Goal: Complete application form: Complete application form

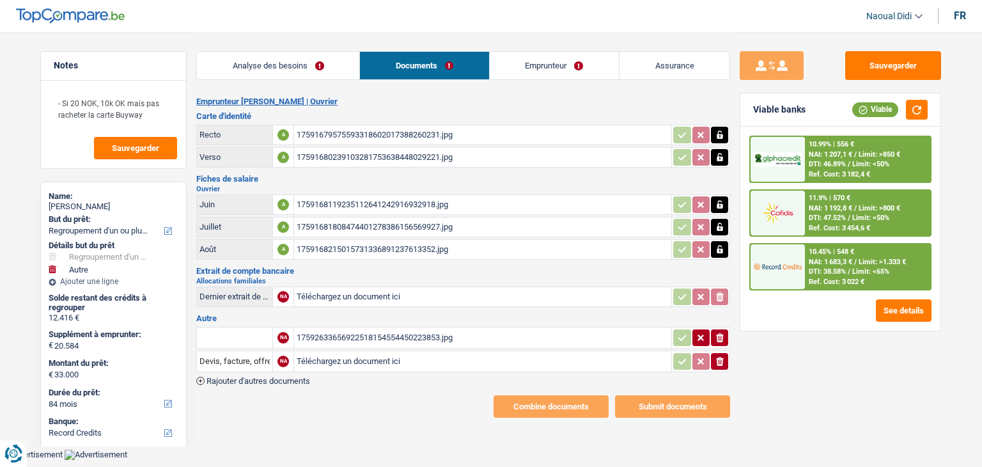
select select "refinancing"
select select "other"
select select "84"
select select "record credits"
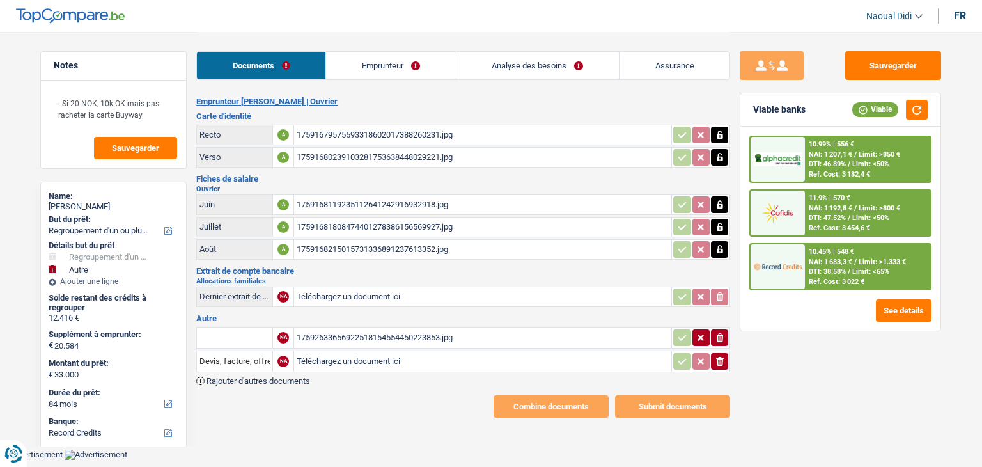
click at [334, 132] on div "17591679575593318602017388260231.jpg" at bounding box center [483, 134] width 372 height 19
click at [379, 66] on link "Emprunteur" at bounding box center [390, 66] width 129 height 28
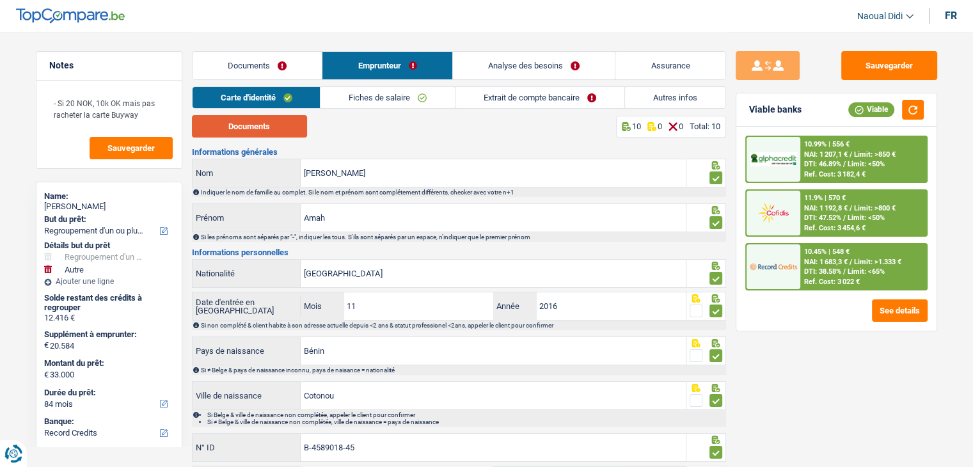
click at [266, 118] on button "Documents" at bounding box center [249, 126] width 115 height 22
drag, startPoint x: 345, startPoint y: 214, endPoint x: 179, endPoint y: 201, distance: 166.8
click at [179, 201] on div "Notes - Si 20 NOK, 10k OK mais pas racheter la carte Buyway Sauvegarder Name: A…" at bounding box center [486, 304] width 921 height 544
paste input "F045499"
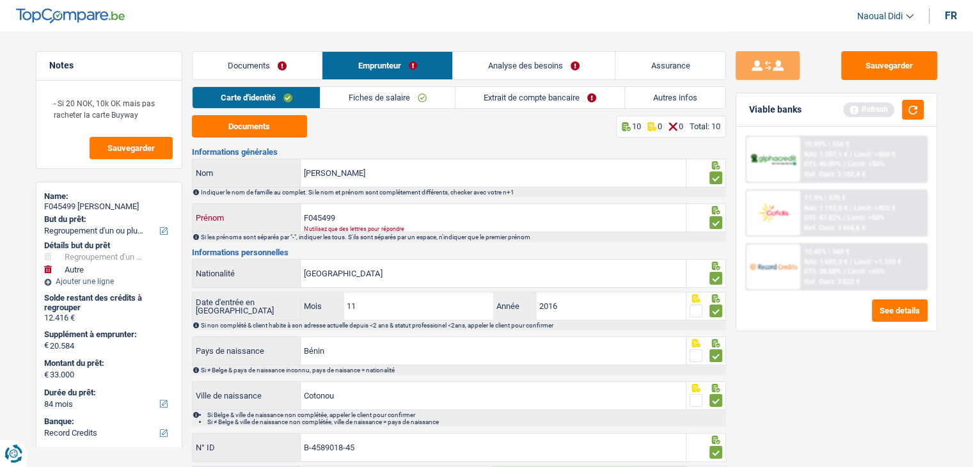
drag, startPoint x: 358, startPoint y: 215, endPoint x: 380, endPoint y: 187, distance: 35.5
click at [380, 187] on div "Informations générales D'ALMEIDA Nom Indiquer le nom de famille au complet. Si …" at bounding box center [459, 361] width 534 height 426
type input "F04549"
drag, startPoint x: 312, startPoint y: 209, endPoint x: 292, endPoint y: 205, distance: 20.1
click at [292, 205] on div "F04549 Prénom" at bounding box center [440, 218] width 494 height 28
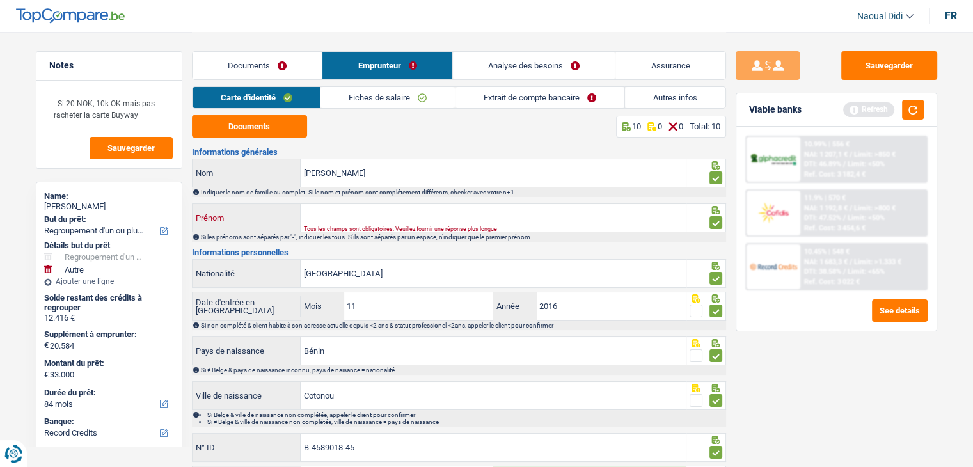
paste input "Amah Johanes"
type input "Amah Johanes"
click at [901, 62] on button "Sauvegarder" at bounding box center [889, 65] width 96 height 29
click at [850, 68] on button "Sauvegarder" at bounding box center [889, 65] width 96 height 29
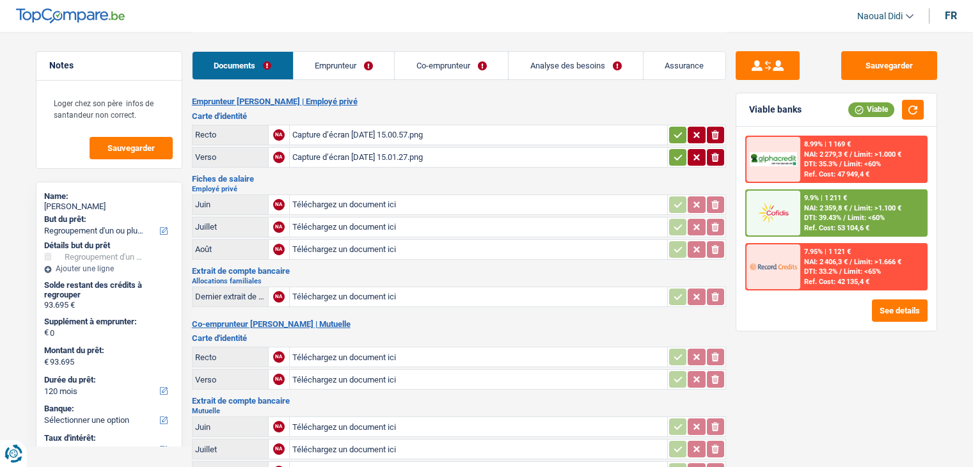
select select "refinancing"
select select "120"
click at [674, 134] on icon "button" at bounding box center [678, 135] width 8 height 6
click at [679, 156] on icon "button" at bounding box center [678, 157] width 10 height 13
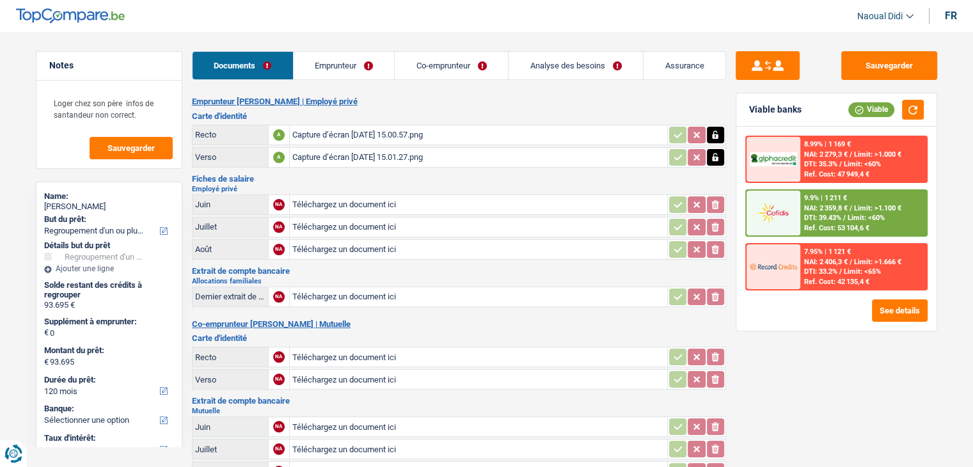
click at [341, 200] on input "Téléchargez un document ici" at bounding box center [478, 204] width 372 height 19
type input "C:\fakepath\Feuilles-de-r-mun-rations-p-riodiques-06-2025_23-06-2025.pdf"
click at [368, 226] on input "Téléchargez un document ici" at bounding box center [478, 226] width 372 height 19
type input "C:\fakepath\Feuilles-de-r-mun-rations-p-riodiques-07-2025_24-07-2025.pdf"
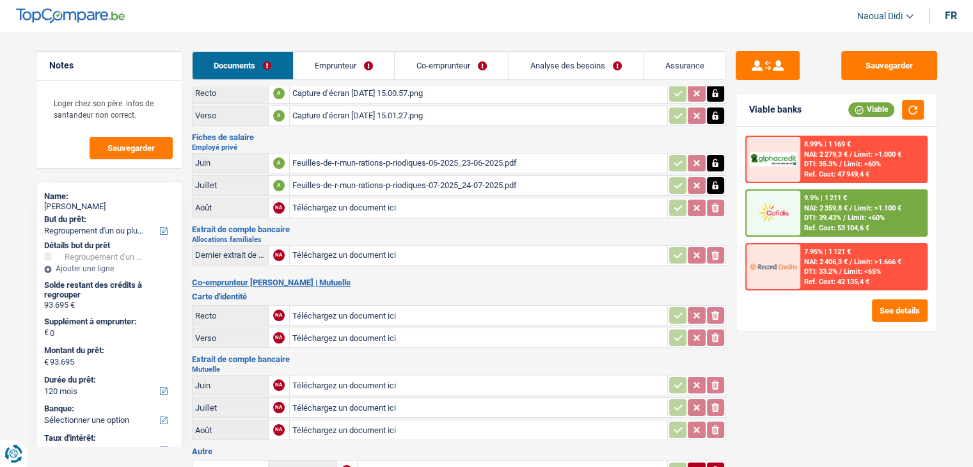
scroll to position [64, 0]
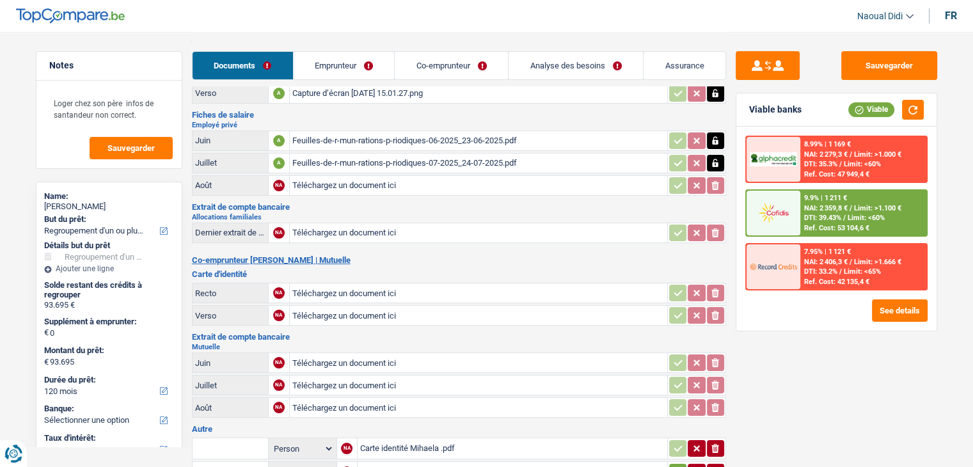
click at [373, 288] on input "Téléchargez un document ici" at bounding box center [478, 292] width 372 height 19
type input "C:\fakepath\Carte identité Mihaela .pdf"
click at [356, 359] on input "Téléchargez un document ici" at bounding box center [478, 362] width 372 height 19
click at [715, 356] on icon "button" at bounding box center [715, 362] width 10 height 13
click at [363, 356] on div "Fiche-paie-08-2025_01-09-2025 MME.pdf" at bounding box center [478, 362] width 372 height 19
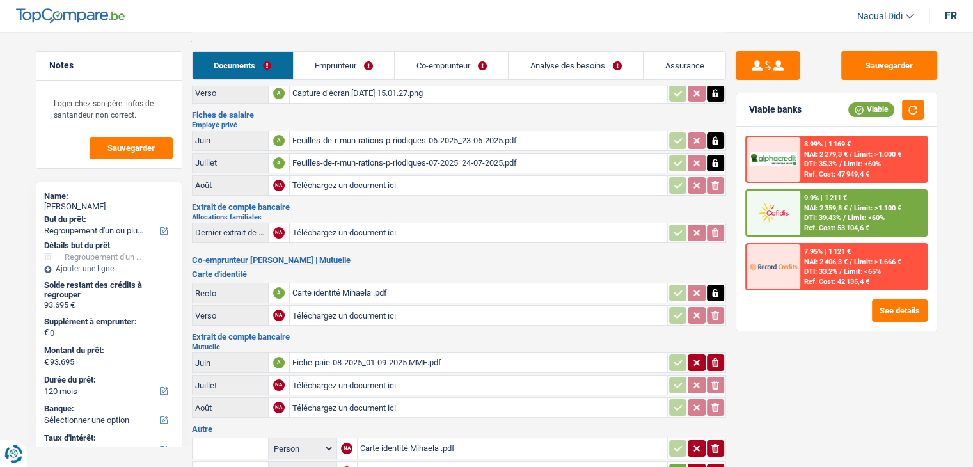
click at [710, 356] on icon "ionicons-v5-e" at bounding box center [715, 362] width 10 height 13
click at [376, 357] on input "Téléchargez un document ici" at bounding box center [478, 362] width 372 height 19
type input "C:\fakepath\Fiche-paie-06-2025_01-07-2025 MME.pdf"
click at [366, 375] on input "Téléchargez un document ici" at bounding box center [478, 384] width 372 height 19
type input "C:\fakepath\Fiche-paie-07-2025_28-08-2025 MME.pdf"
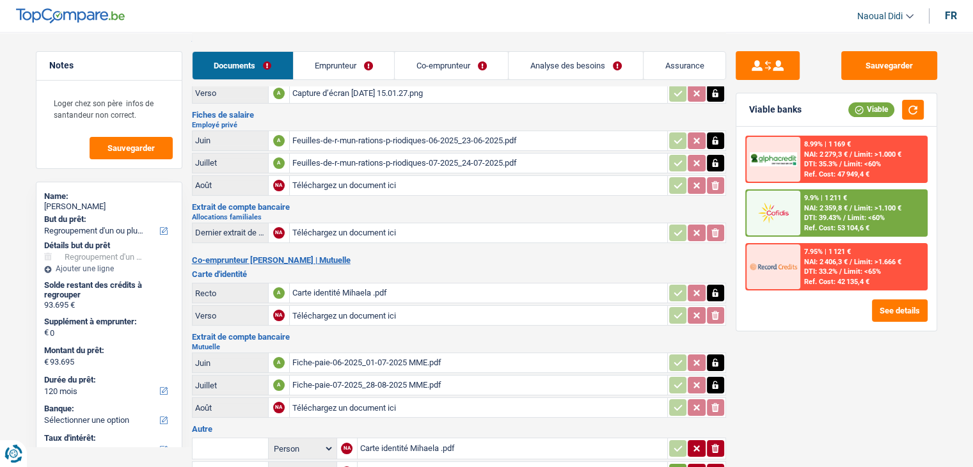
click at [358, 398] on input "Téléchargez un document ici" at bounding box center [478, 407] width 372 height 19
type input "C:\fakepath\Fiche-paie-08-2025_01-09-2025 MME.pdf"
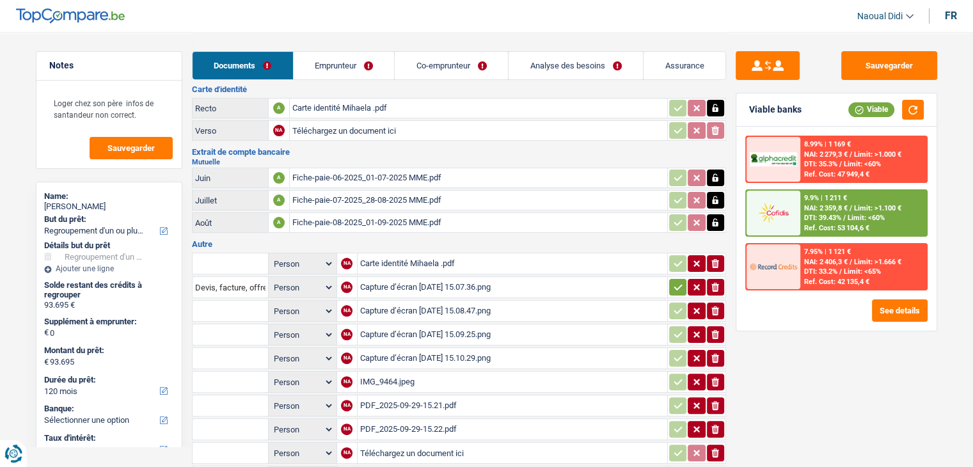
scroll to position [256, 0]
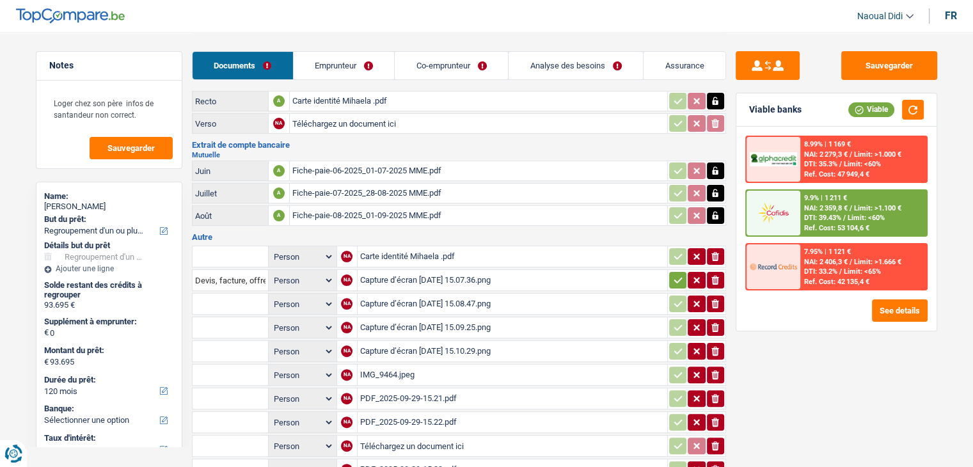
click at [716, 250] on icon "ionicons-v5-e" at bounding box center [715, 256] width 10 height 13
click at [496, 271] on div "Capture d’écran 2025-09-29 à 15.07.36.png" at bounding box center [512, 280] width 304 height 19
click at [387, 295] on div "Capture d’écran 2025-09-29 à 15.08.47.png" at bounding box center [512, 303] width 304 height 19
click at [399, 318] on div "Capture d’écran 2025-09-29 à 15.09.25.png" at bounding box center [512, 327] width 304 height 19
click at [388, 342] on div "Capture d’écran 2025-09-29 à 15.10.29.png" at bounding box center [512, 351] width 304 height 19
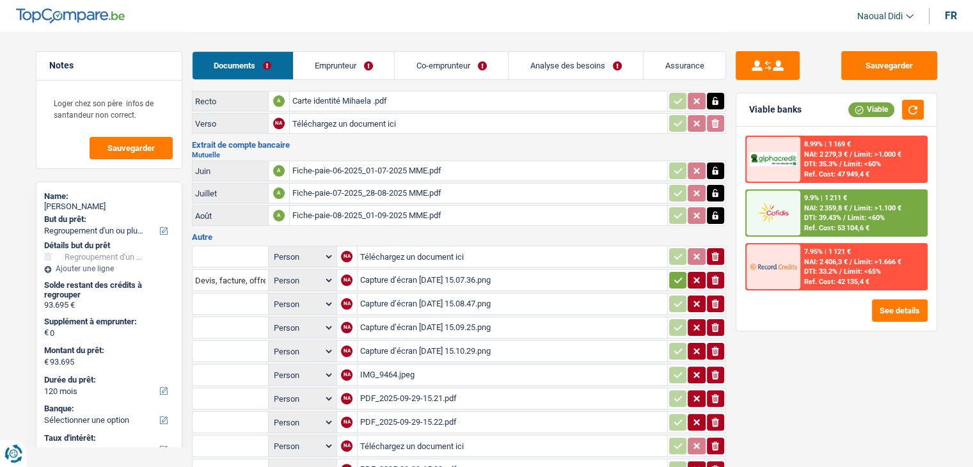
click at [374, 365] on div "IMG_9464.jpeg" at bounding box center [512, 374] width 304 height 19
click at [368, 389] on div "PDF_2025-09-29-15.21.pdf" at bounding box center [512, 398] width 304 height 19
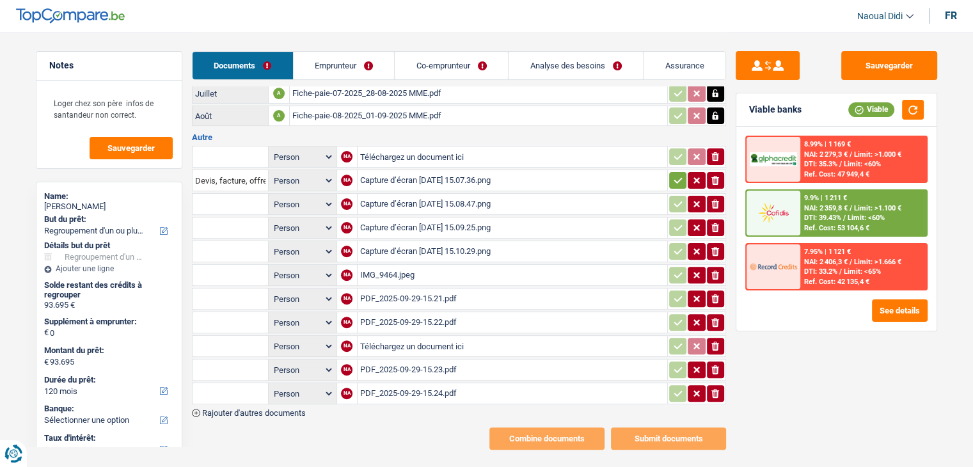
scroll to position [364, 0]
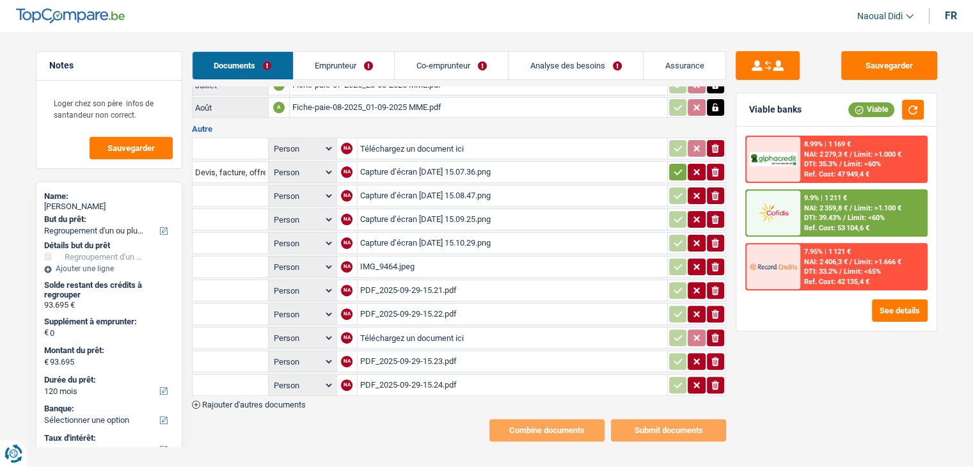
click at [421, 352] on div "PDF_2025-09-29-15.23.pdf" at bounding box center [512, 361] width 304 height 19
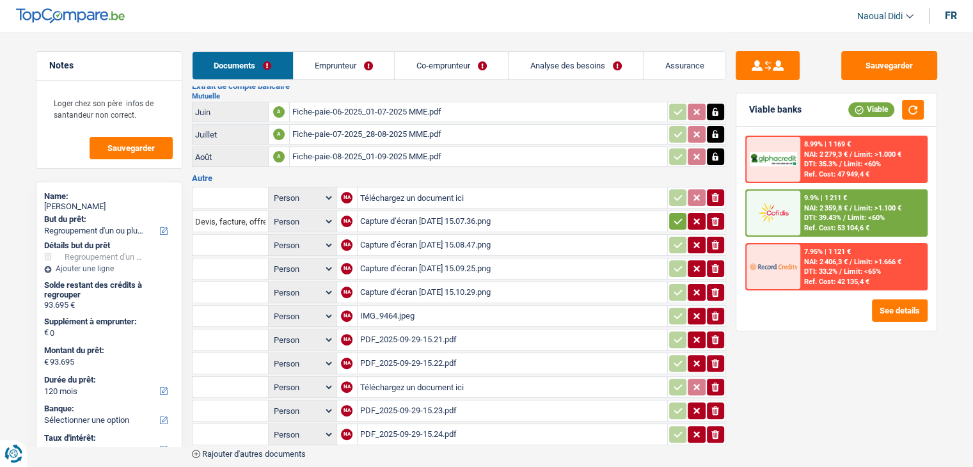
scroll to position [236, 0]
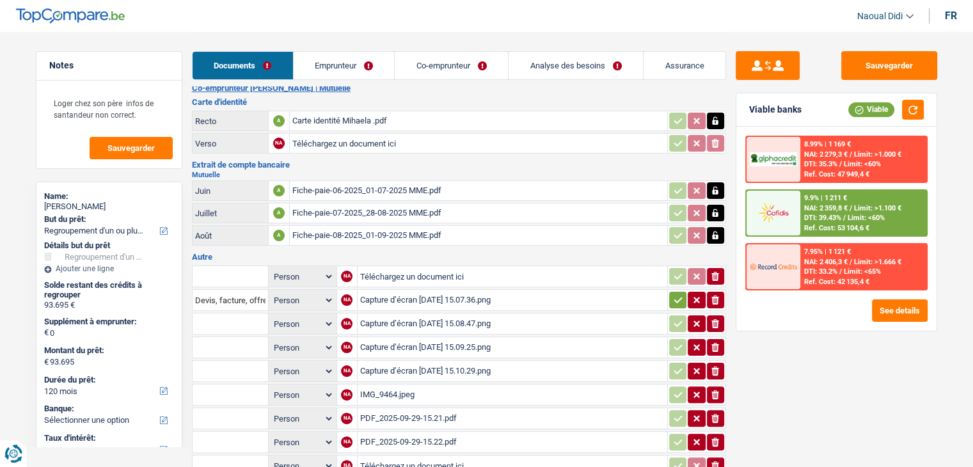
click at [682, 292] on button "button" at bounding box center [677, 300] width 17 height 17
click at [339, 67] on link "Emprunteur" at bounding box center [344, 66] width 101 height 28
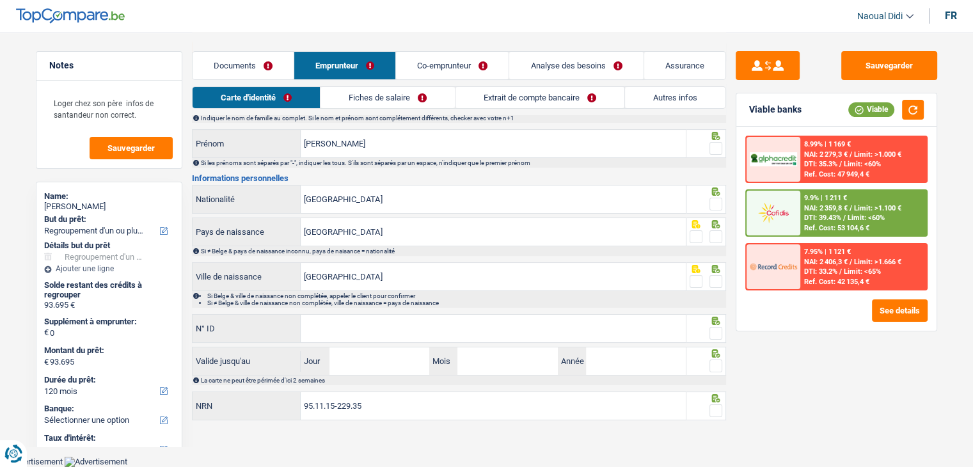
scroll to position [71, 0]
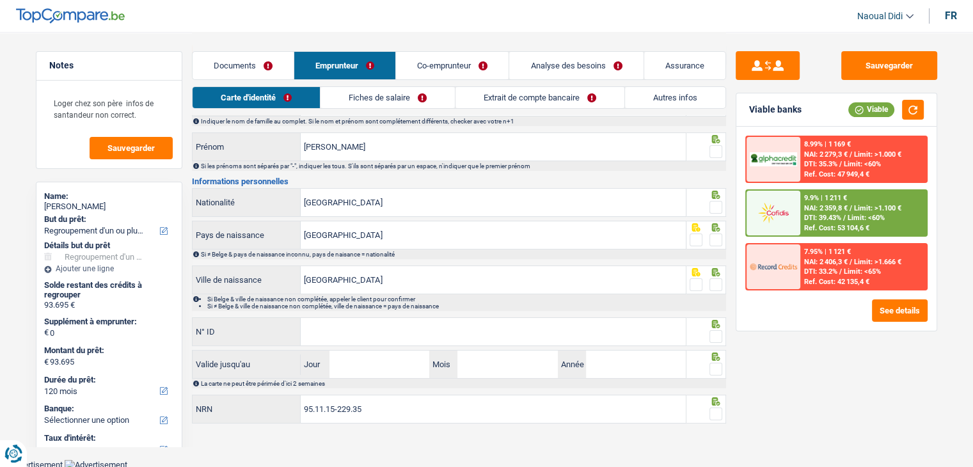
click at [376, 107] on link "Fiches de salaire" at bounding box center [387, 97] width 134 height 21
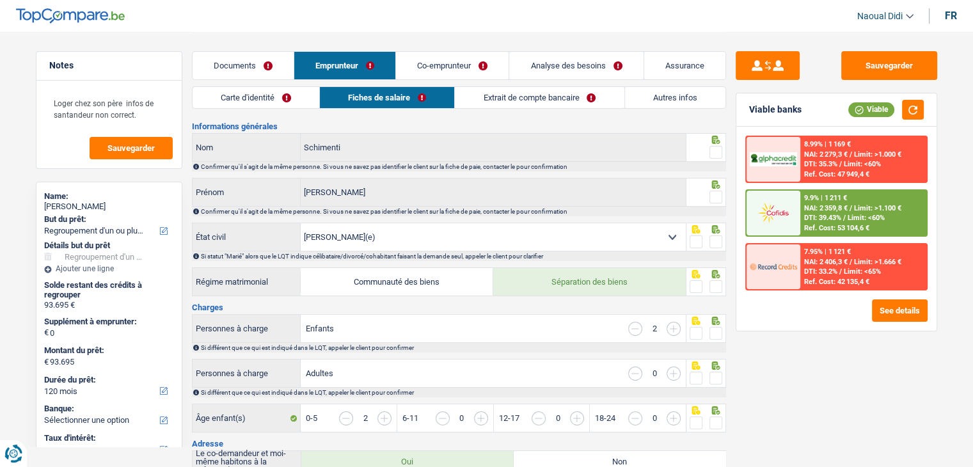
scroll to position [0, 0]
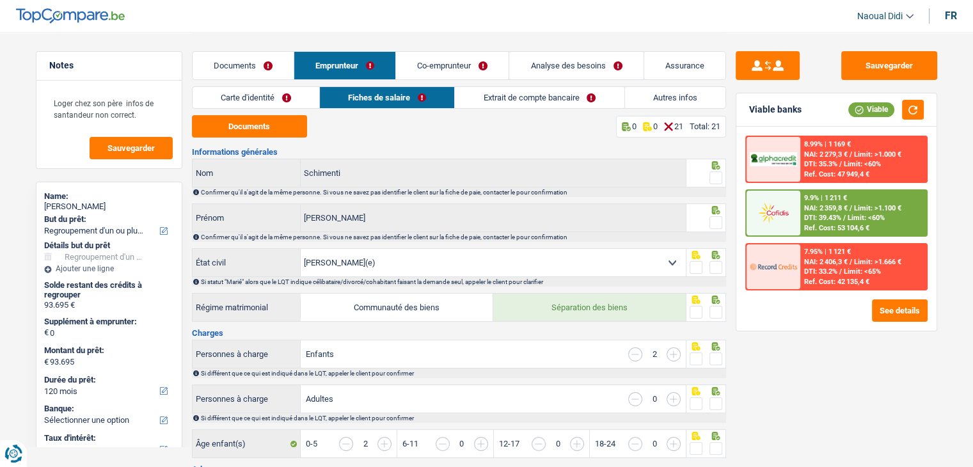
click at [242, 59] on link "Documents" at bounding box center [243, 66] width 101 height 28
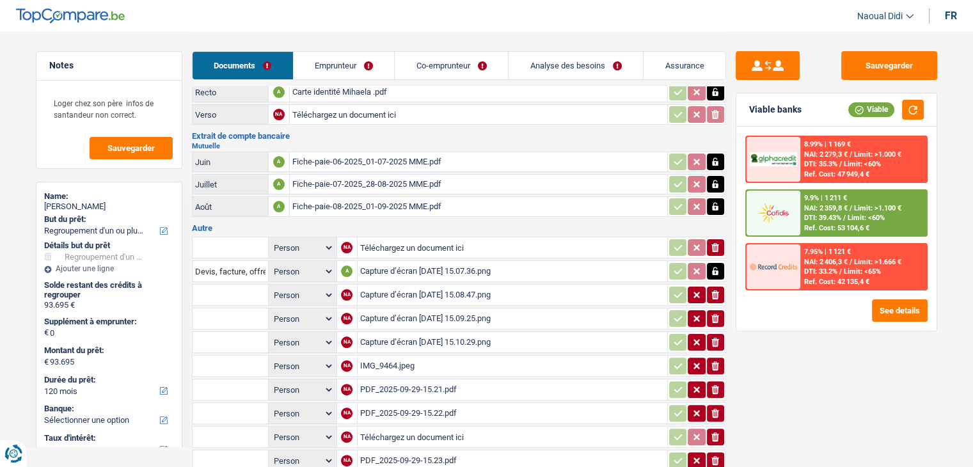
scroll to position [364, 0]
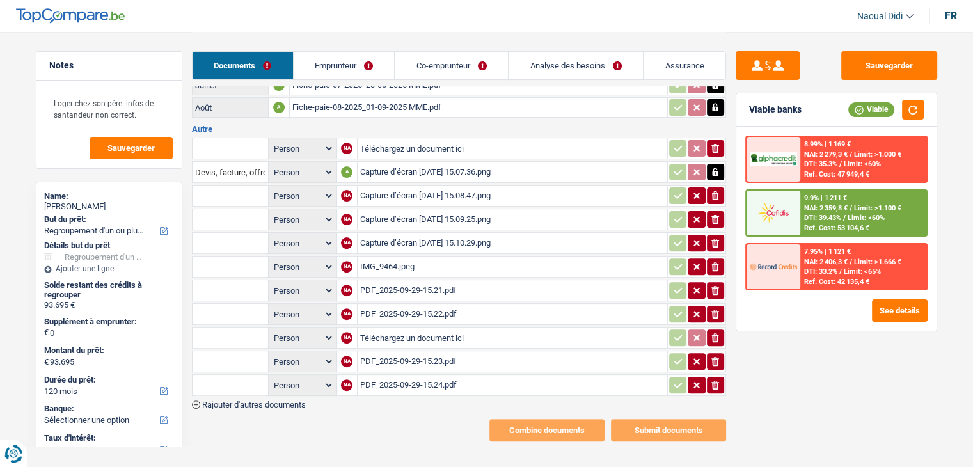
click at [246, 185] on input "text" at bounding box center [230, 195] width 70 height 20
type input "B"
drag, startPoint x: 168, startPoint y: 177, endPoint x: 116, endPoint y: 177, distance: 52.4
click at [116, 177] on div "Notes Loger chez son père infos de santandeur non correct. Sauvegarder Name: Lo…" at bounding box center [486, 54] width 921 height 773
type input "Crédit"
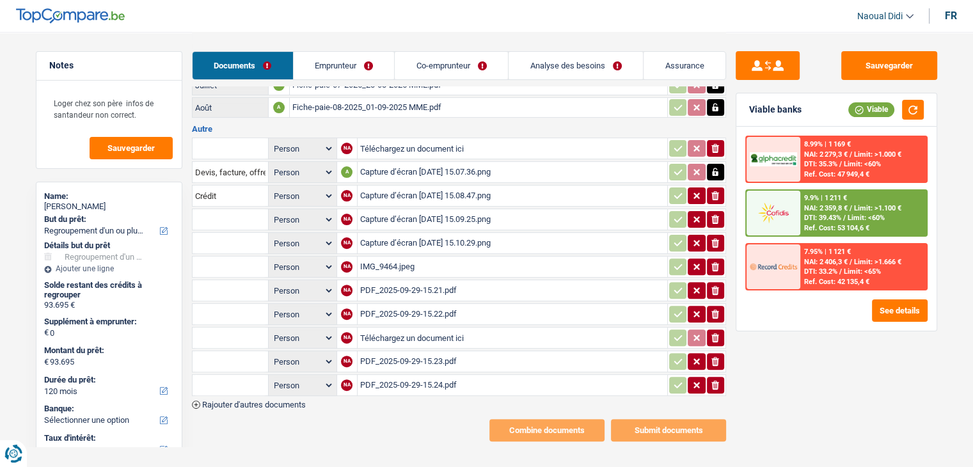
click at [210, 209] on input "text" at bounding box center [230, 219] width 70 height 20
paste input "Crédit"
type input "Crédit"
click at [233, 239] on input "text" at bounding box center [230, 243] width 70 height 20
paste input "Crédit"
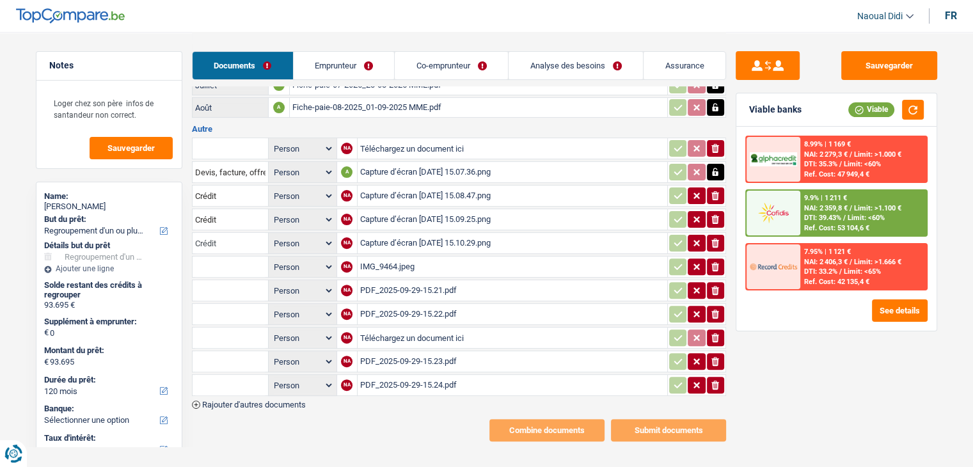
type input "Crédit"
click at [207, 262] on input "text" at bounding box center [230, 266] width 70 height 20
paste input "Crédit"
type input "Crédit"
click at [210, 283] on input "text" at bounding box center [230, 290] width 70 height 20
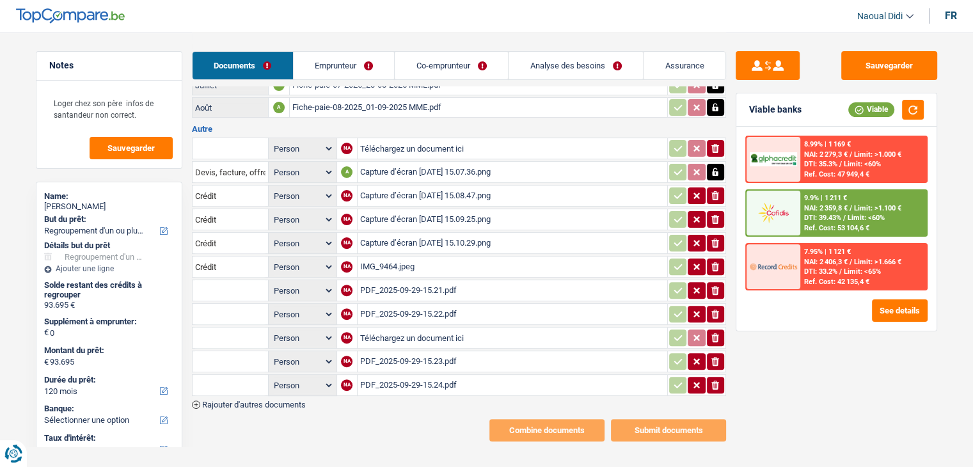
paste input "Crédit"
type input "Crédit"
click at [197, 308] on input "text" at bounding box center [230, 314] width 70 height 20
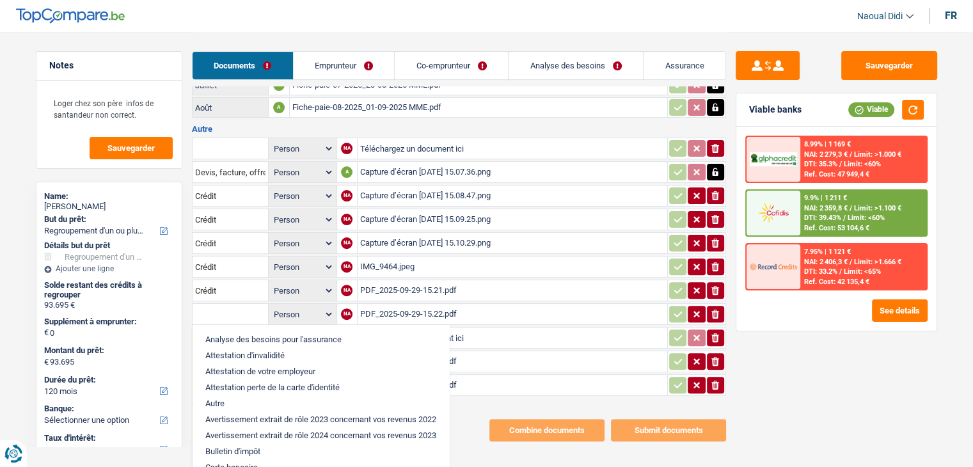
paste input "Crédit"
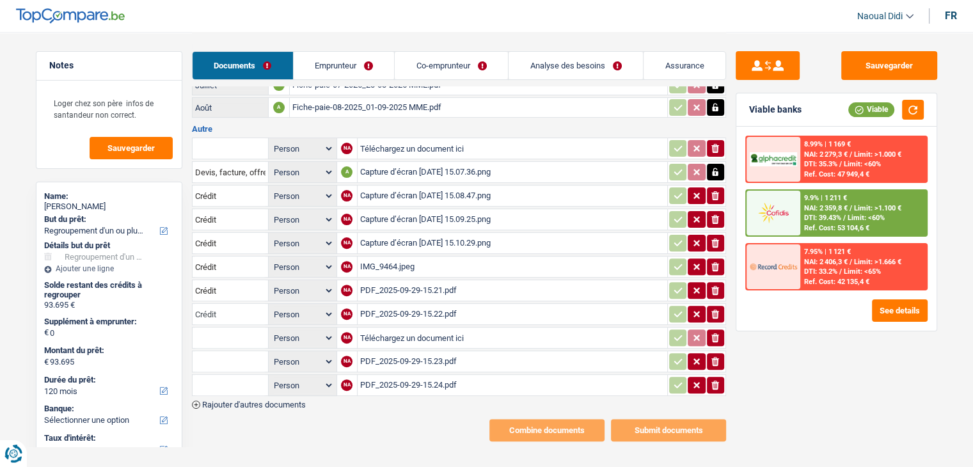
type input "Crédit"
click at [185, 333] on div "Notes Loger chez son père infos de santandeur non correct. Sauvegarder Name: Lo…" at bounding box center [109, 248] width 166 height 395
click at [198, 351] on input "text" at bounding box center [230, 361] width 70 height 20
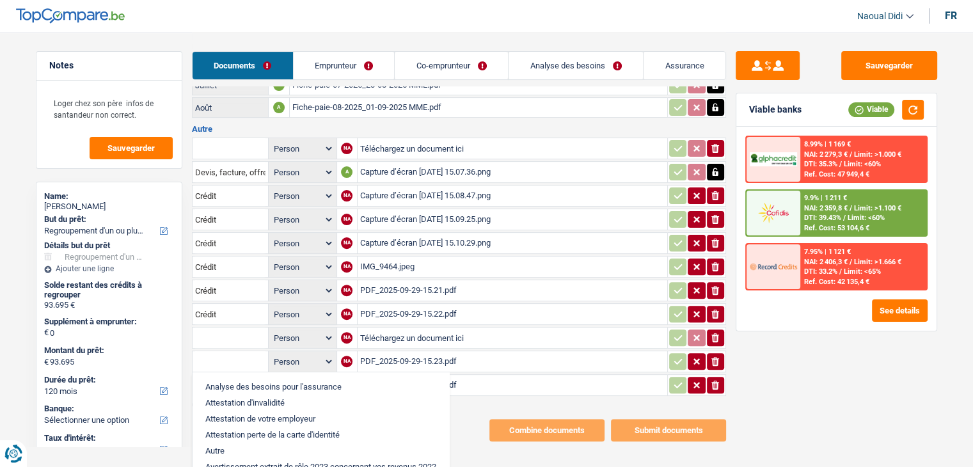
paste input "Crédit"
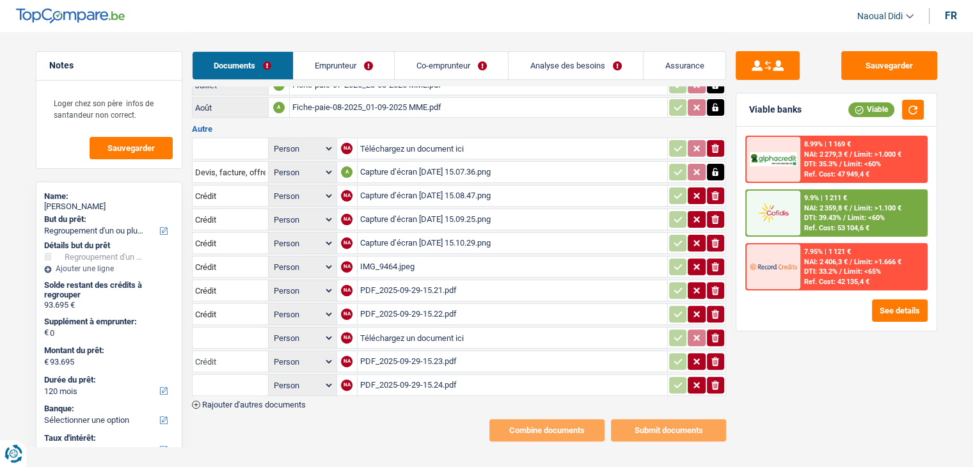
type input "Crédit"
click at [210, 327] on input "text" at bounding box center [230, 337] width 70 height 20
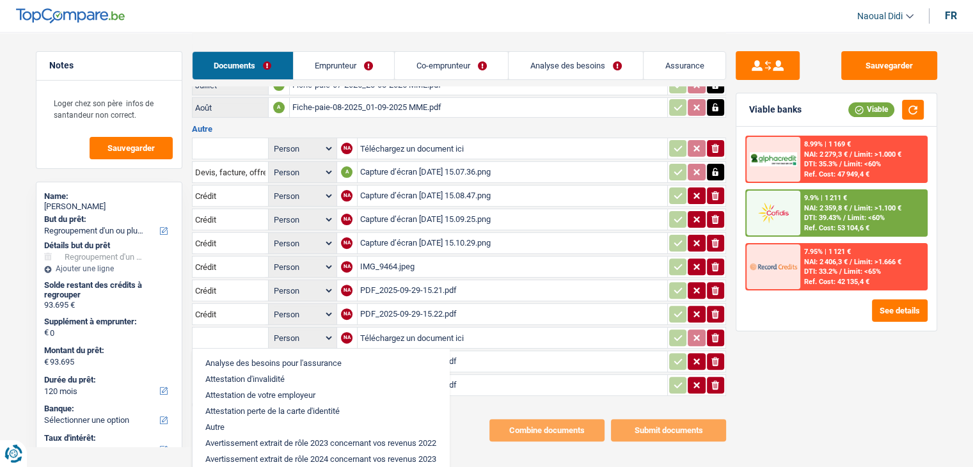
paste input "Crédit"
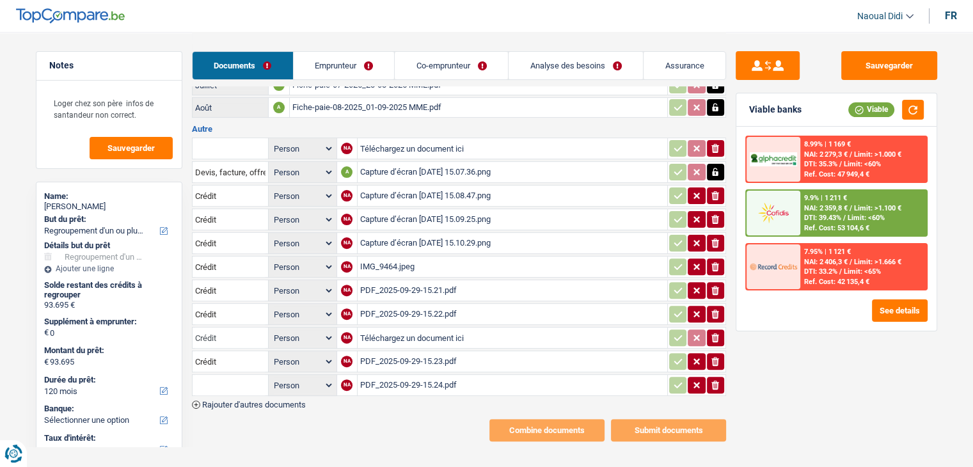
type input "Crédit"
click at [233, 375] on input "text" at bounding box center [230, 385] width 70 height 20
paste input "Crédit"
type input "Crédit"
click at [876, 67] on button "Sauvegarder" at bounding box center [889, 65] width 96 height 29
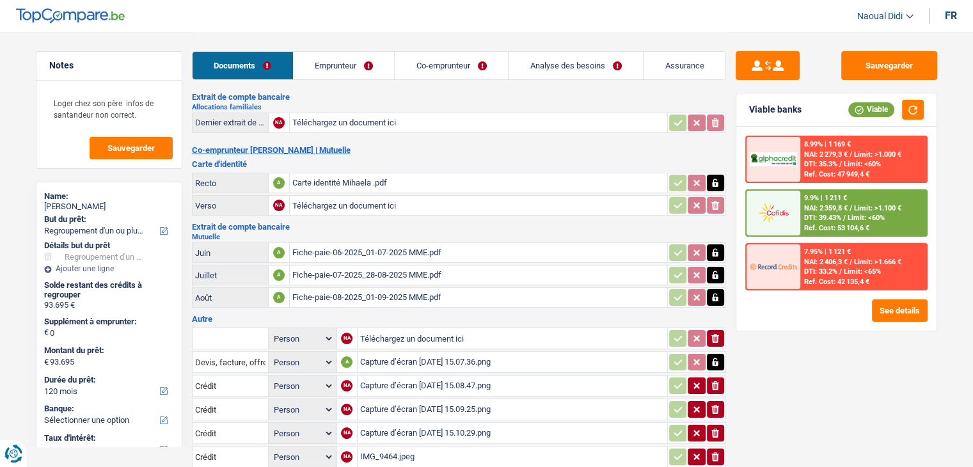
scroll to position [172, 0]
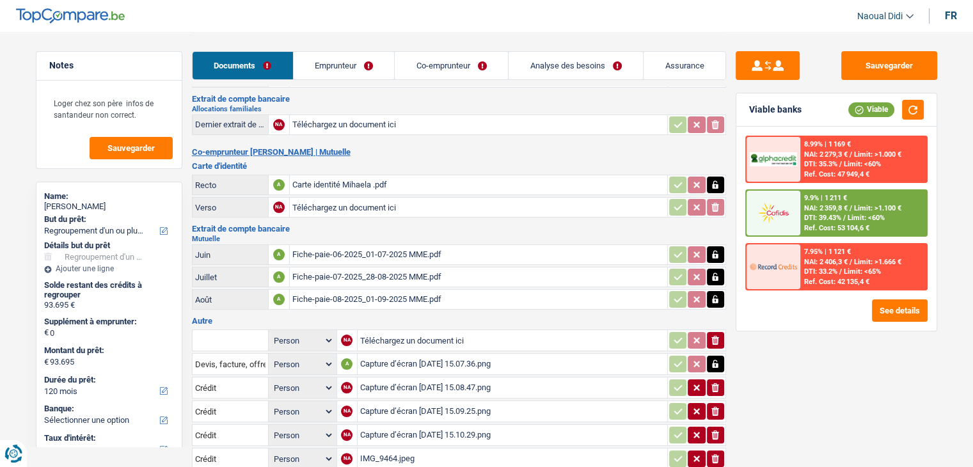
click at [361, 59] on link "Emprunteur" at bounding box center [344, 66] width 101 height 28
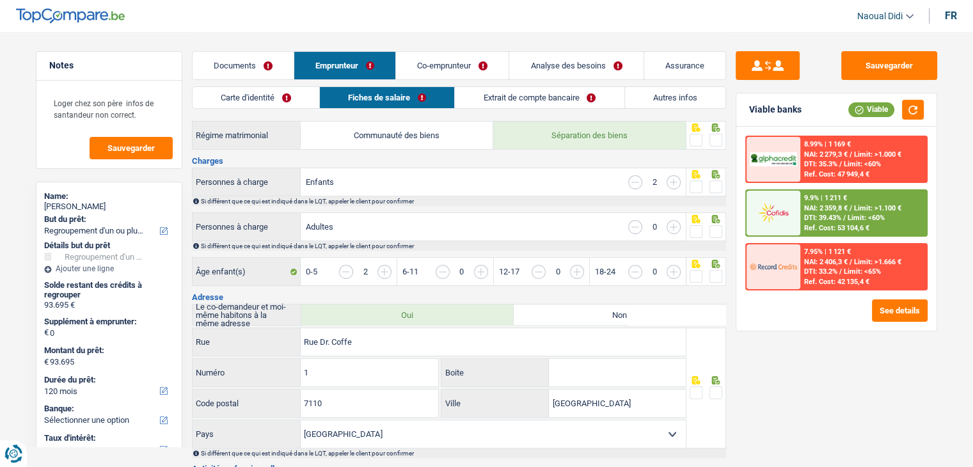
click at [275, 94] on link "Carte d'identité" at bounding box center [256, 97] width 127 height 21
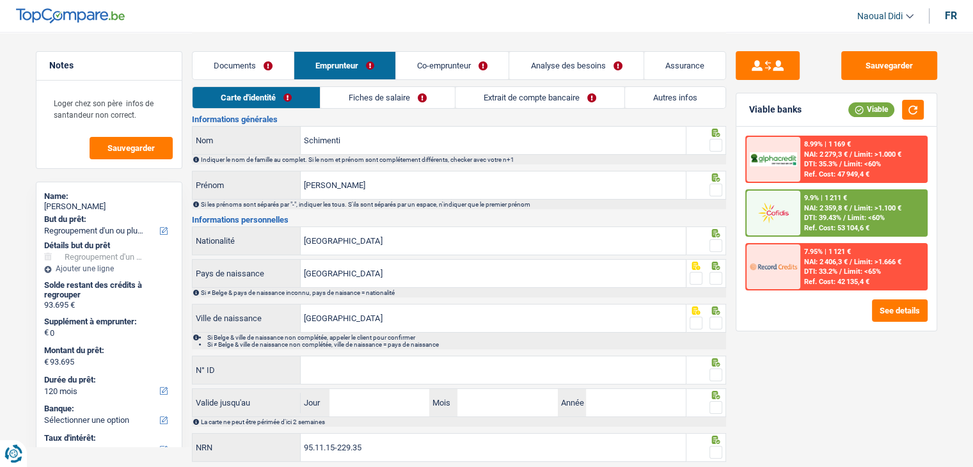
scroll to position [0, 0]
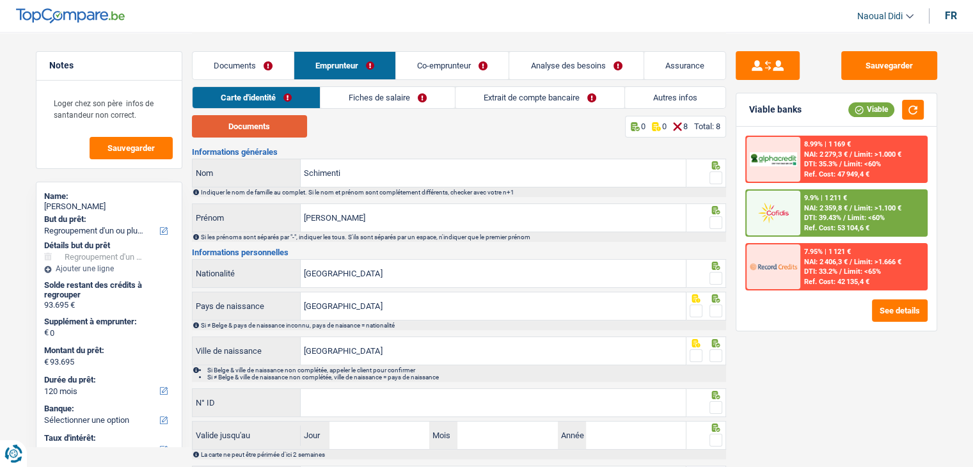
click at [249, 126] on button "Documents" at bounding box center [249, 126] width 115 height 22
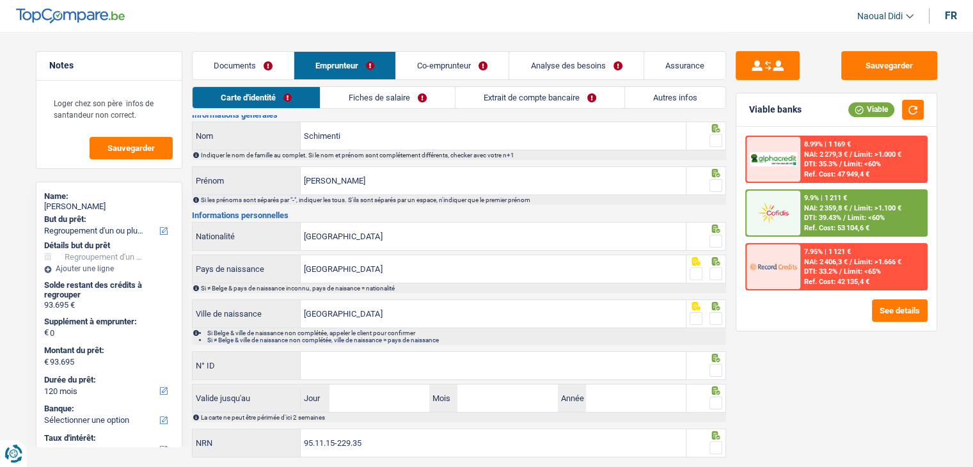
scroll to position [71, 0]
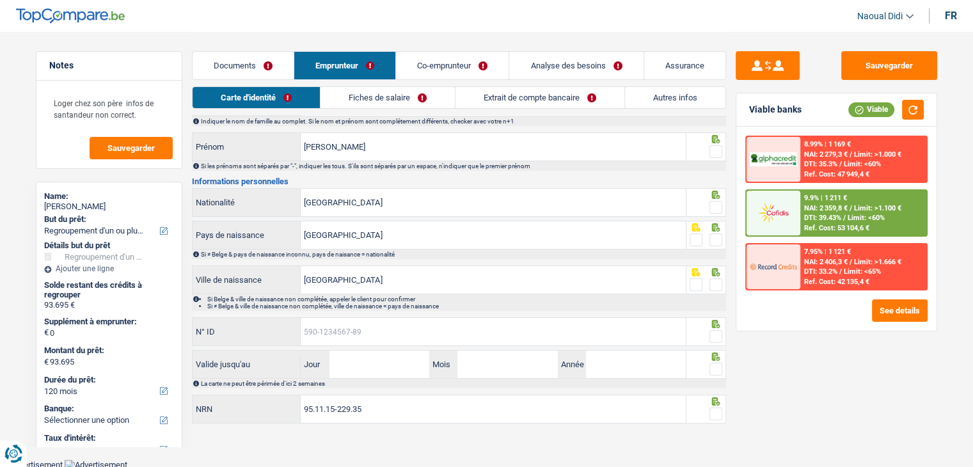
click at [407, 342] on input "N° ID" at bounding box center [493, 332] width 385 height 28
paste input "592-6617396-40"
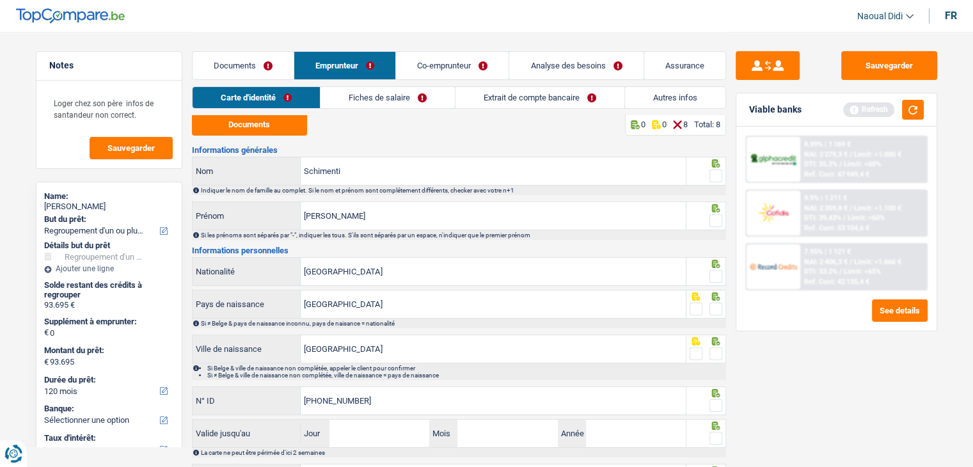
scroll to position [0, 0]
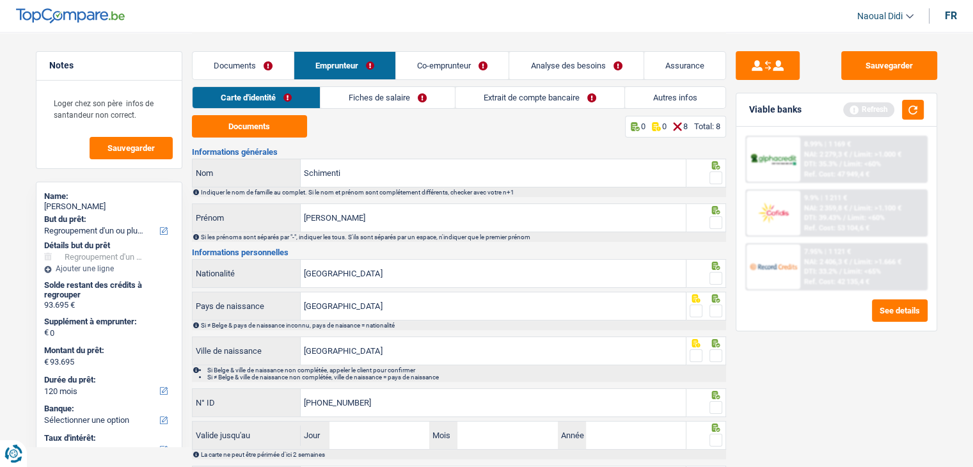
type input "592-6617396-40"
click at [381, 424] on input "Jour" at bounding box center [379, 436] width 100 height 28
type input "12"
type input "09"
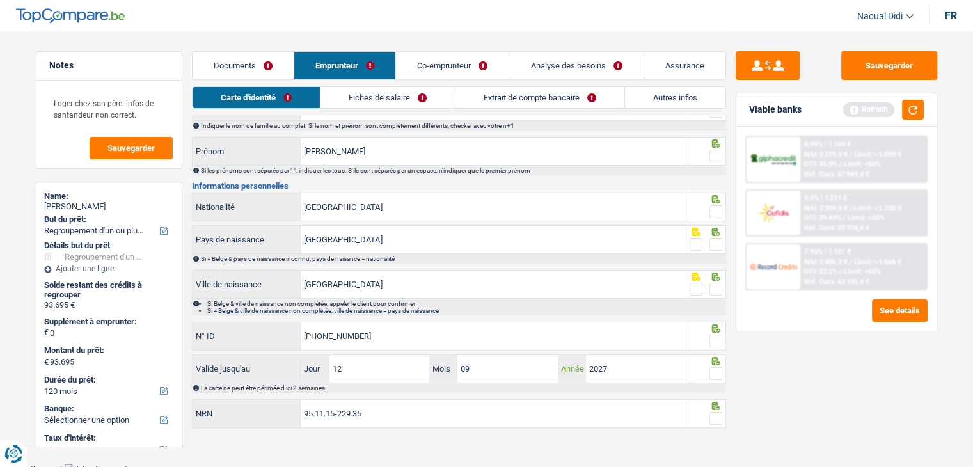
scroll to position [71, 0]
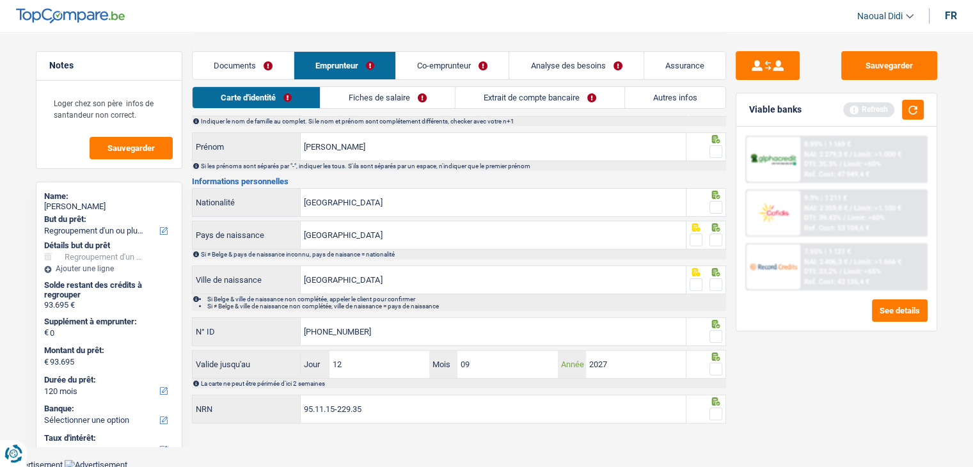
type input "2027"
click at [716, 413] on span at bounding box center [715, 413] width 13 height 13
click at [0, 0] on input "radio" at bounding box center [0, 0] width 0 height 0
click at [714, 358] on icon at bounding box center [715, 356] width 8 height 8
click at [715, 355] on icon at bounding box center [715, 356] width 8 height 8
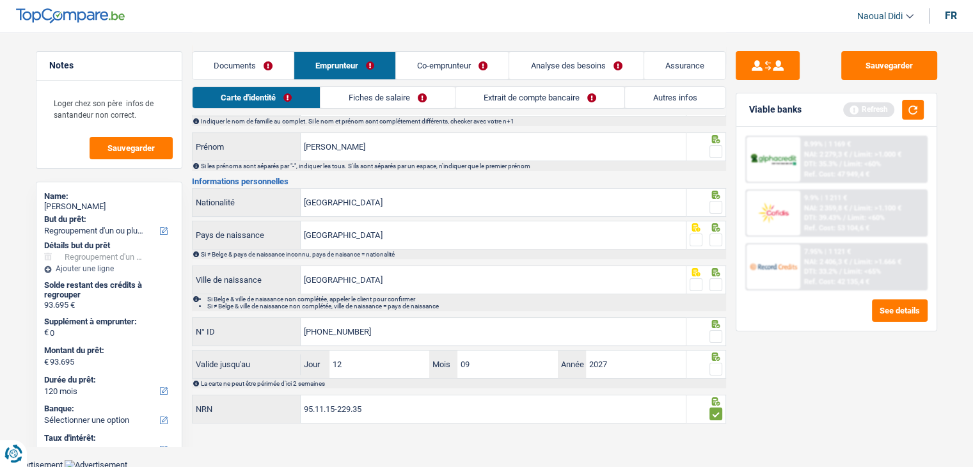
click at [714, 367] on span at bounding box center [715, 369] width 13 height 13
click at [0, 0] on input "radio" at bounding box center [0, 0] width 0 height 0
click at [714, 329] on div at bounding box center [715, 337] width 13 height 16
click at [714, 287] on span at bounding box center [715, 284] width 13 height 13
click at [0, 0] on input "radio" at bounding box center [0, 0] width 0 height 0
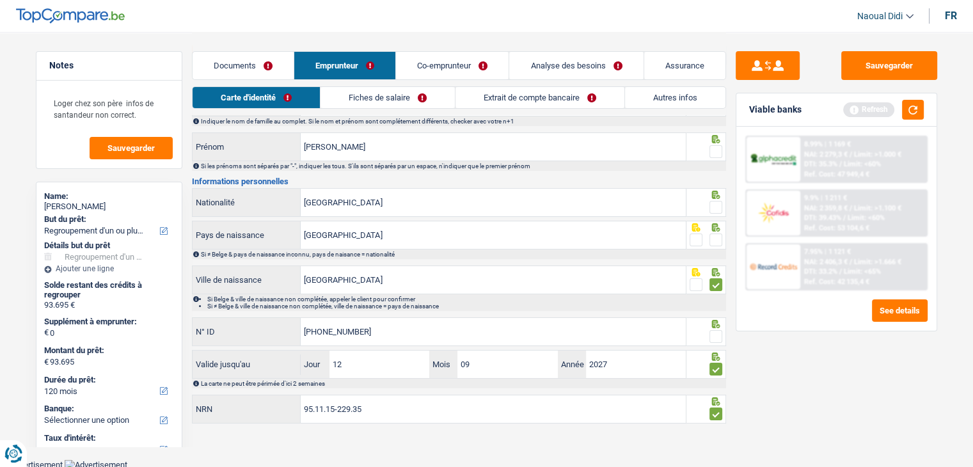
click at [716, 334] on span at bounding box center [715, 336] width 13 height 13
click at [0, 0] on input "radio" at bounding box center [0, 0] width 0 height 0
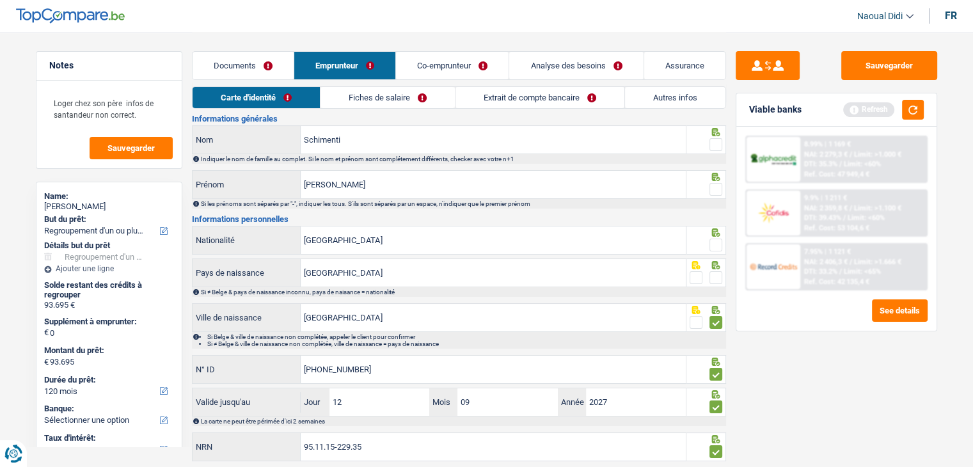
scroll to position [0, 0]
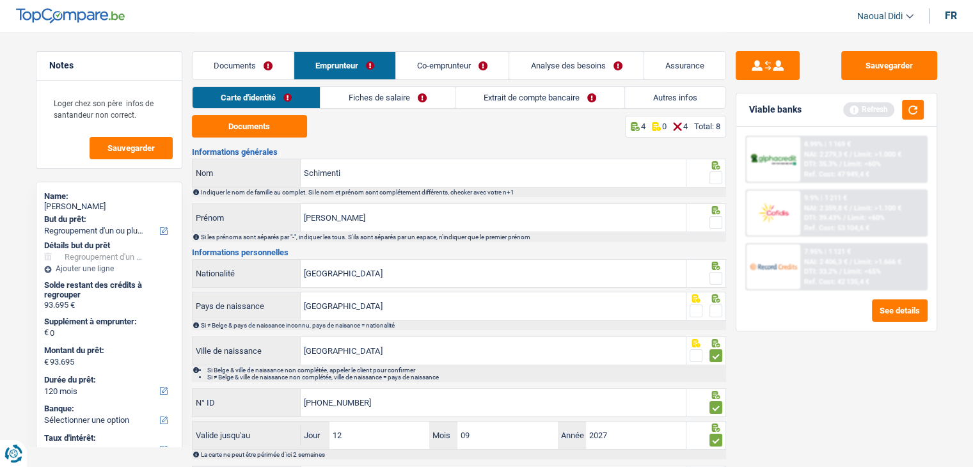
click at [716, 307] on span at bounding box center [715, 310] width 13 height 13
click at [0, 0] on input "radio" at bounding box center [0, 0] width 0 height 0
click at [716, 274] on span at bounding box center [715, 278] width 13 height 13
click at [0, 0] on input "radio" at bounding box center [0, 0] width 0 height 0
click at [714, 219] on span at bounding box center [715, 222] width 13 height 13
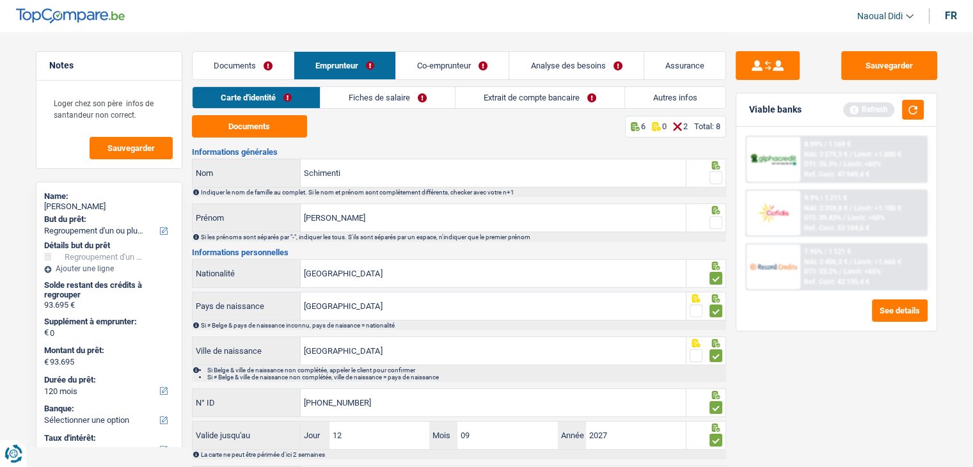
click at [0, 0] on input "radio" at bounding box center [0, 0] width 0 height 0
click at [716, 172] on span at bounding box center [715, 177] width 13 height 13
click at [0, 0] on input "radio" at bounding box center [0, 0] width 0 height 0
click at [384, 100] on link "Fiches de salaire" at bounding box center [387, 97] width 134 height 21
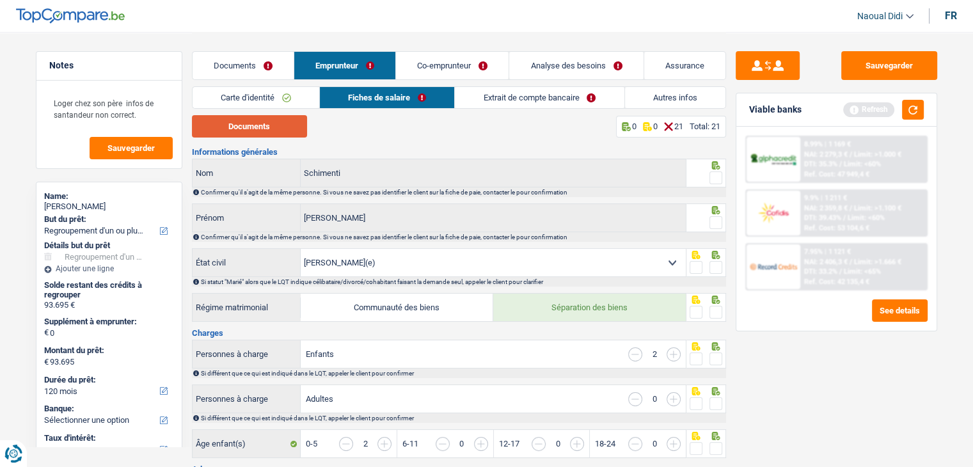
click at [269, 132] on button "Documents" at bounding box center [249, 126] width 115 height 22
click at [713, 173] on span at bounding box center [715, 177] width 13 height 13
click at [0, 0] on input "radio" at bounding box center [0, 0] width 0 height 0
click at [711, 221] on span at bounding box center [715, 222] width 13 height 13
click at [0, 0] on input "radio" at bounding box center [0, 0] width 0 height 0
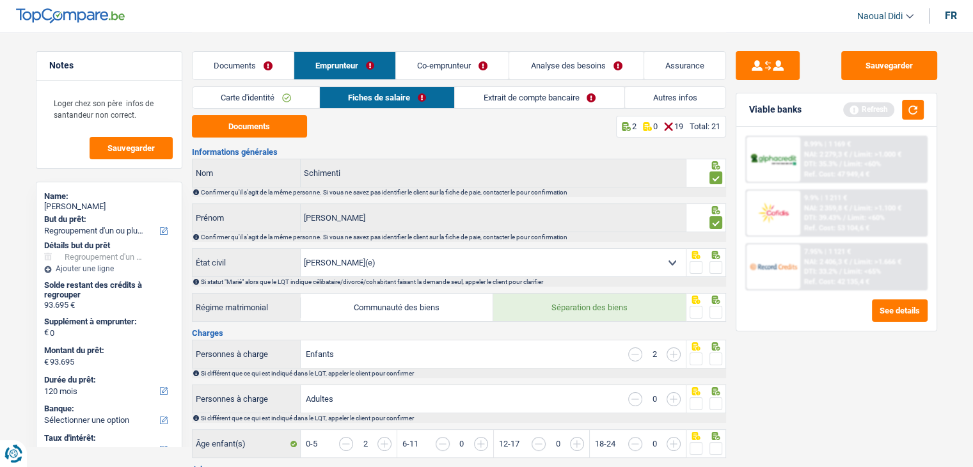
click at [718, 267] on span at bounding box center [715, 267] width 13 height 13
click at [0, 0] on input "radio" at bounding box center [0, 0] width 0 height 0
click at [718, 307] on span at bounding box center [715, 312] width 13 height 13
click at [0, 0] on input "radio" at bounding box center [0, 0] width 0 height 0
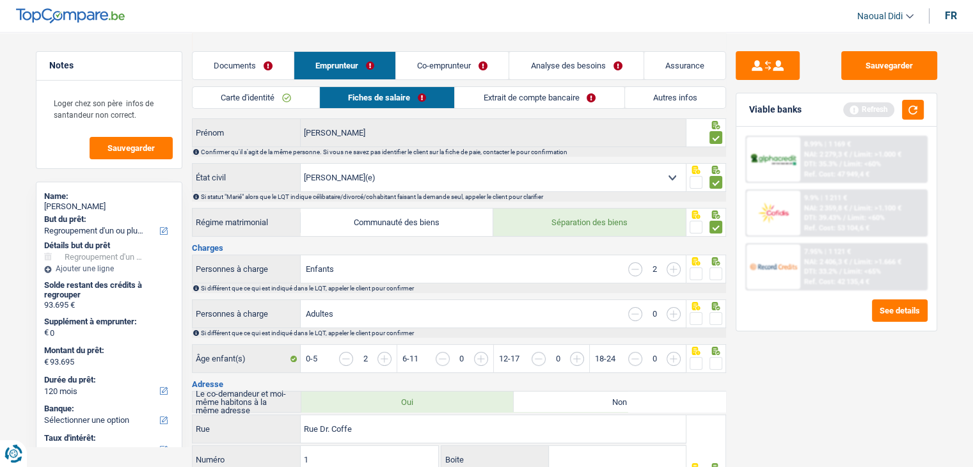
scroll to position [192, 0]
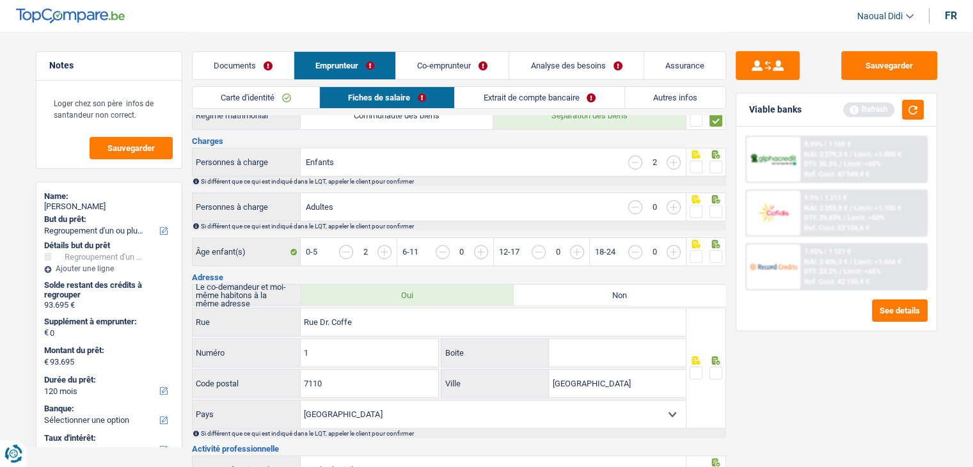
click at [715, 209] on span at bounding box center [715, 211] width 13 height 13
click at [0, 0] on input "radio" at bounding box center [0, 0] width 0 height 0
click at [717, 166] on span at bounding box center [715, 167] width 13 height 13
click at [0, 0] on input "radio" at bounding box center [0, 0] width 0 height 0
click at [675, 249] on input "button" at bounding box center [913, 259] width 494 height 28
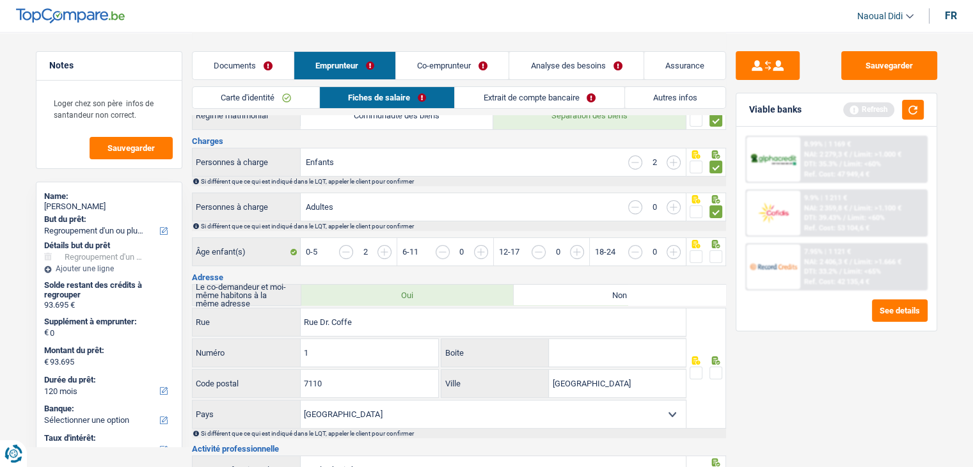
click at [633, 253] on input "button" at bounding box center [635, 252] width 14 height 14
click at [380, 251] on input "button" at bounding box center [624, 259] width 494 height 28
click at [347, 251] on input "button" at bounding box center [346, 252] width 14 height 14
click at [672, 252] on input "button" at bounding box center [913, 259] width 494 height 28
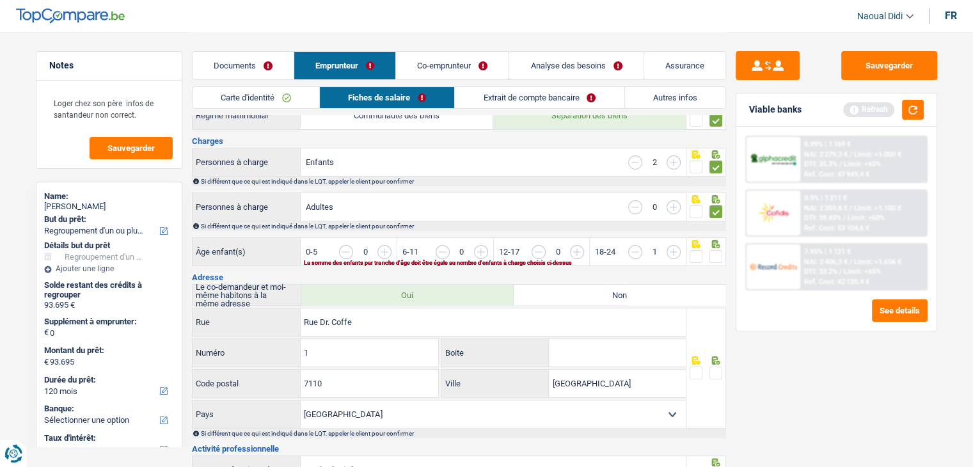
click at [672, 252] on input "button" at bounding box center [913, 259] width 494 height 28
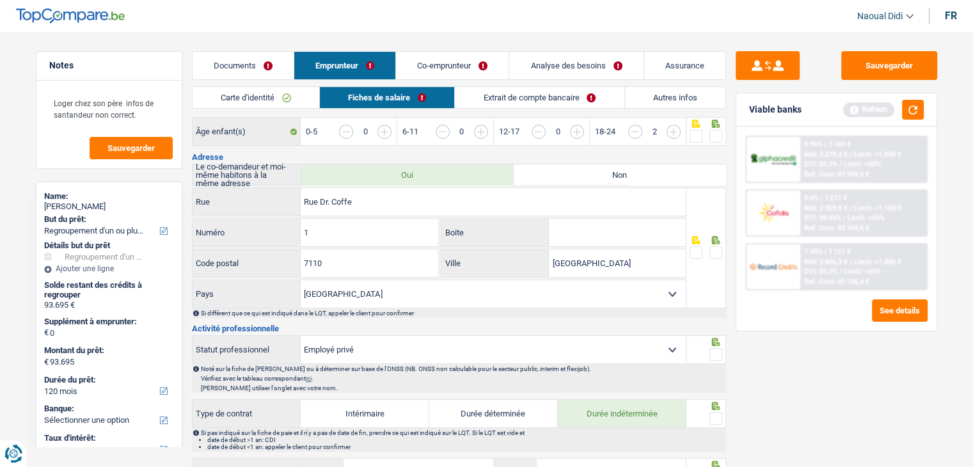
scroll to position [320, 0]
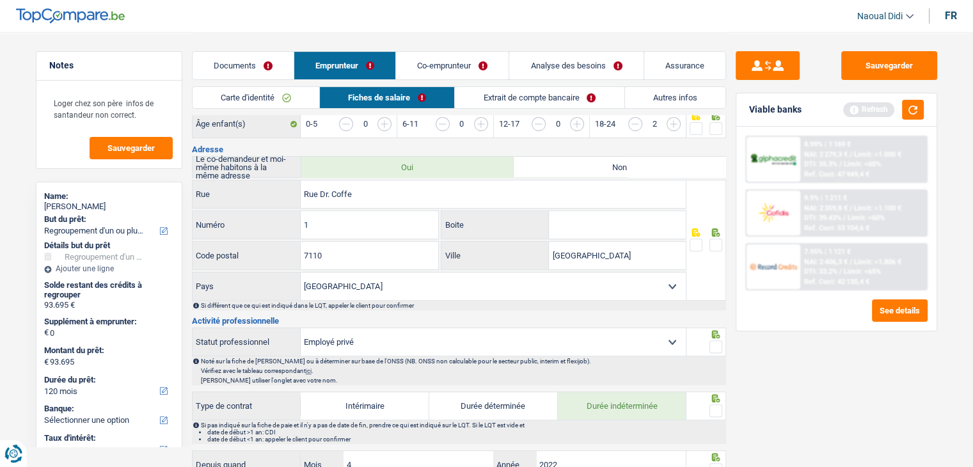
click at [714, 239] on span at bounding box center [715, 245] width 13 height 13
click at [0, 0] on input "radio" at bounding box center [0, 0] width 0 height 0
click at [714, 341] on span at bounding box center [715, 346] width 13 height 13
click at [0, 0] on input "radio" at bounding box center [0, 0] width 0 height 0
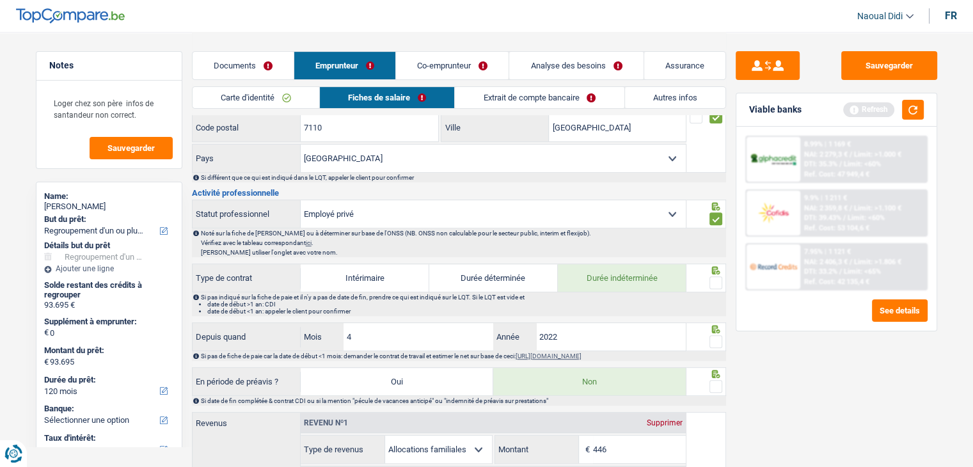
click at [713, 278] on span at bounding box center [715, 282] width 13 height 13
click at [0, 0] on input "radio" at bounding box center [0, 0] width 0 height 0
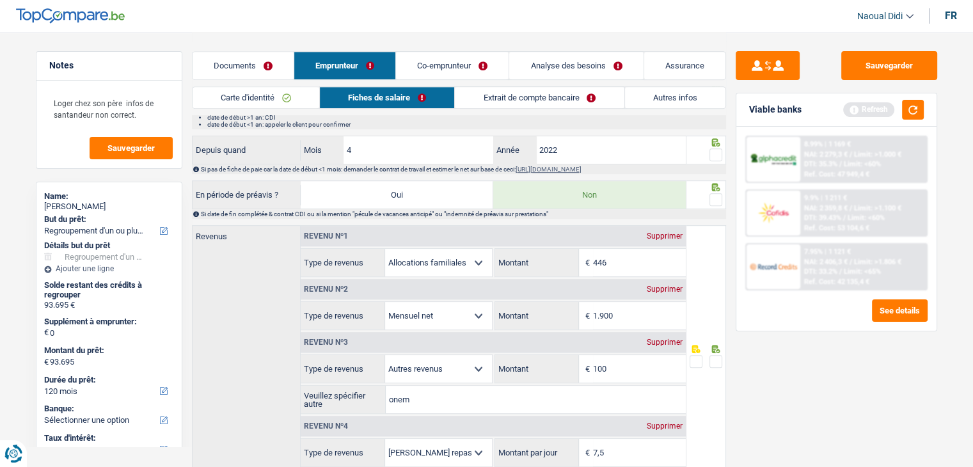
scroll to position [704, 0]
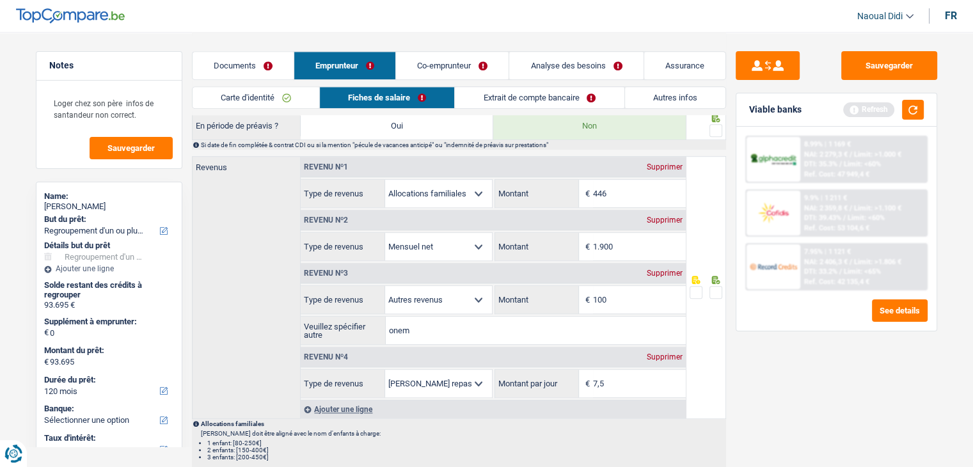
click at [719, 288] on span at bounding box center [715, 292] width 13 height 13
click at [0, 0] on input "radio" at bounding box center [0, 0] width 0 height 0
click at [629, 239] on input "1.900" at bounding box center [639, 247] width 93 height 28
type input "1.956"
click at [619, 192] on input "446" at bounding box center [639, 194] width 93 height 28
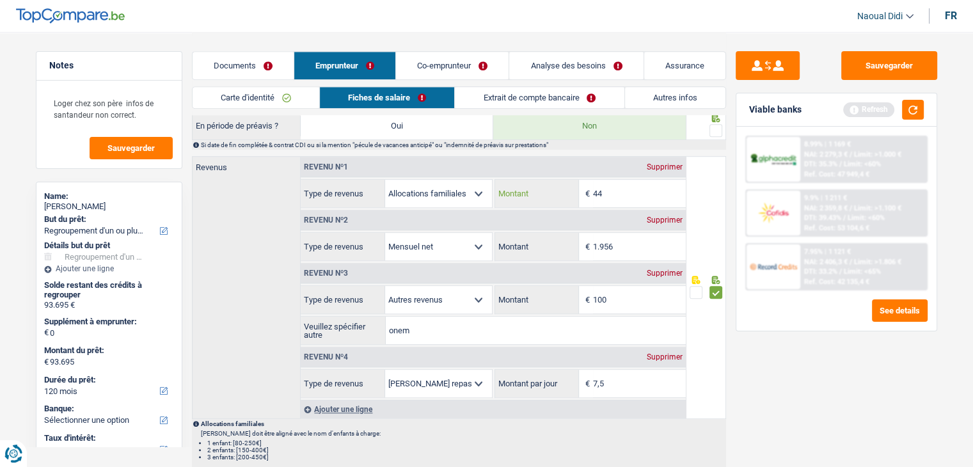
type input "4"
type input "0"
type input "400"
click at [615, 381] on input "7,5" at bounding box center [639, 384] width 93 height 28
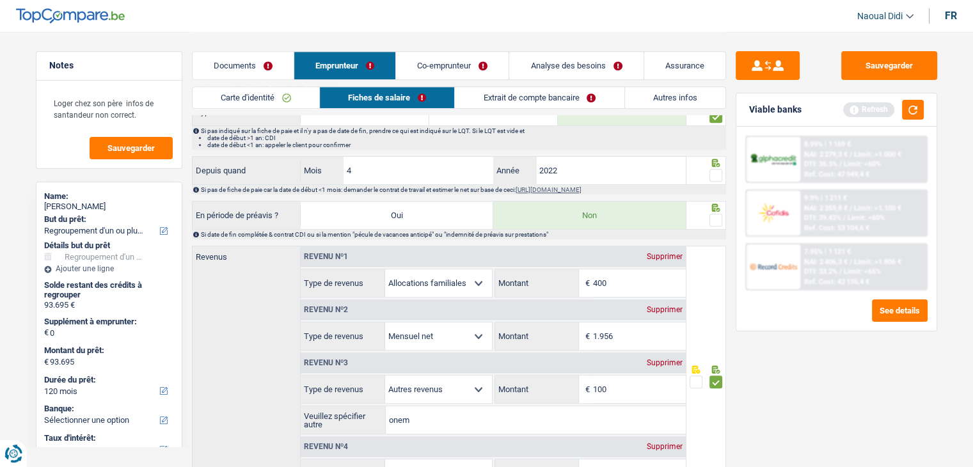
scroll to position [512, 0]
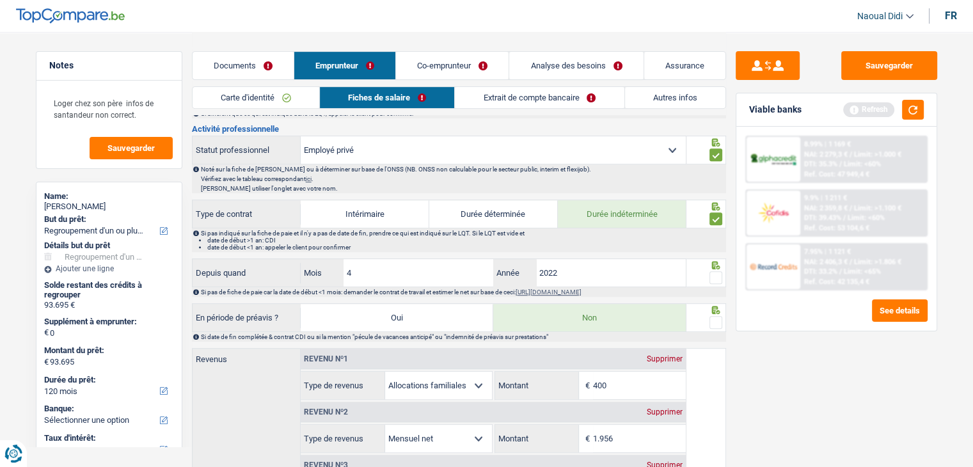
type input "7,1"
drag, startPoint x: 719, startPoint y: 319, endPoint x: 717, endPoint y: 282, distance: 36.5
click at [718, 317] on span at bounding box center [715, 322] width 13 height 13
click at [0, 0] on input "radio" at bounding box center [0, 0] width 0 height 0
click at [718, 278] on span at bounding box center [715, 277] width 13 height 13
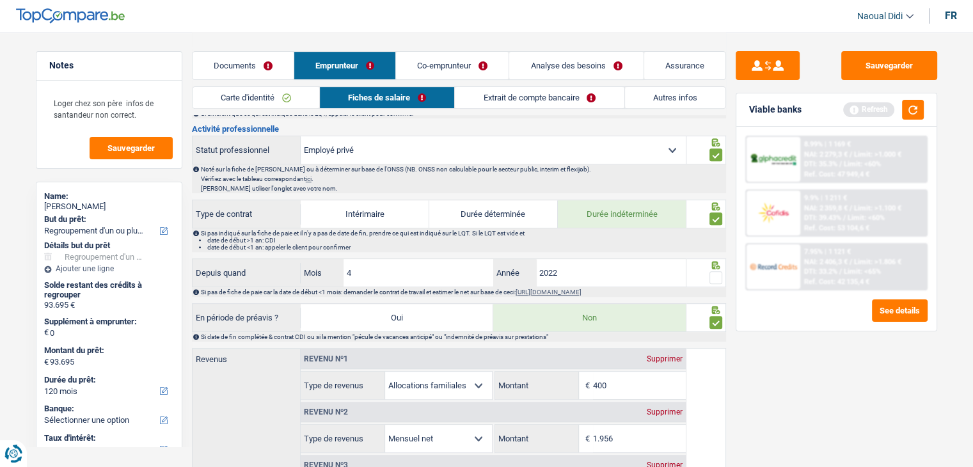
click at [0, 0] on input "radio" at bounding box center [0, 0] width 0 height 0
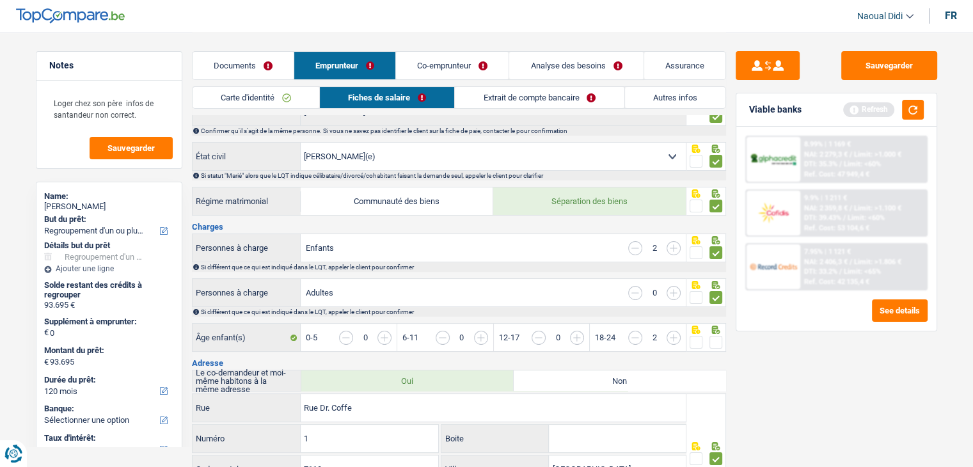
scroll to position [0, 0]
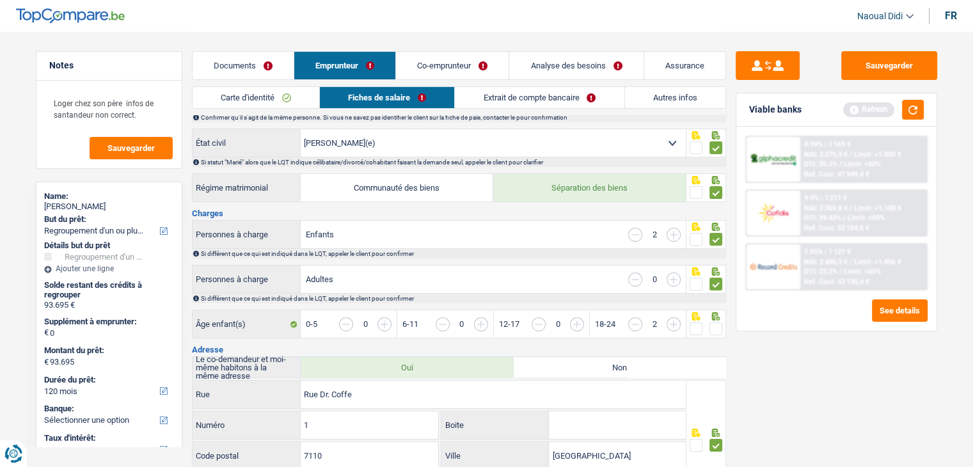
click at [716, 281] on div at bounding box center [706, 279] width 40 height 29
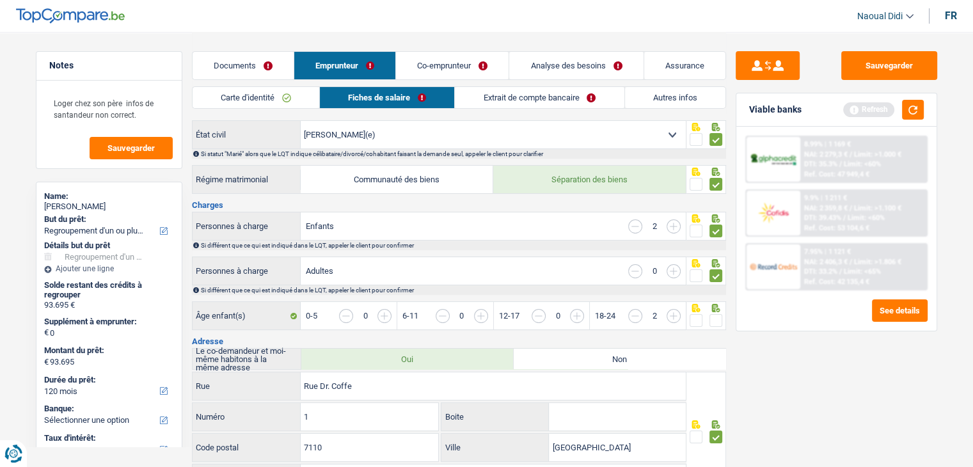
click at [716, 282] on div at bounding box center [715, 276] width 13 height 16
click at [714, 315] on div "Âge enfant(s) 0-5 0 6-11 0 12-17 0 18-24 2" at bounding box center [459, 316] width 534 height 31
click at [714, 315] on span at bounding box center [715, 320] width 13 height 13
click at [0, 0] on input "radio" at bounding box center [0, 0] width 0 height 0
click at [714, 315] on span at bounding box center [715, 320] width 13 height 13
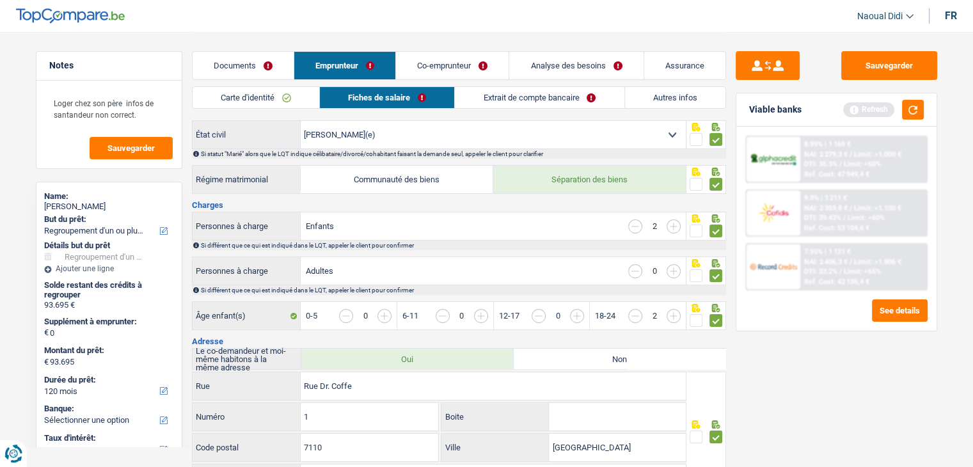
click at [0, 0] on input "radio" at bounding box center [0, 0] width 0 height 0
click at [715, 308] on div "Âge enfant(s) 0-5 0 6-11 0 12-17 0 18-24 2" at bounding box center [459, 316] width 534 height 31
click at [716, 304] on icon at bounding box center [715, 308] width 8 height 8
click at [716, 305] on icon at bounding box center [715, 308] width 8 height 8
click at [716, 318] on span at bounding box center [715, 320] width 13 height 13
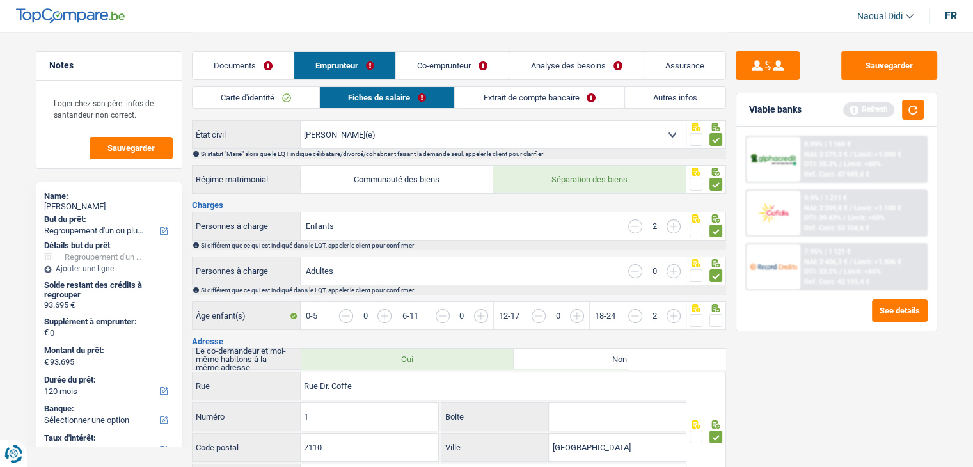
click at [0, 0] on input "radio" at bounding box center [0, 0] width 0 height 0
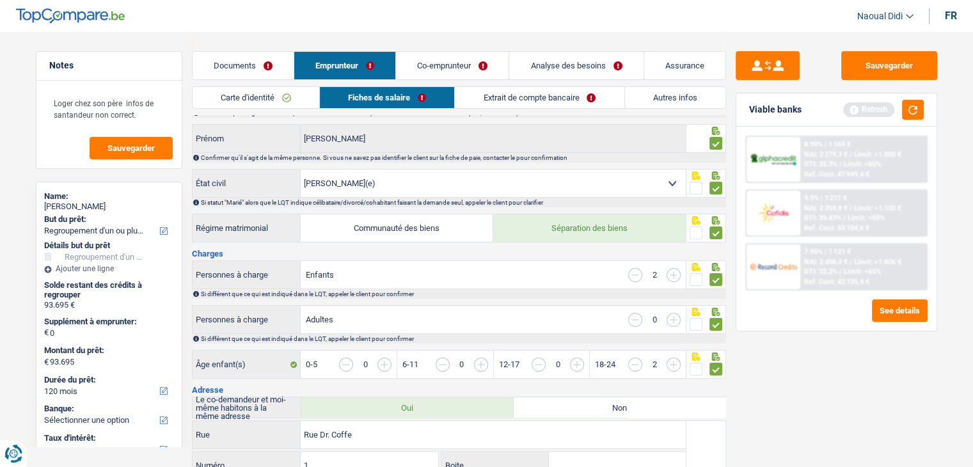
scroll to position [0, 0]
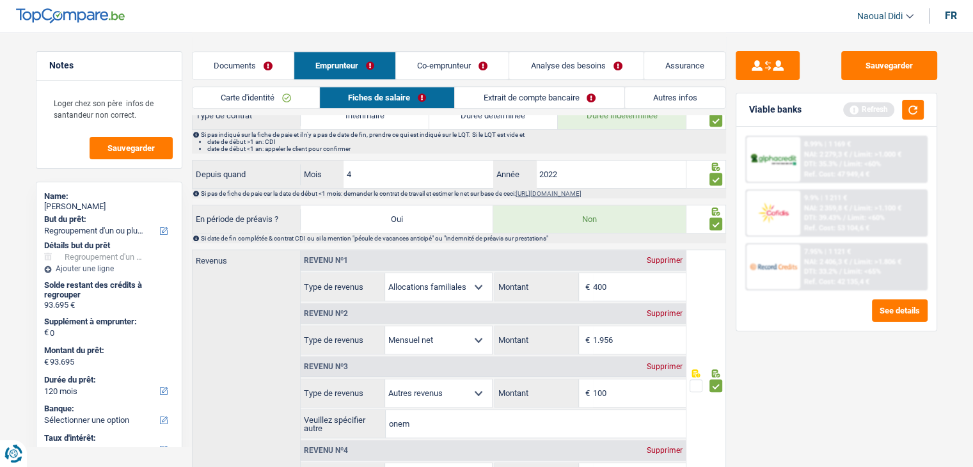
click at [714, 290] on div at bounding box center [706, 380] width 40 height 263
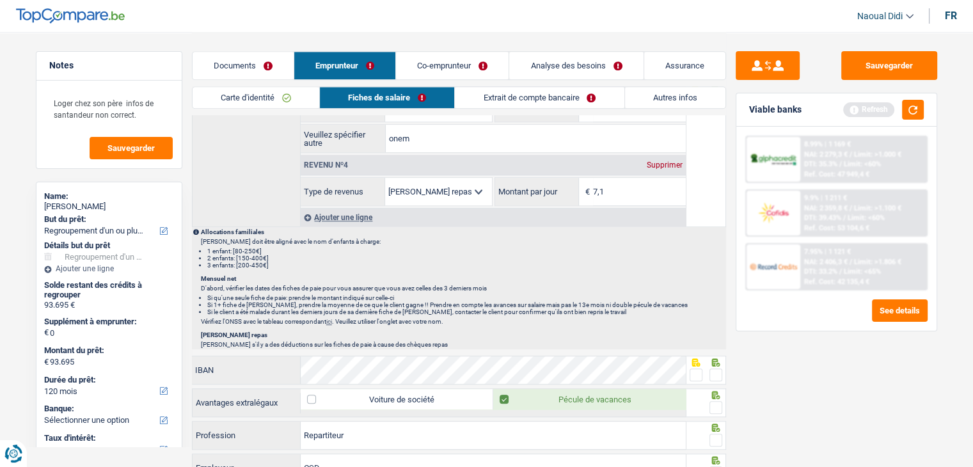
click at [710, 294] on li "Si qu'une seule fiche de paie: prendre le montant indiqué sur celle-ci" at bounding box center [465, 297] width 517 height 7
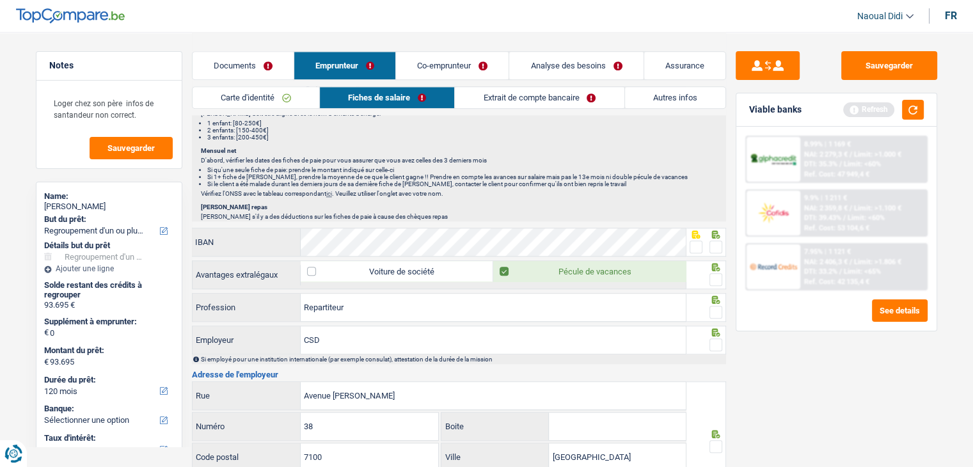
click at [695, 243] on span at bounding box center [696, 246] width 13 height 13
click at [0, 0] on input "radio" at bounding box center [0, 0] width 0 height 0
click at [716, 273] on span at bounding box center [715, 279] width 13 height 13
click at [0, 0] on input "radio" at bounding box center [0, 0] width 0 height 0
click at [713, 315] on div at bounding box center [706, 307] width 40 height 29
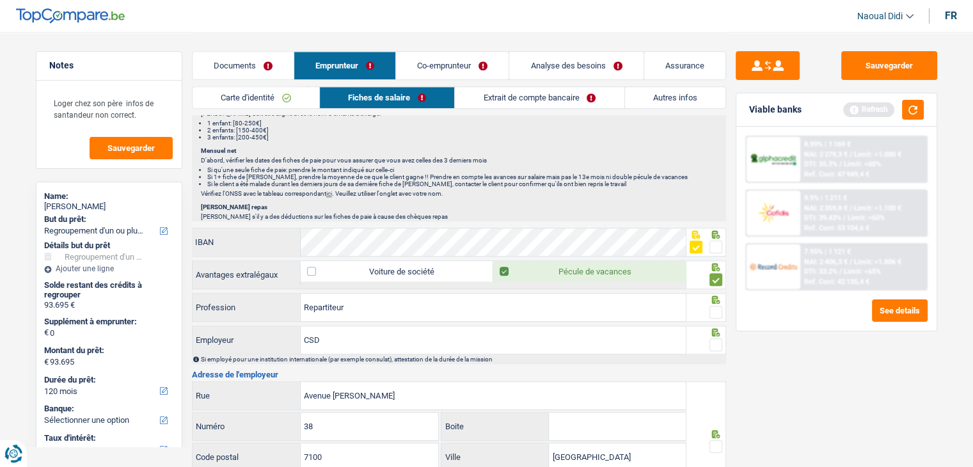
click at [709, 304] on fieldset at bounding box center [706, 312] width 33 height 16
drag, startPoint x: 709, startPoint y: 302, endPoint x: 711, endPoint y: 311, distance: 9.3
click at [709, 305] on fieldset at bounding box center [706, 312] width 33 height 16
click at [716, 306] on span at bounding box center [715, 312] width 13 height 13
click at [0, 0] on input "radio" at bounding box center [0, 0] width 0 height 0
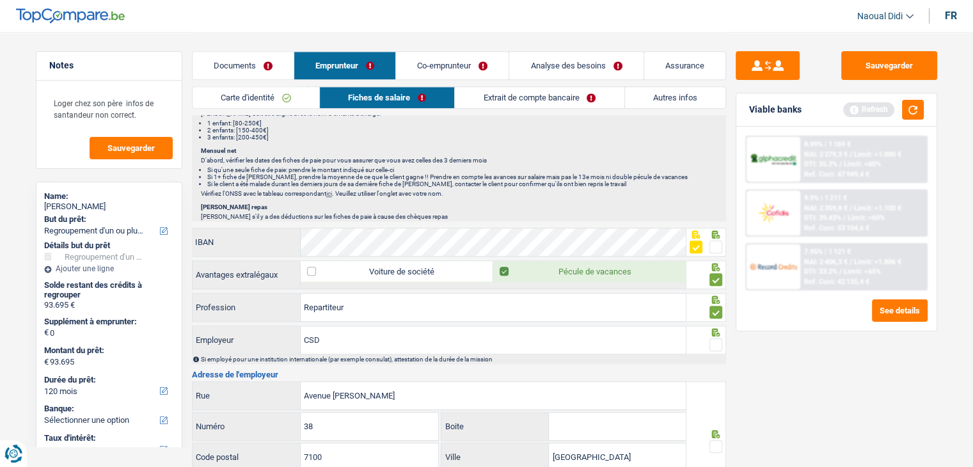
click at [718, 338] on span at bounding box center [715, 344] width 13 height 13
click at [0, 0] on input "radio" at bounding box center [0, 0] width 0 height 0
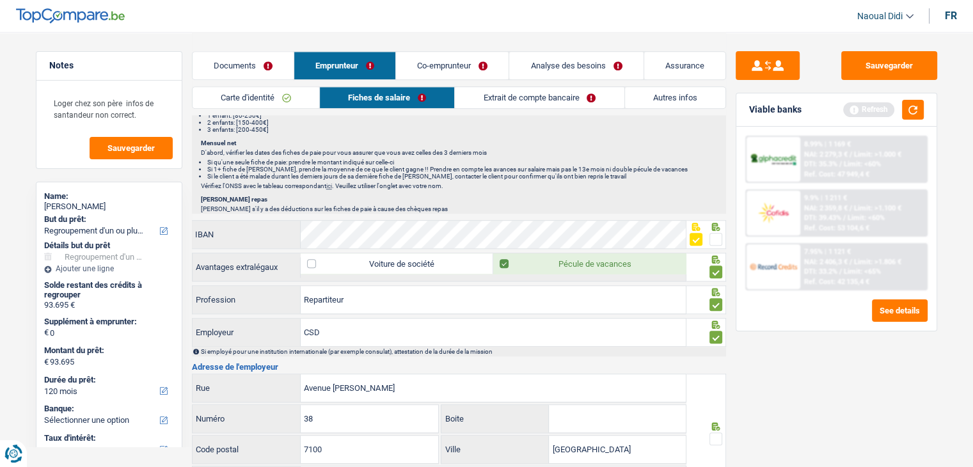
scroll to position [1151, 0]
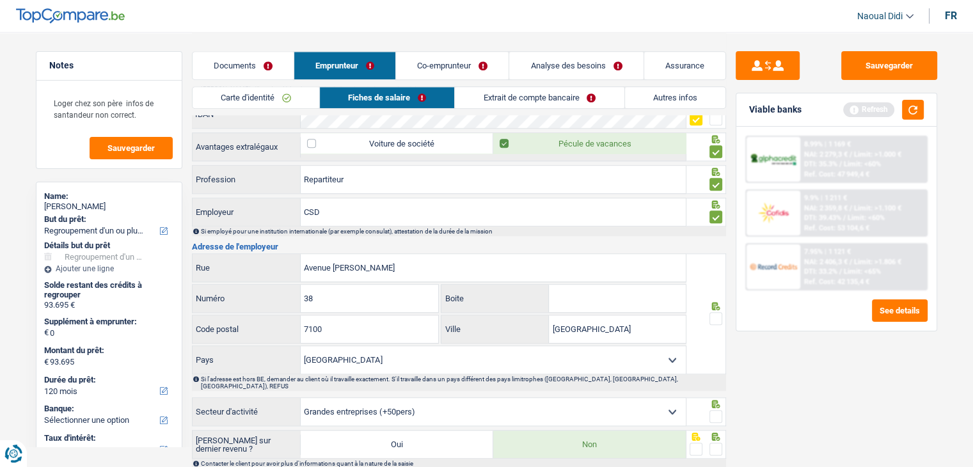
drag, startPoint x: 713, startPoint y: 338, endPoint x: 704, endPoint y: 341, distance: 9.5
click at [705, 340] on div at bounding box center [706, 313] width 40 height 121
drag, startPoint x: 716, startPoint y: 320, endPoint x: 715, endPoint y: 309, distance: 10.9
click at [716, 313] on div at bounding box center [706, 313] width 40 height 121
click at [715, 312] on span at bounding box center [715, 318] width 13 height 13
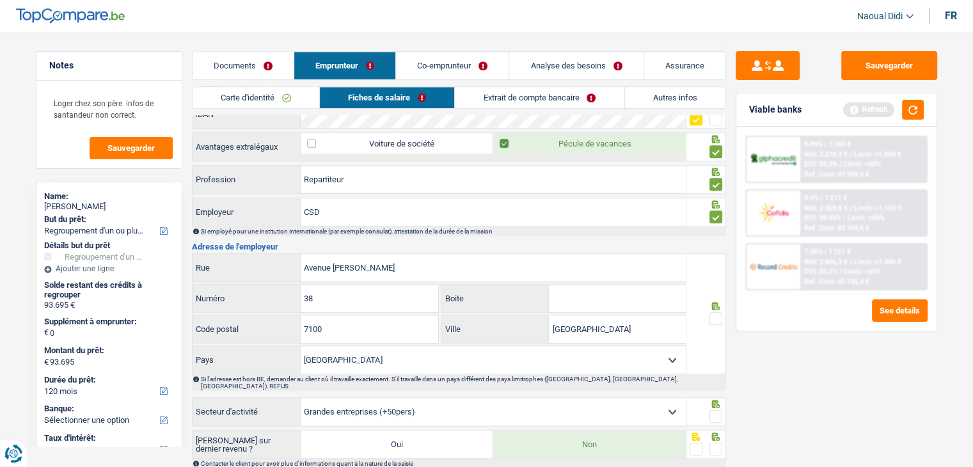
click at [0, 0] on input "radio" at bounding box center [0, 0] width 0 height 0
drag, startPoint x: 715, startPoint y: 309, endPoint x: 721, endPoint y: 386, distance: 77.7
click at [719, 365] on div at bounding box center [706, 313] width 40 height 121
click at [716, 410] on span at bounding box center [715, 416] width 13 height 13
click at [0, 0] on input "radio" at bounding box center [0, 0] width 0 height 0
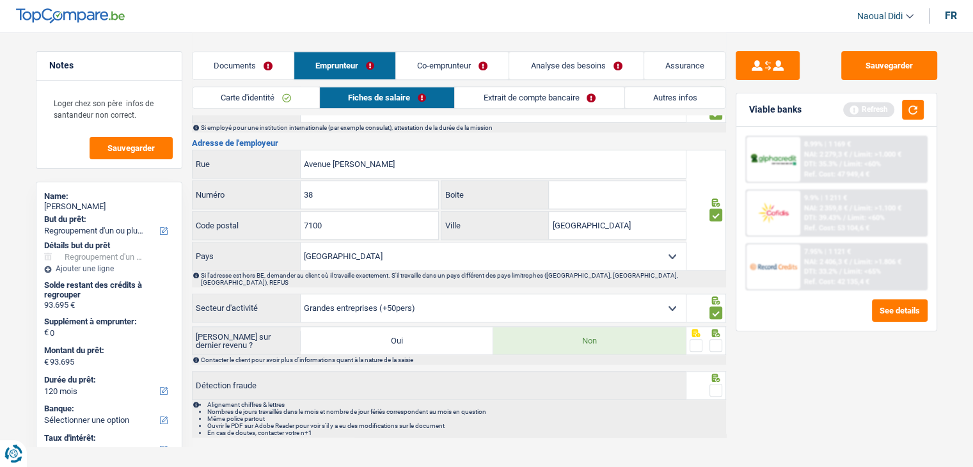
scroll to position [1259, 0]
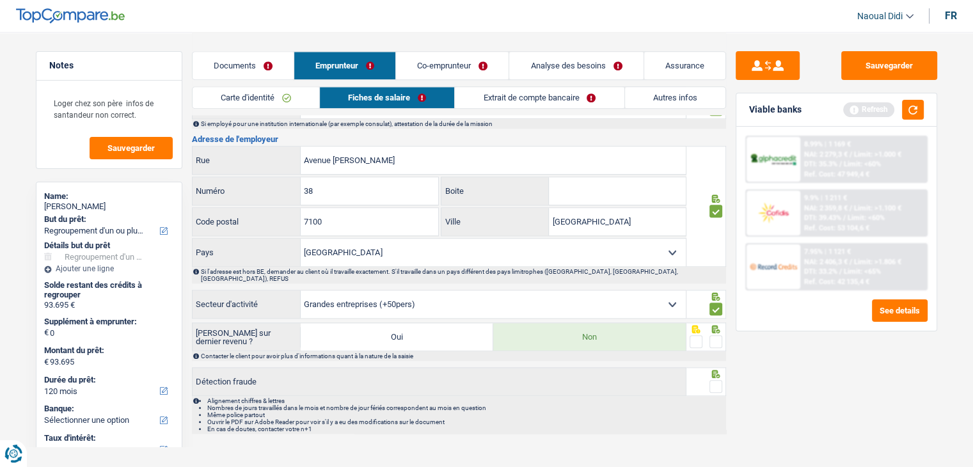
click at [710, 335] on span at bounding box center [715, 341] width 13 height 13
click at [0, 0] on input "radio" at bounding box center [0, 0] width 0 height 0
click at [711, 335] on span at bounding box center [715, 341] width 13 height 13
click at [0, 0] on input "radio" at bounding box center [0, 0] width 0 height 0
click at [711, 335] on span at bounding box center [715, 341] width 13 height 13
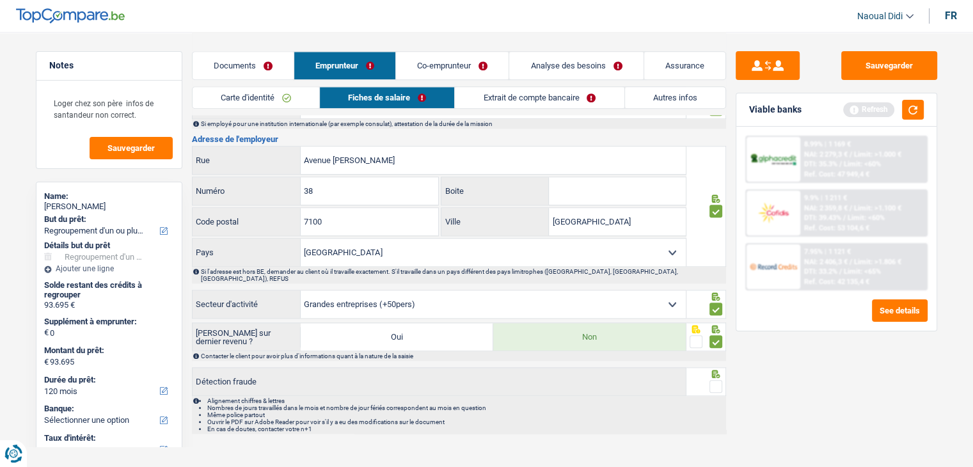
click at [0, 0] on input "radio" at bounding box center [0, 0] width 0 height 0
click at [711, 335] on span at bounding box center [715, 341] width 13 height 13
click at [0, 0] on input "radio" at bounding box center [0, 0] width 0 height 0
click at [720, 380] on span at bounding box center [715, 386] width 13 height 13
click at [0, 0] on input "radio" at bounding box center [0, 0] width 0 height 0
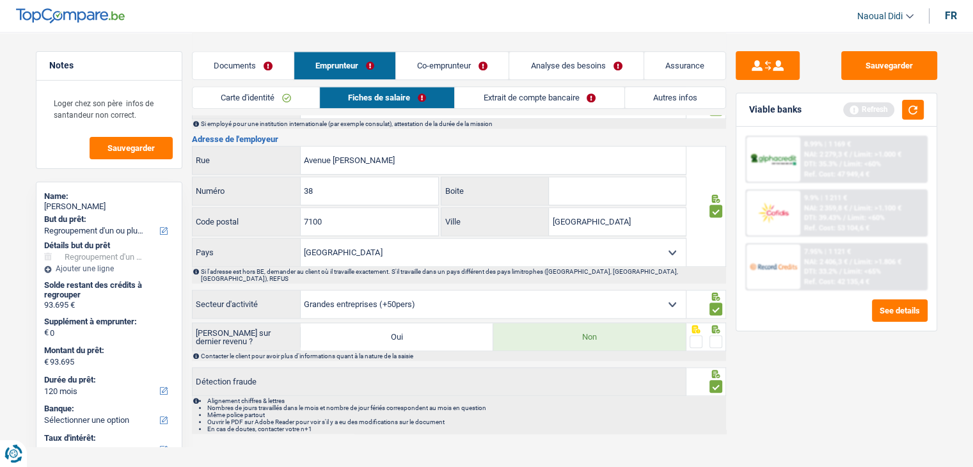
click at [720, 335] on span at bounding box center [715, 341] width 13 height 13
click at [0, 0] on input "radio" at bounding box center [0, 0] width 0 height 0
click at [718, 335] on span at bounding box center [715, 341] width 13 height 13
click at [0, 0] on input "radio" at bounding box center [0, 0] width 0 height 0
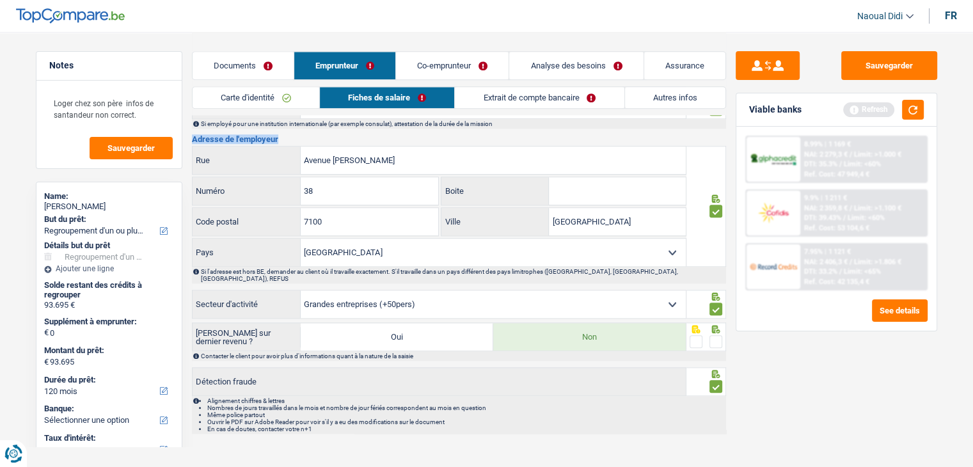
drag, startPoint x: 634, startPoint y: 153, endPoint x: 646, endPoint y: 193, distance: 41.5
click at [661, 239] on select "Belgique France Allemagne Italie Luxembourg Pays-Bas Espagne Suisse Sélectionne…" at bounding box center [493, 253] width 385 height 28
drag, startPoint x: 700, startPoint y: 277, endPoint x: 711, endPoint y: 294, distance: 19.9
click at [702, 291] on div at bounding box center [706, 296] width 33 height 10
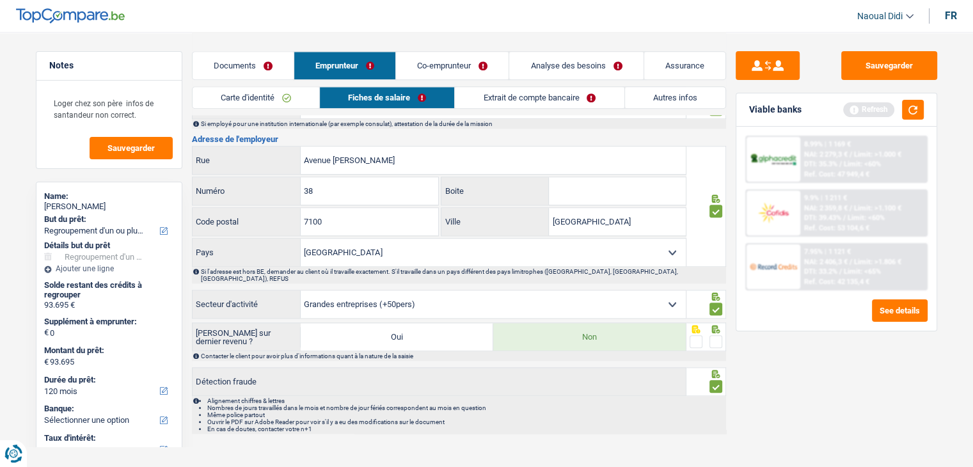
click at [768, 352] on div "Sauvegarder Viable banks Refresh 8.99% | 1 169 € NAI: 2 279,3 € / Limit: >1.000…" at bounding box center [836, 248] width 221 height 395
drag, startPoint x: 769, startPoint y: 357, endPoint x: 694, endPoint y: 293, distance: 98.9
click at [770, 362] on div "Sauvegarder Viable banks Refresh 8.99% | 1 169 € NAI: 2 279,3 € / Limit: >1.000…" at bounding box center [836, 248] width 221 height 395
drag, startPoint x: 696, startPoint y: 303, endPoint x: 706, endPoint y: 311, distance: 13.1
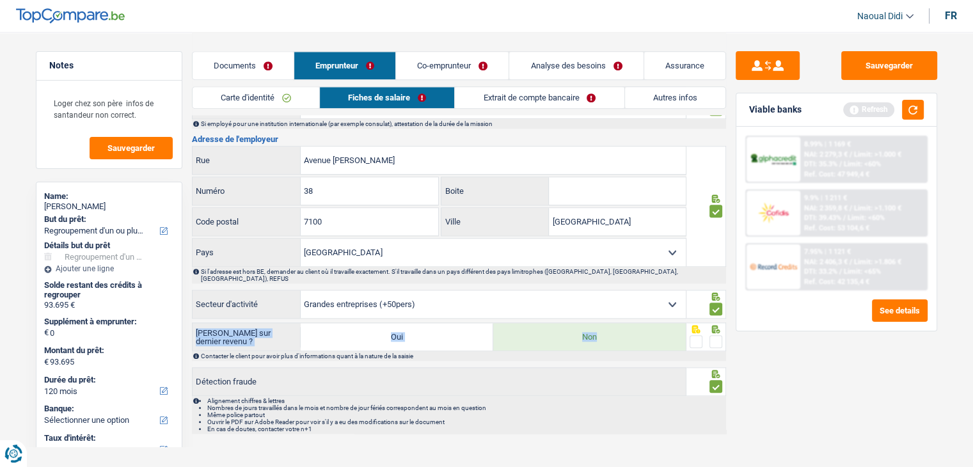
click at [717, 335] on span at bounding box center [715, 341] width 13 height 13
click at [0, 0] on input "radio" at bounding box center [0, 0] width 0 height 0
click at [764, 376] on div "Sauvegarder Viable banks Refresh 8.99% | 1 169 € NAI: 2 279,3 € / Limit: >1.000…" at bounding box center [836, 248] width 221 height 395
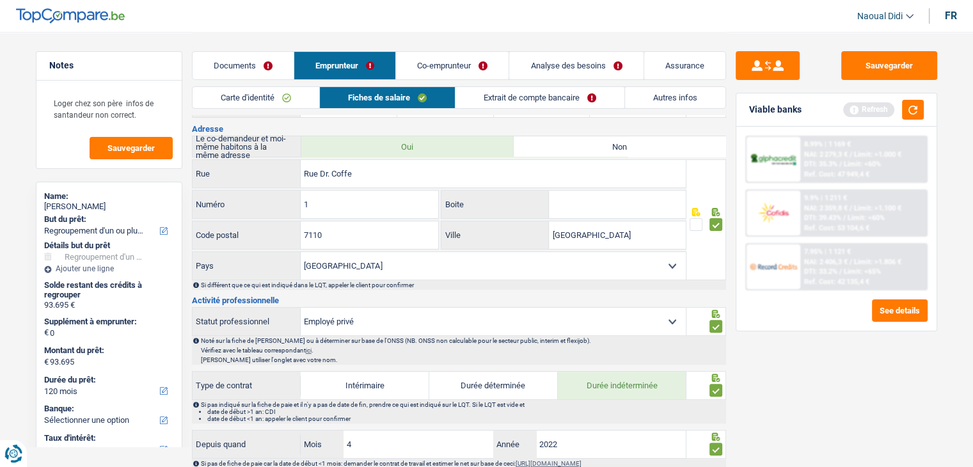
scroll to position [171, 0]
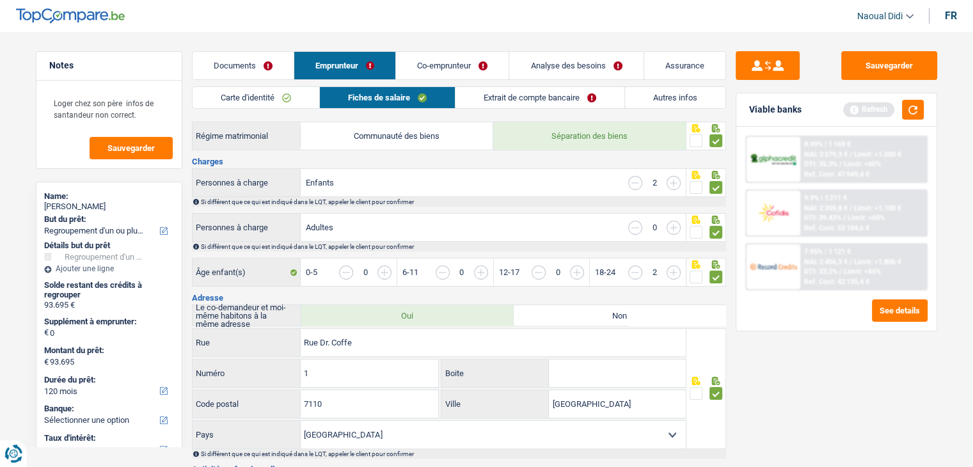
click at [476, 68] on link "Co-emprunteur" at bounding box center [452, 66] width 113 height 28
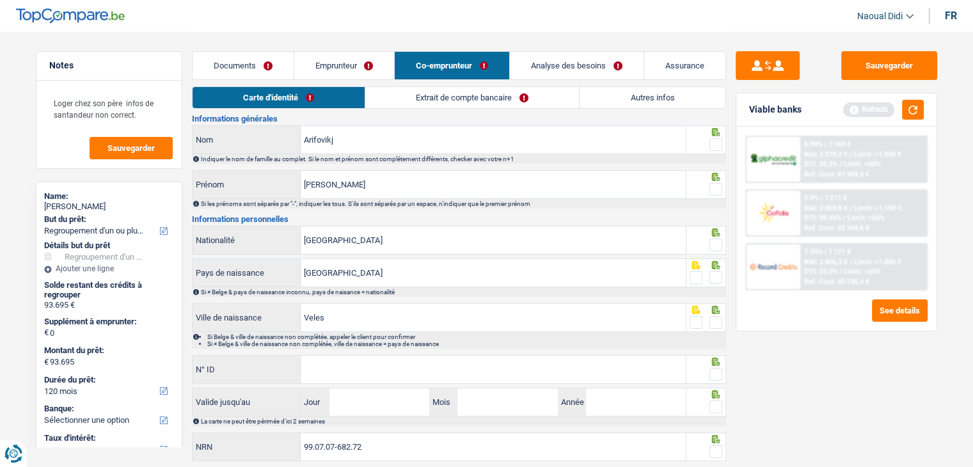
scroll to position [0, 0]
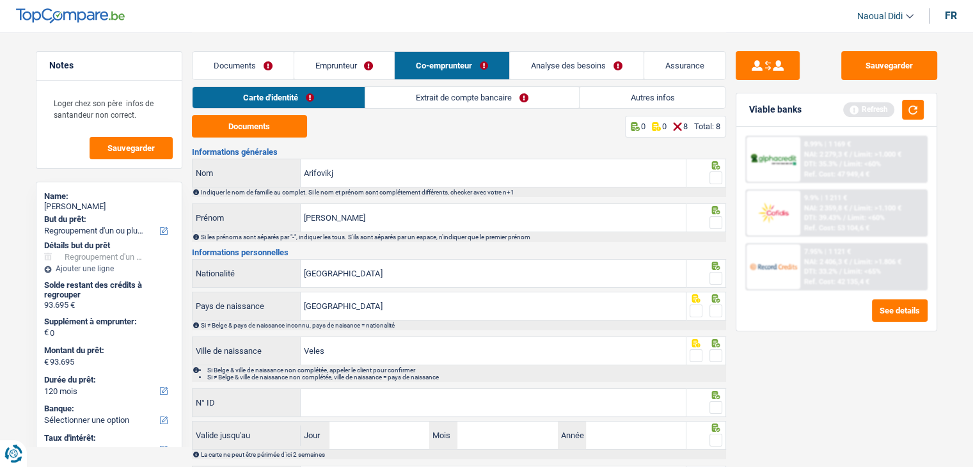
click at [253, 138] on div "Documents 0 0 8 Total: 8 Informations générales Arifovikj Nom Indiquer le nom d…" at bounding box center [459, 305] width 534 height 381
click at [261, 126] on button "Documents" at bounding box center [249, 126] width 115 height 22
click at [712, 180] on span at bounding box center [715, 177] width 13 height 13
click at [0, 0] on input "radio" at bounding box center [0, 0] width 0 height 0
drag, startPoint x: 714, startPoint y: 221, endPoint x: 721, endPoint y: 249, distance: 28.6
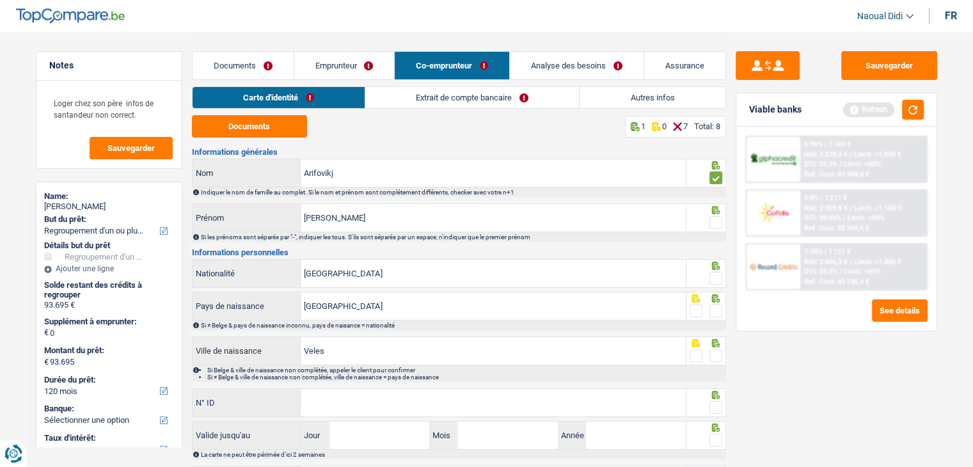
click at [716, 223] on span at bounding box center [715, 222] width 13 height 13
click at [0, 0] on input "radio" at bounding box center [0, 0] width 0 height 0
click at [712, 280] on span at bounding box center [715, 278] width 13 height 13
click at [0, 0] on input "radio" at bounding box center [0, 0] width 0 height 0
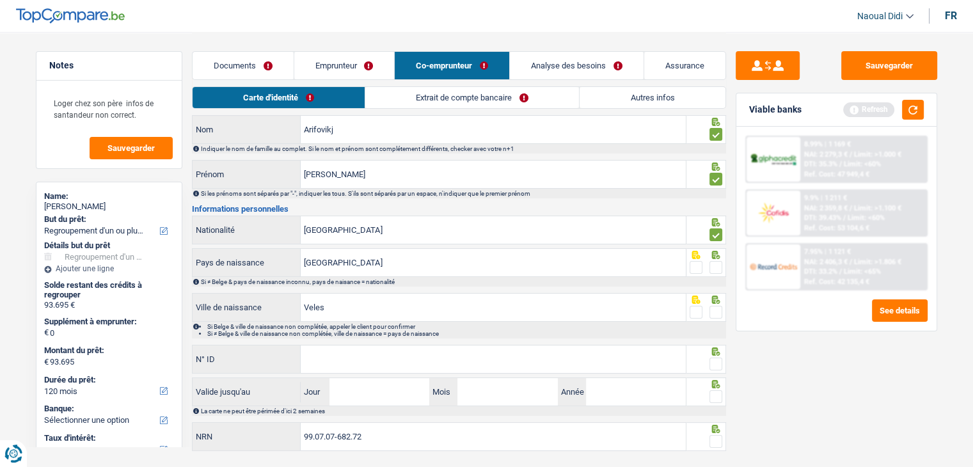
scroll to position [64, 0]
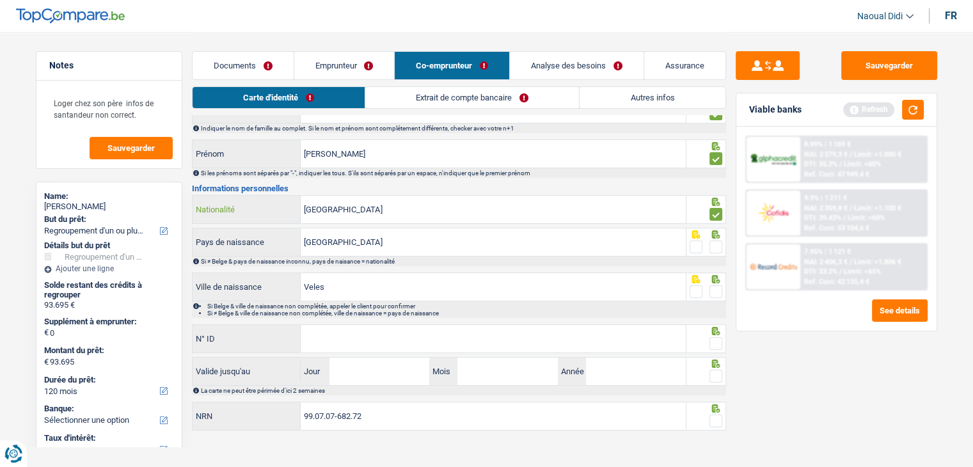
drag, startPoint x: 608, startPoint y: 219, endPoint x: 594, endPoint y: 218, distance: 14.1
click at [606, 219] on input "Belgique" at bounding box center [493, 210] width 385 height 28
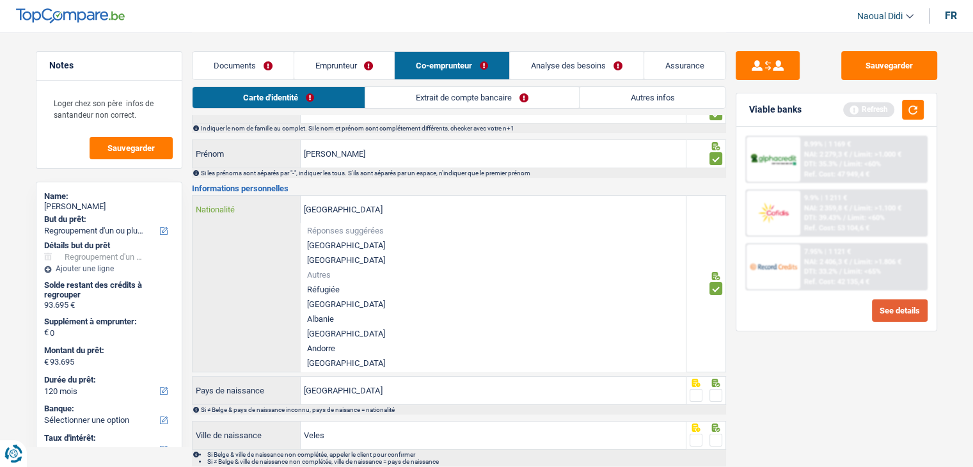
type input "BelgiqueM"
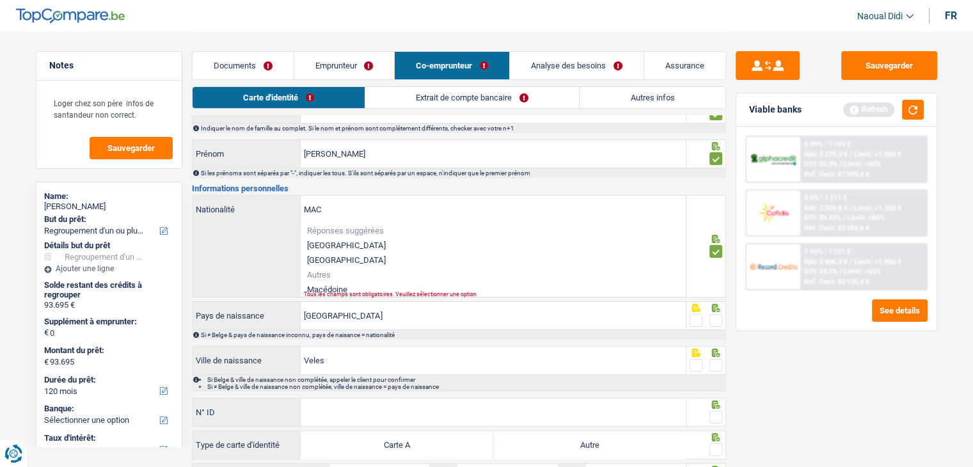
click at [347, 287] on li "Macédoine" at bounding box center [493, 289] width 385 height 15
type input "Macédoine"
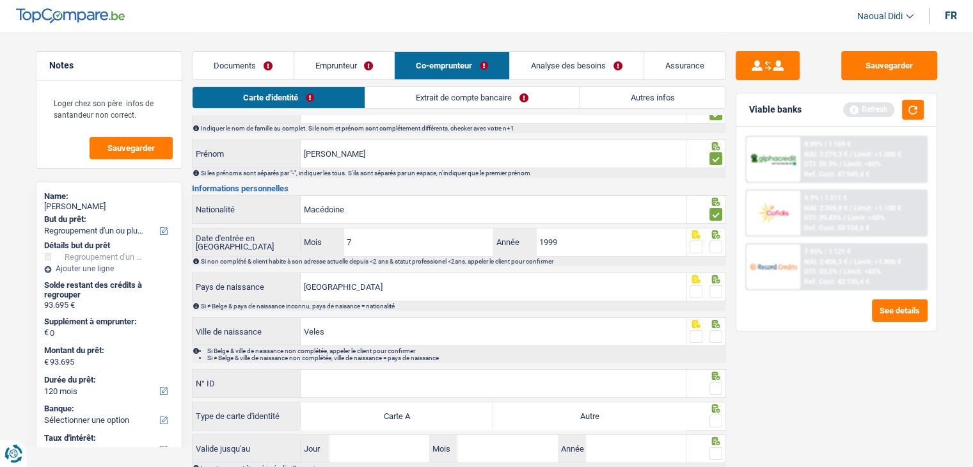
click at [715, 246] on span at bounding box center [715, 246] width 13 height 13
click at [0, 0] on input "radio" at bounding box center [0, 0] width 0 height 0
click at [718, 293] on span at bounding box center [715, 291] width 13 height 13
click at [0, 0] on input "radio" at bounding box center [0, 0] width 0 height 0
click at [716, 333] on span at bounding box center [715, 336] width 13 height 13
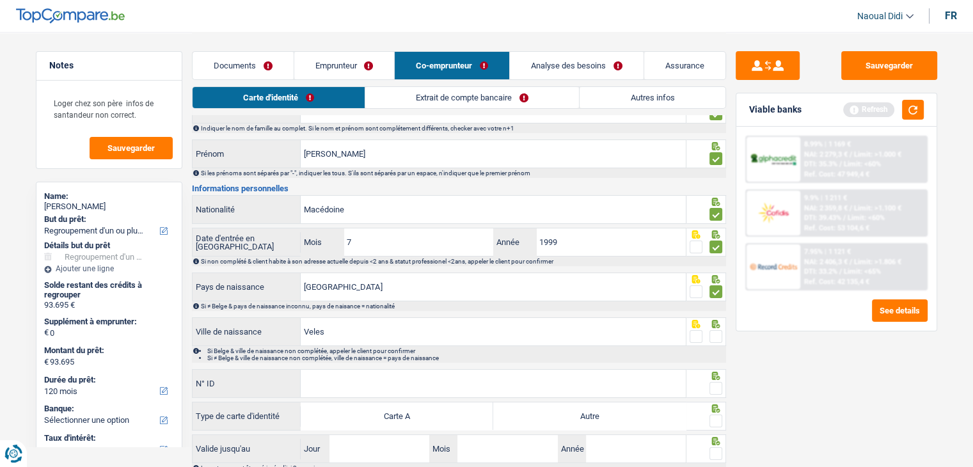
click at [0, 0] on input "radio" at bounding box center [0, 0] width 0 height 0
click at [416, 386] on input "N° ID" at bounding box center [493, 384] width 385 height 28
click at [553, 411] on label "Autre" at bounding box center [589, 416] width 193 height 28
click at [553, 411] on input "Autre" at bounding box center [589, 416] width 193 height 28
radio input "true"
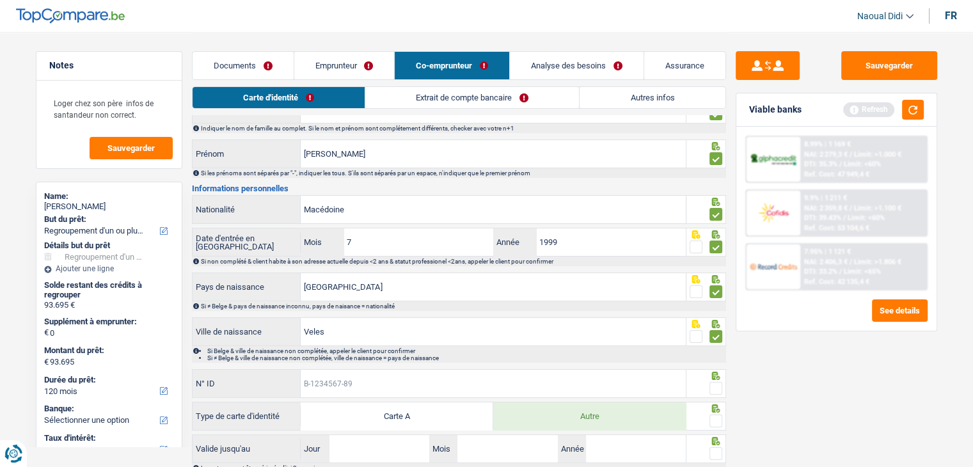
click at [381, 377] on input "N° ID" at bounding box center [493, 384] width 385 height 28
click at [335, 377] on input "B-52" at bounding box center [493, 384] width 385 height 28
type input "B-4259875-23"
click at [718, 383] on span at bounding box center [715, 388] width 13 height 13
click at [0, 0] on input "radio" at bounding box center [0, 0] width 0 height 0
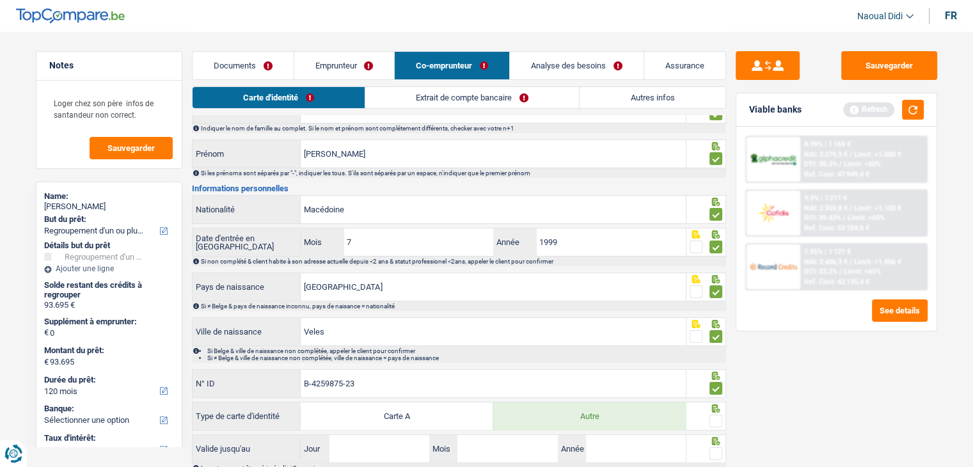
click at [715, 419] on span at bounding box center [715, 420] width 13 height 13
click at [0, 0] on input "radio" at bounding box center [0, 0] width 0 height 0
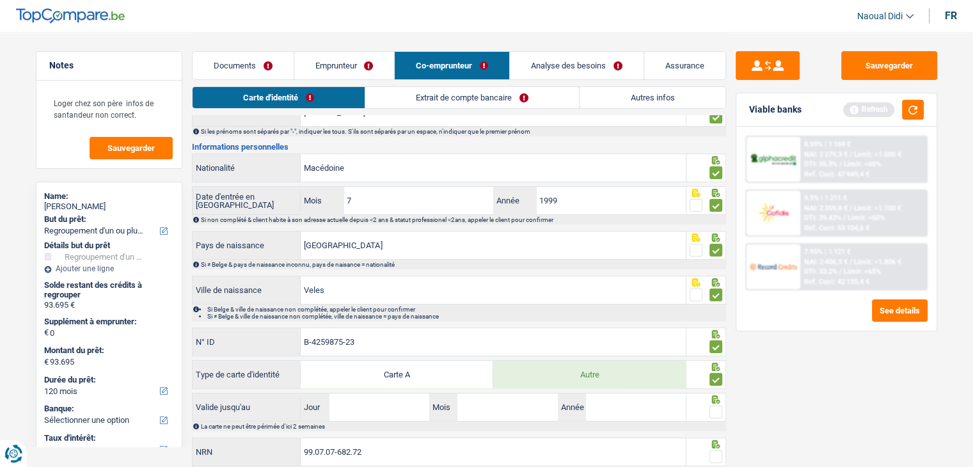
scroll to position [128, 0]
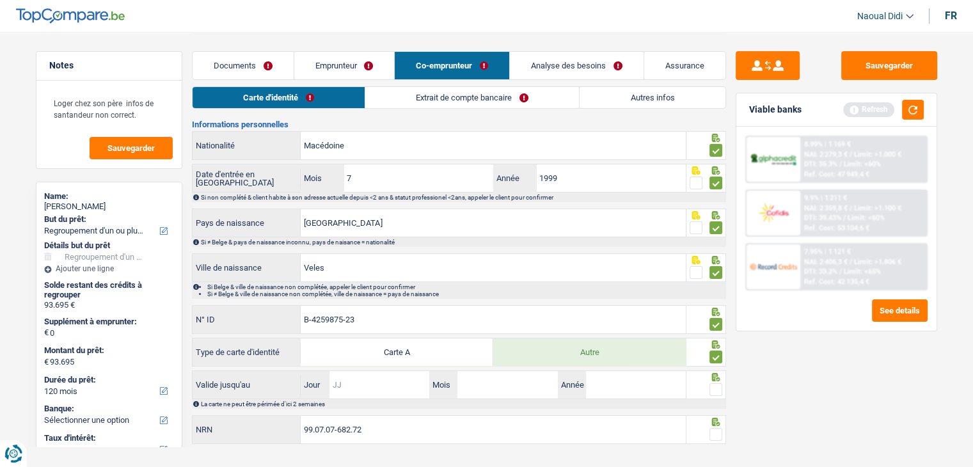
click at [421, 377] on input "Jour" at bounding box center [379, 385] width 100 height 28
type input "14"
type input "09"
type input "2025"
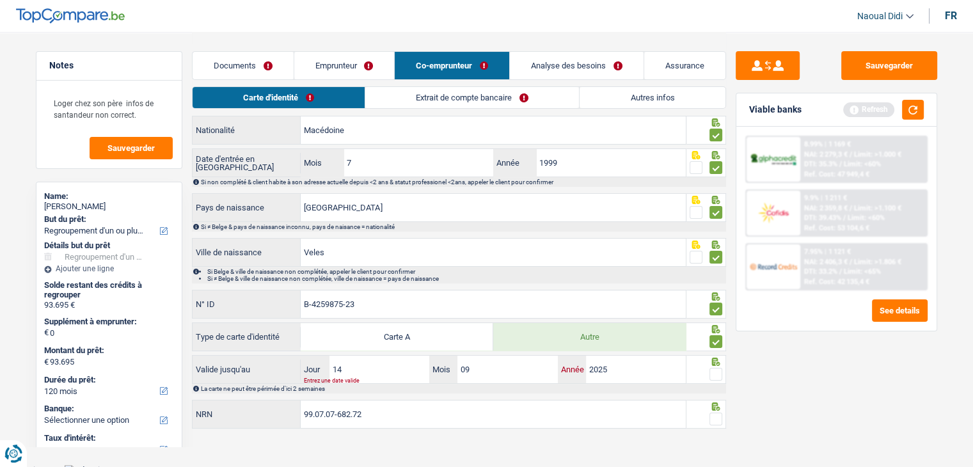
scroll to position [148, 0]
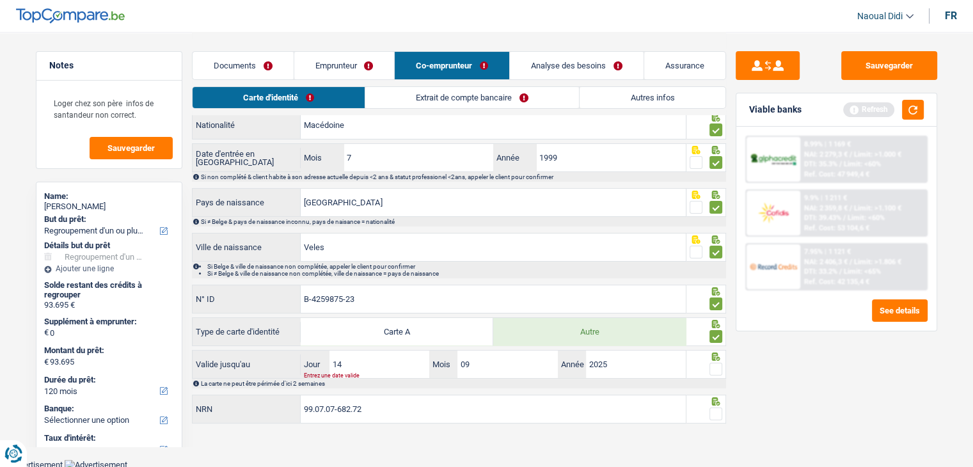
drag, startPoint x: 710, startPoint y: 364, endPoint x: 718, endPoint y: 389, distance: 26.1
click at [710, 365] on span at bounding box center [715, 369] width 13 height 13
click at [0, 0] on input "radio" at bounding box center [0, 0] width 0 height 0
click at [719, 407] on span at bounding box center [715, 413] width 13 height 13
click at [0, 0] on input "radio" at bounding box center [0, 0] width 0 height 0
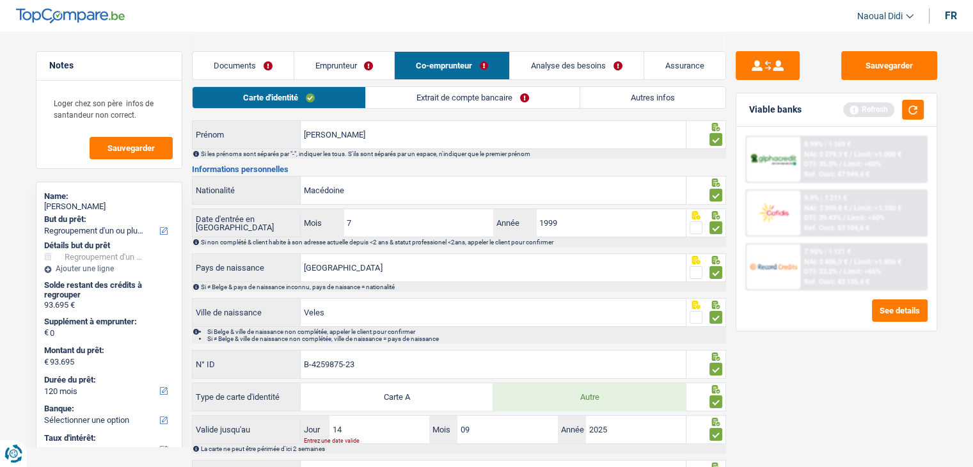
scroll to position [20, 0]
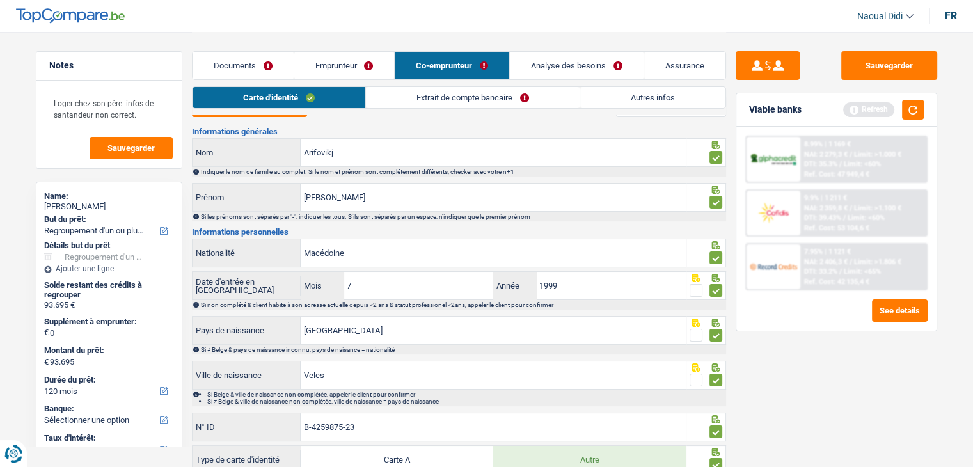
click at [337, 62] on link "Emprunteur" at bounding box center [344, 66] width 100 height 28
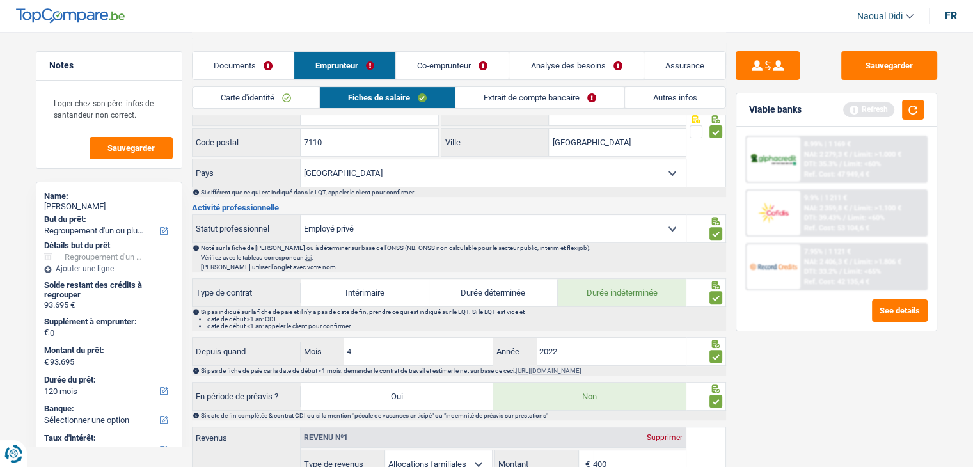
scroll to position [596, 0]
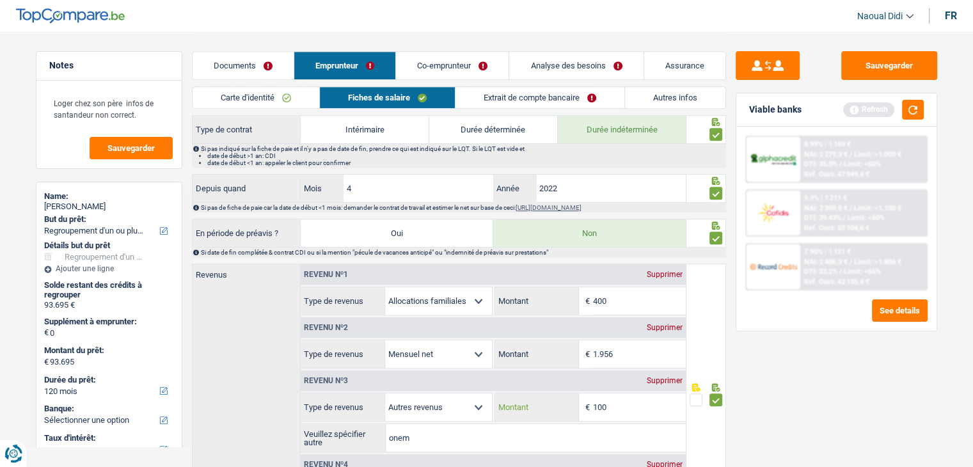
click at [619, 403] on input "100" at bounding box center [639, 407] width 93 height 28
type input "143"
click at [874, 59] on button "Sauvegarder" at bounding box center [889, 65] width 96 height 29
drag, startPoint x: 228, startPoint y: 70, endPoint x: 285, endPoint y: 69, distance: 57.6
click at [228, 70] on link "Documents" at bounding box center [243, 66] width 101 height 28
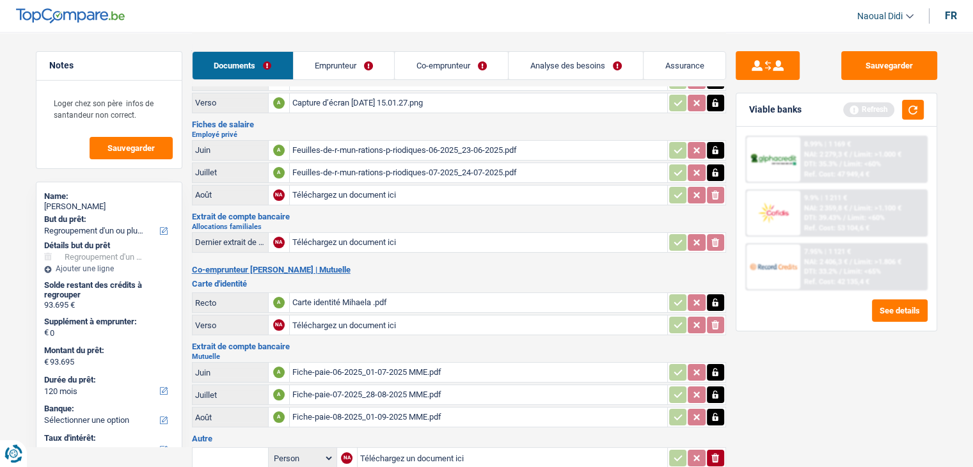
scroll to position [0, 0]
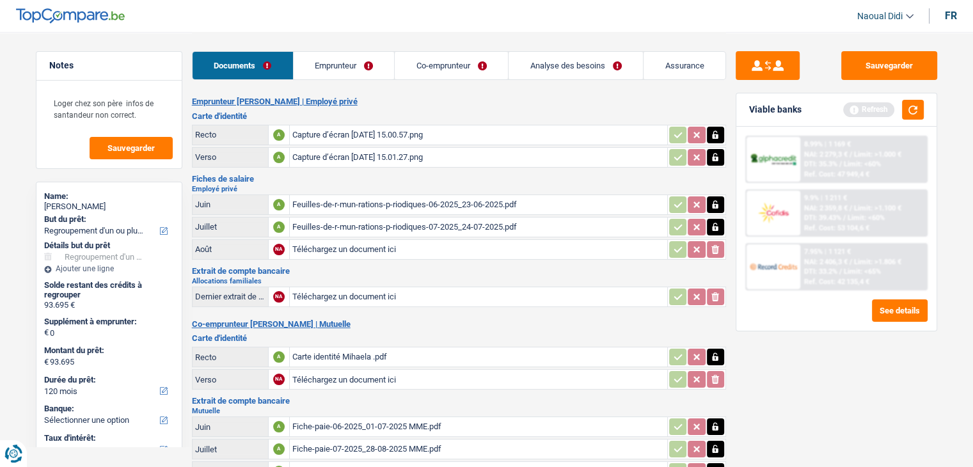
click at [329, 245] on input "Téléchargez un document ici" at bounding box center [478, 249] width 372 height 19
type input "C:\fakepath\Août 2025.pdf"
click at [335, 294] on input "Téléchargez un document ici" at bounding box center [478, 296] width 372 height 19
type input "C:\fakepath\Parentia .pdf"
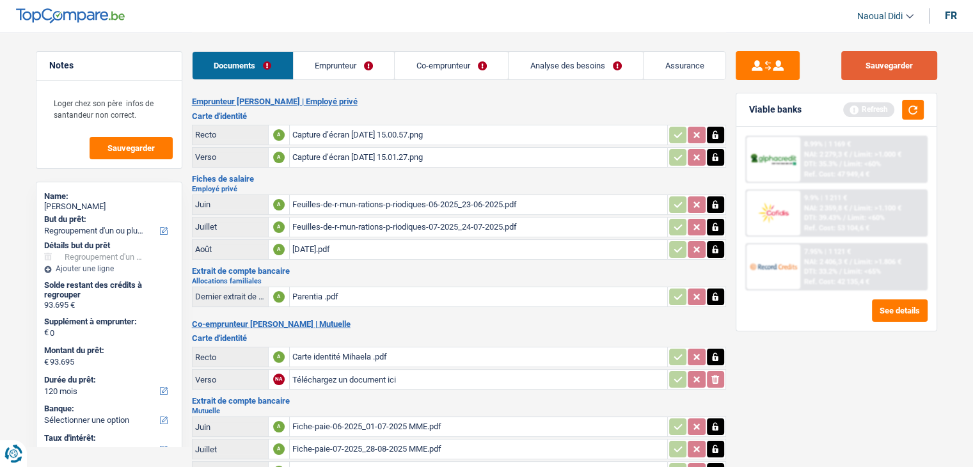
click at [878, 71] on button "Sauvegarder" at bounding box center [889, 65] width 96 height 29
drag, startPoint x: 368, startPoint y: 66, endPoint x: 407, endPoint y: 72, distance: 38.8
click at [368, 66] on link "Emprunteur" at bounding box center [344, 66] width 101 height 28
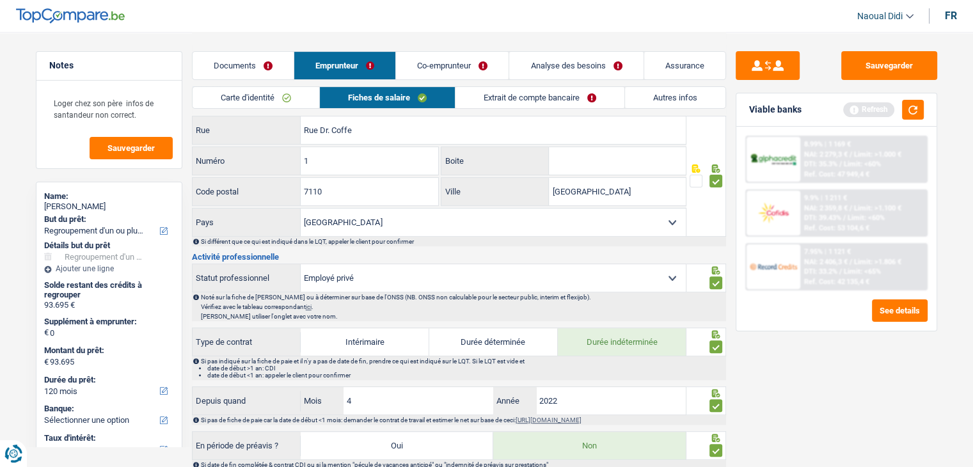
click at [438, 67] on link "Co-emprunteur" at bounding box center [452, 66] width 113 height 28
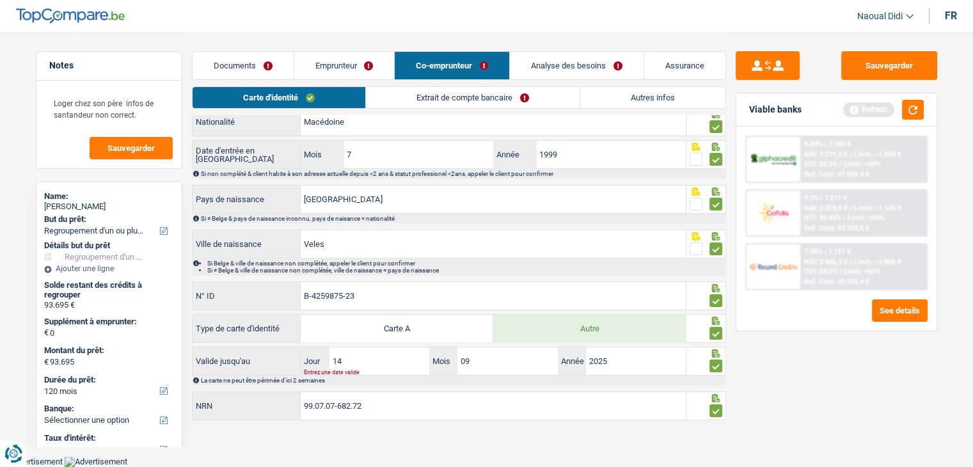
scroll to position [148, 0]
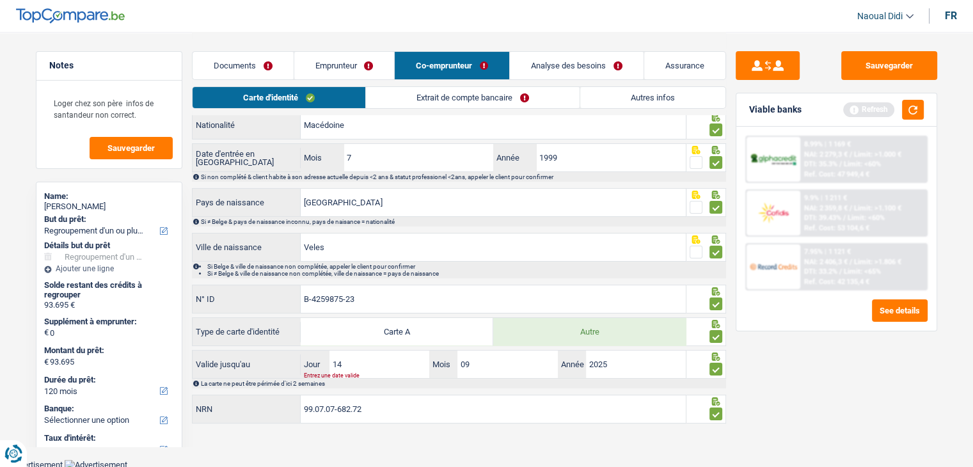
click at [464, 93] on link "Extrait de compte bancaire" at bounding box center [473, 97] width 214 height 21
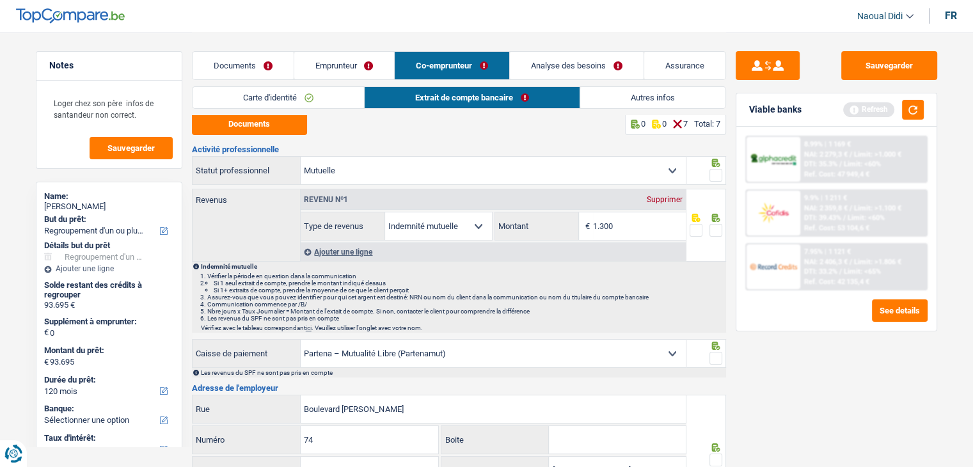
scroll to position [0, 0]
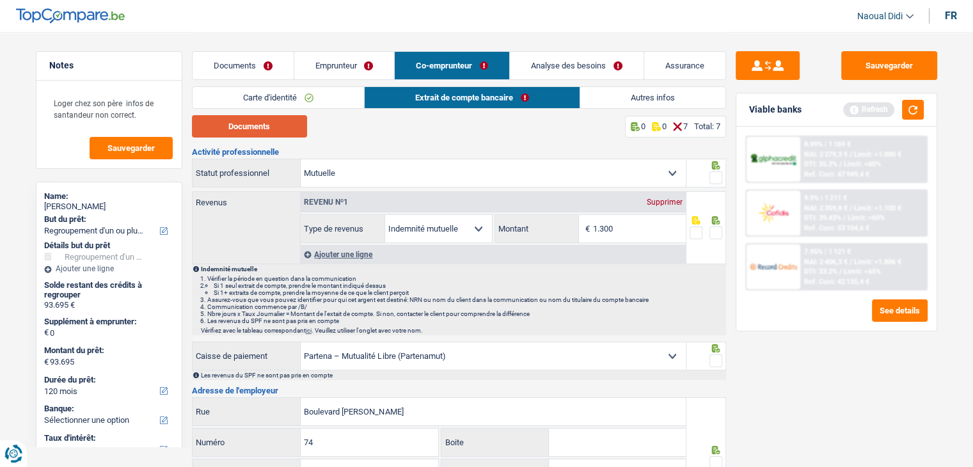
click at [257, 128] on button "Documents" at bounding box center [249, 126] width 115 height 22
click at [719, 175] on span at bounding box center [715, 177] width 13 height 13
click at [0, 0] on input "radio" at bounding box center [0, 0] width 0 height 0
click at [718, 228] on span at bounding box center [715, 232] width 13 height 13
click at [0, 0] on input "radio" at bounding box center [0, 0] width 0 height 0
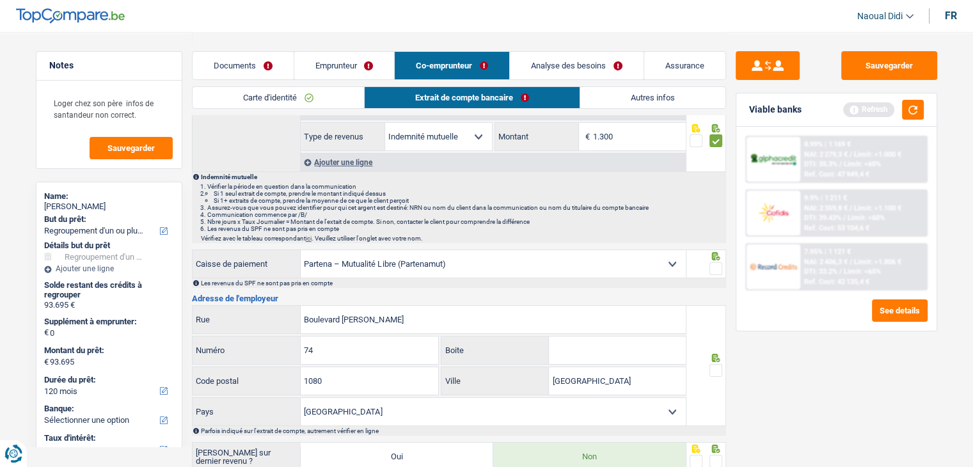
scroll to position [128, 0]
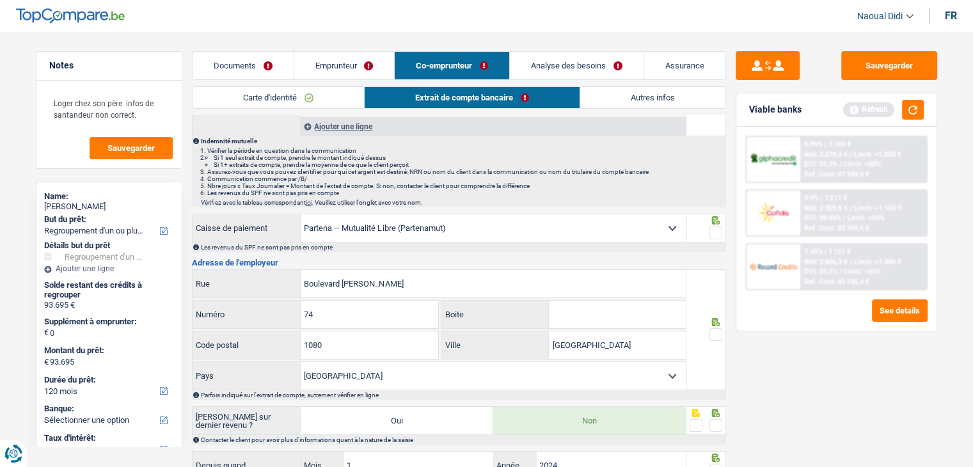
click at [716, 230] on span at bounding box center [715, 232] width 13 height 13
click at [0, 0] on input "radio" at bounding box center [0, 0] width 0 height 0
click at [713, 335] on span at bounding box center [715, 334] width 13 height 13
click at [0, 0] on input "radio" at bounding box center [0, 0] width 0 height 0
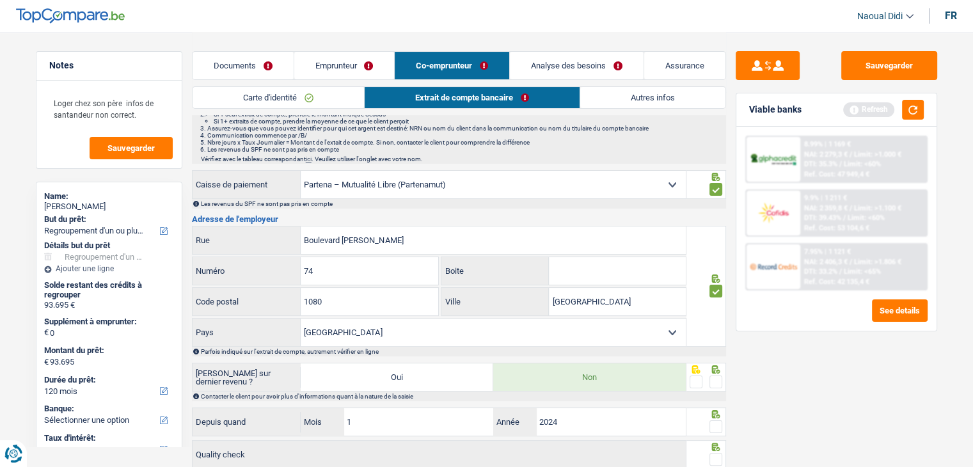
scroll to position [192, 0]
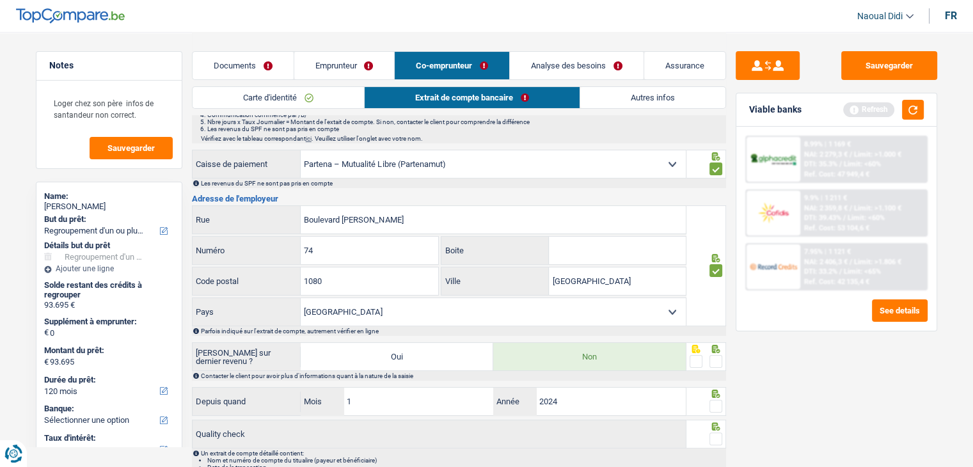
click at [714, 355] on span at bounding box center [715, 361] width 13 height 13
click at [0, 0] on input "radio" at bounding box center [0, 0] width 0 height 0
drag, startPoint x: 720, startPoint y: 401, endPoint x: 714, endPoint y: 423, distance: 22.5
click at [720, 400] on span at bounding box center [715, 406] width 13 height 13
click at [0, 0] on input "radio" at bounding box center [0, 0] width 0 height 0
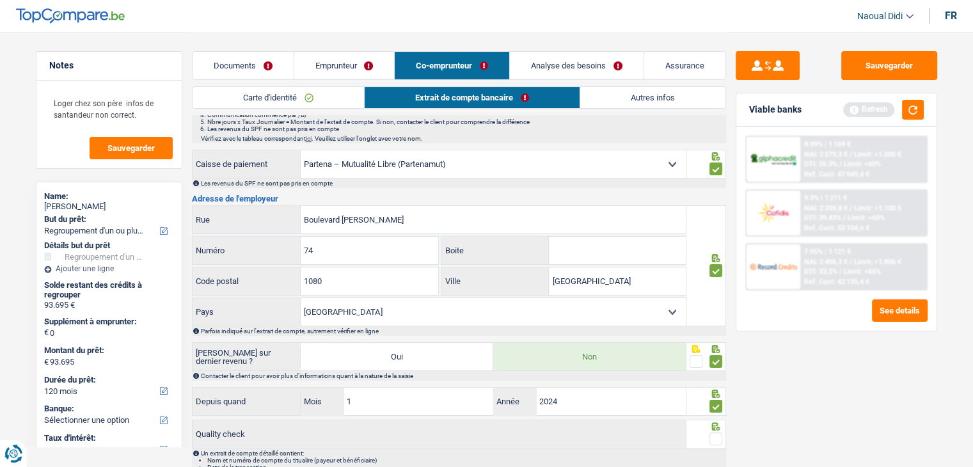
click at [715, 439] on span at bounding box center [715, 438] width 13 height 13
click at [0, 0] on input "radio" at bounding box center [0, 0] width 0 height 0
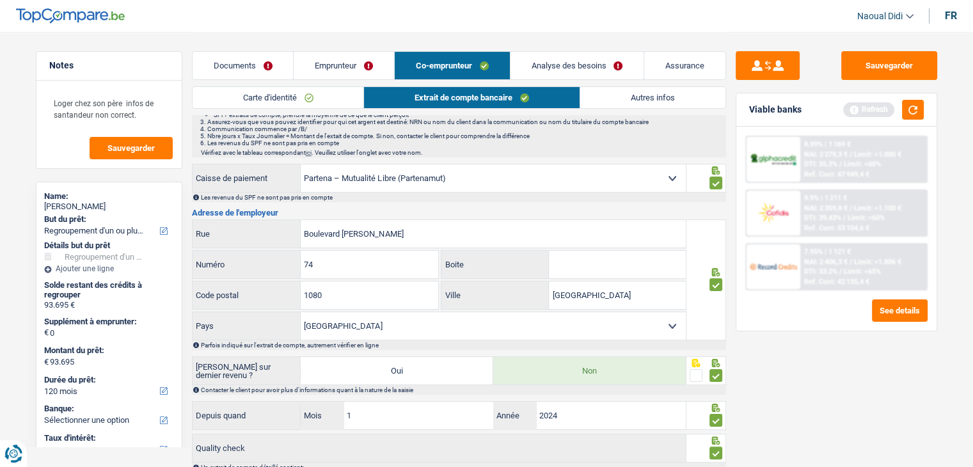
scroll to position [0, 0]
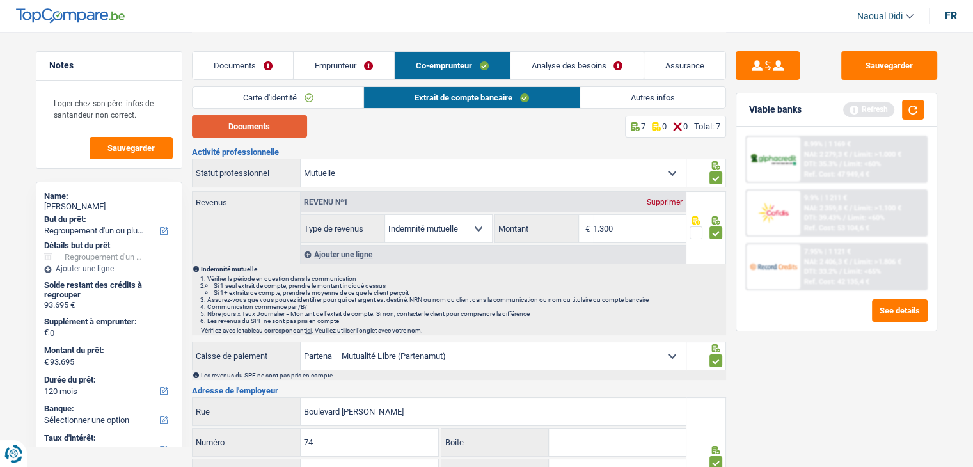
click at [233, 123] on button "Documents" at bounding box center [249, 126] width 115 height 22
click at [251, 59] on link "Documents" at bounding box center [243, 66] width 101 height 28
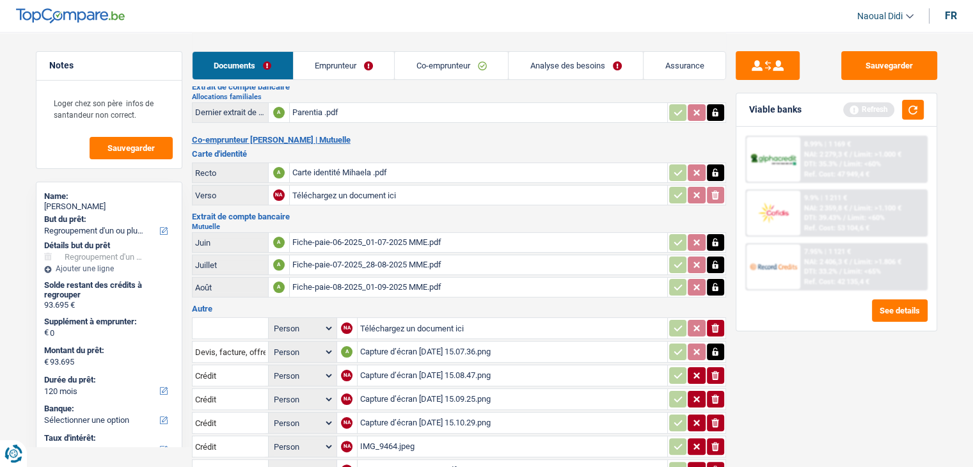
scroll to position [192, 0]
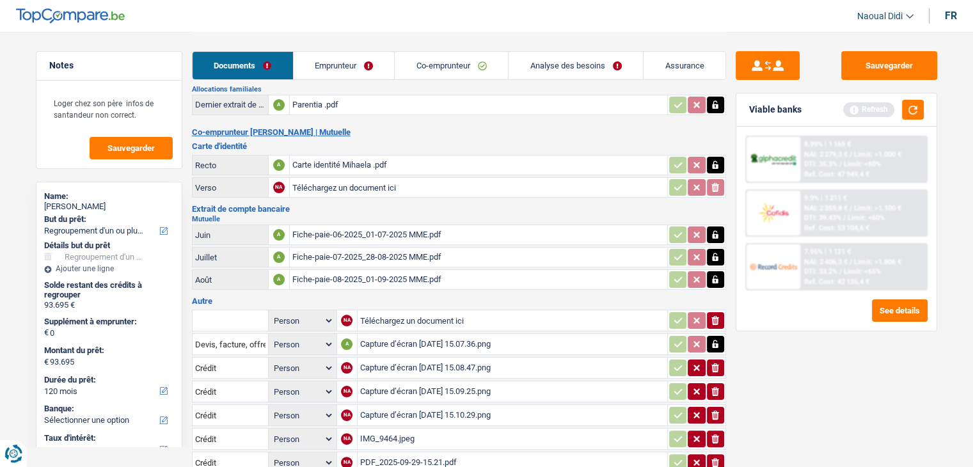
click at [707, 228] on button "button" at bounding box center [715, 234] width 17 height 17
click at [716, 251] on icon "button" at bounding box center [715, 257] width 10 height 13
click at [720, 273] on icon "button" at bounding box center [715, 279] width 10 height 13
click at [711, 251] on icon "ionicons-v5-e" at bounding box center [715, 257] width 10 height 13
click at [713, 225] on td "ionicons-v5-e" at bounding box center [696, 235] width 59 height 20
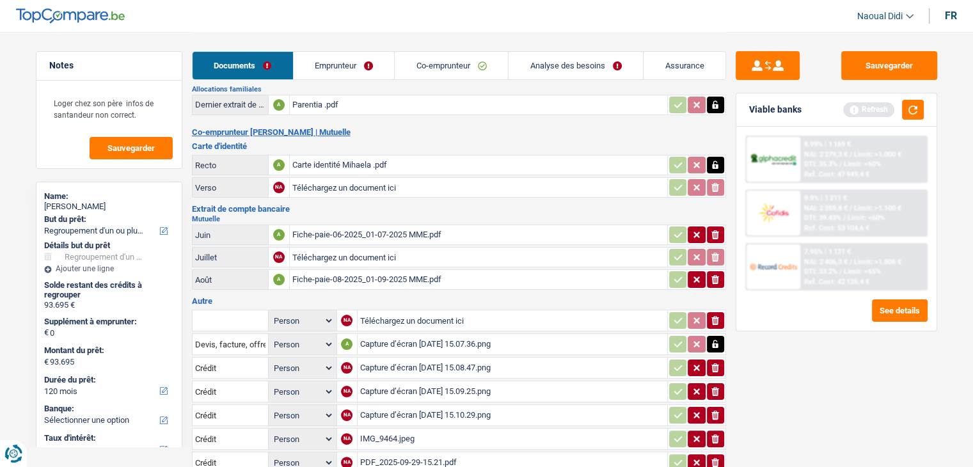
drag, startPoint x: 718, startPoint y: 270, endPoint x: 711, endPoint y: 246, distance: 24.7
click at [718, 273] on icon "ionicons-v5-e" at bounding box center [715, 279] width 10 height 13
click at [714, 228] on icon "ionicons-v5-e" at bounding box center [715, 234] width 10 height 13
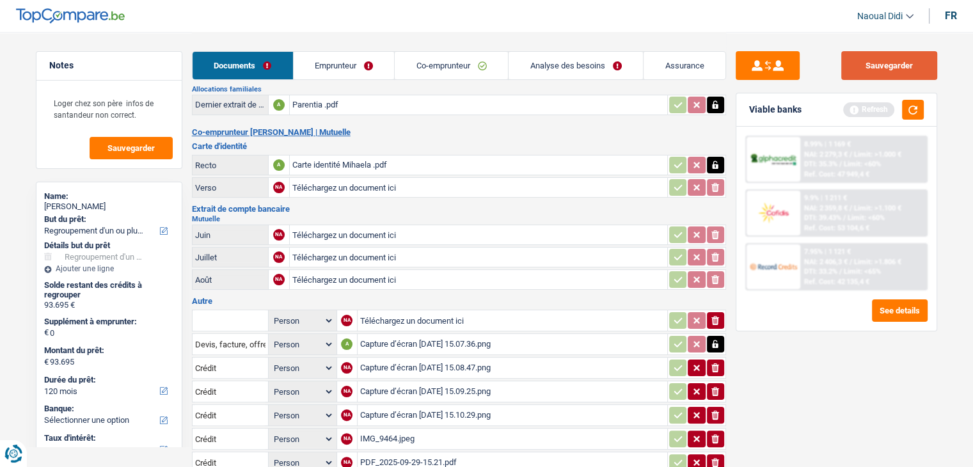
click at [880, 56] on button "Sauvegarder" at bounding box center [889, 65] width 96 height 29
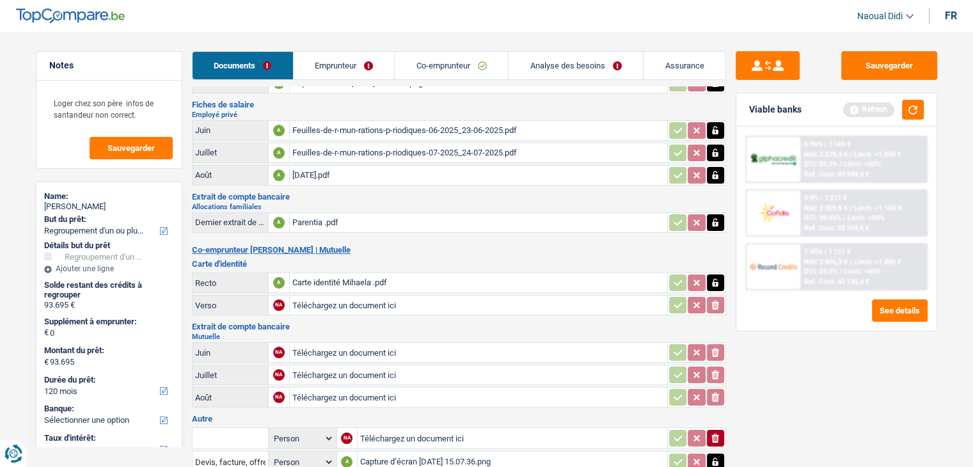
scroll to position [128, 0]
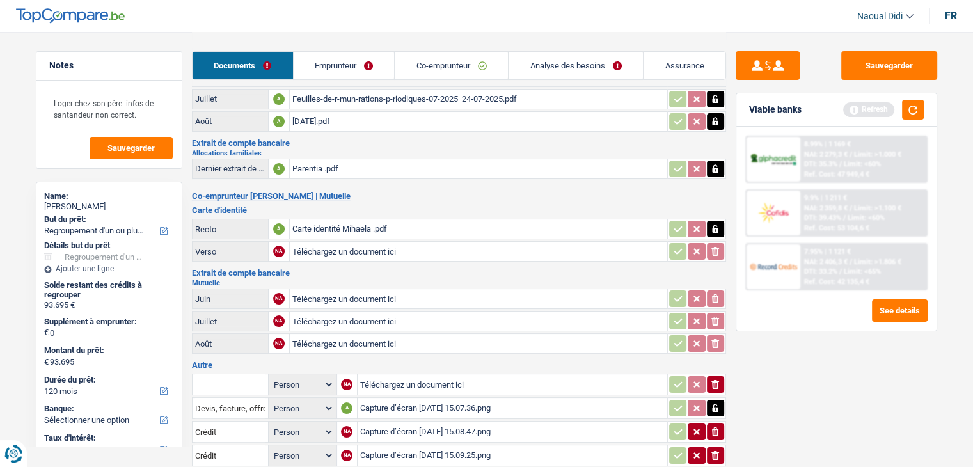
click at [342, 222] on div "Carte identité Mihaela .pdf" at bounding box center [478, 228] width 372 height 19
click at [347, 242] on input "Téléchargez un document ici" at bounding box center [478, 251] width 372 height 19
type input "C:\fakepath\7508ec86649ed34c80e48298de11af70.pdf"
click at [335, 245] on div "7508ec86649ed34c80e48298de11af70.pdf" at bounding box center [478, 251] width 372 height 19
click at [718, 223] on icon "button" at bounding box center [715, 229] width 10 height 13
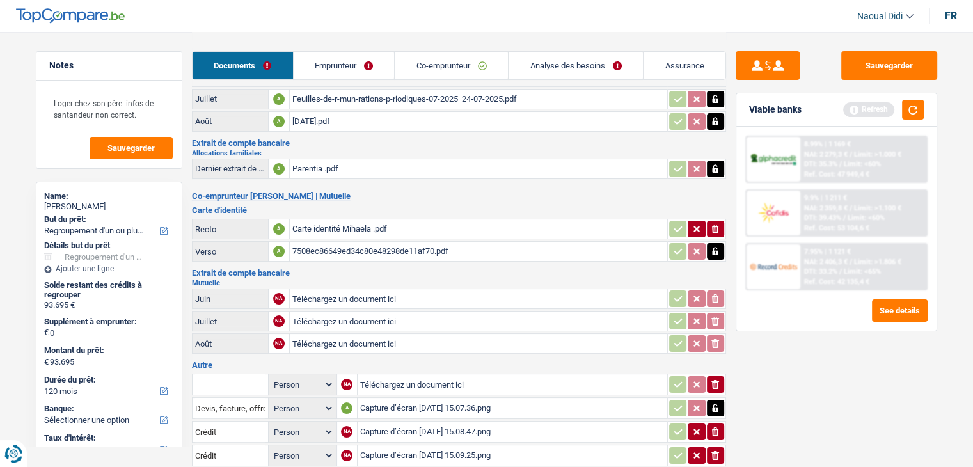
click at [717, 225] on icon "button" at bounding box center [715, 229] width 8 height 9
click at [466, 67] on link "Co-emprunteur" at bounding box center [451, 66] width 113 height 28
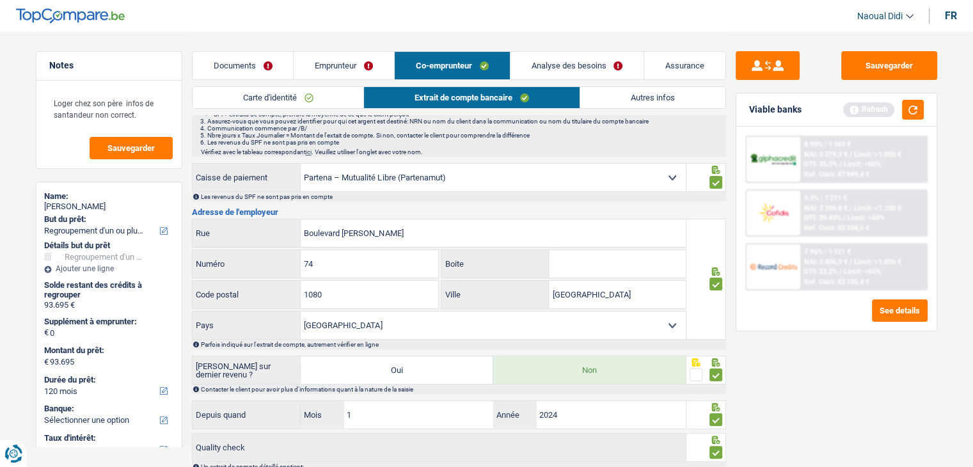
scroll to position [192, 0]
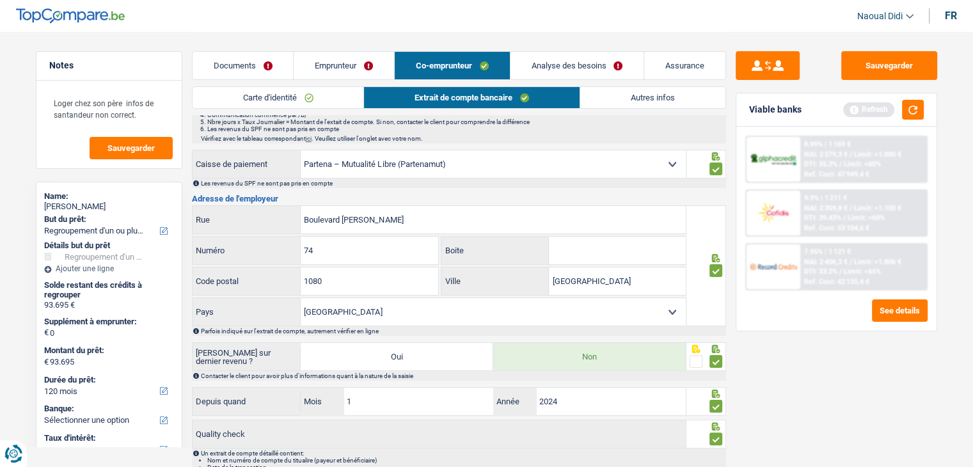
click at [324, 90] on link "Carte d'identité" at bounding box center [278, 97] width 171 height 21
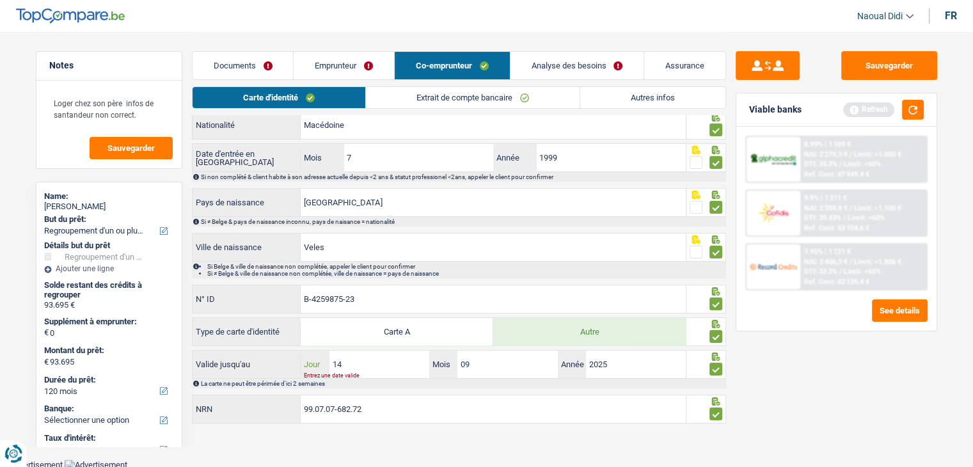
drag, startPoint x: 336, startPoint y: 345, endPoint x: 295, endPoint y: 333, distance: 43.3
click at [295, 333] on div "Informations générales Arifovikj Nom Indiquer le nom de famille au complet. Si …" at bounding box center [459, 212] width 534 height 426
type input "26"
click at [488, 361] on input "09" at bounding box center [507, 365] width 100 height 28
type input "03"
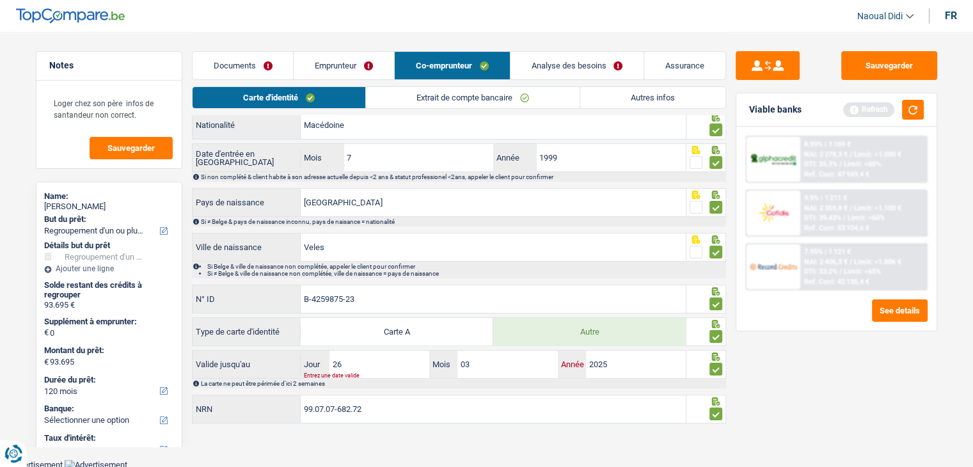
click at [625, 361] on input "2025" at bounding box center [636, 365] width 100 height 28
type input "2035"
drag, startPoint x: 341, startPoint y: 271, endPoint x: 280, endPoint y: 258, distance: 62.1
click at [280, 258] on div "Informations générales Arifovikj Nom Indiquer le nom de famille au complet. Si …" at bounding box center [459, 212] width 534 height 426
type input "B"
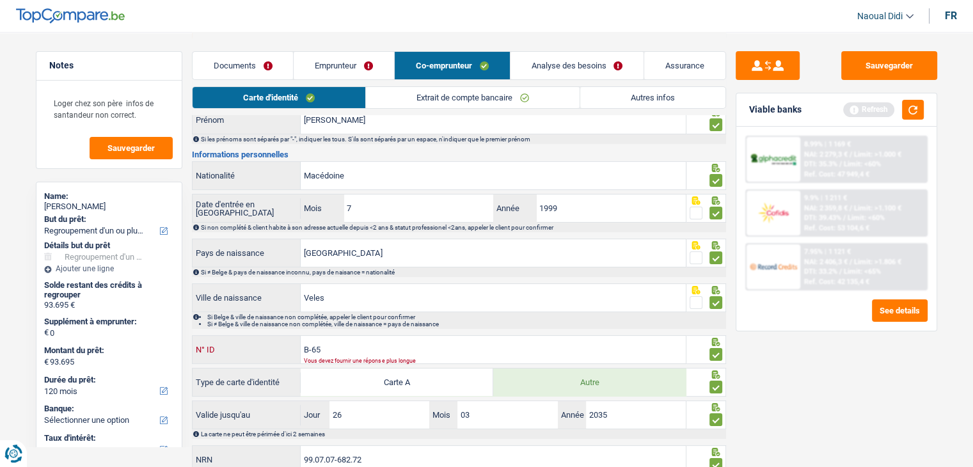
scroll to position [84, 0]
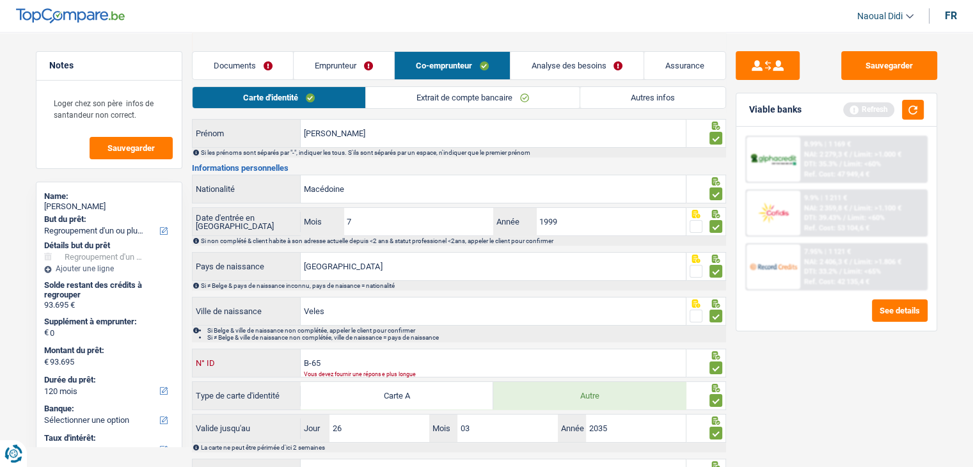
type input "B-65"
click at [382, 262] on input "Belgique" at bounding box center [493, 267] width 385 height 28
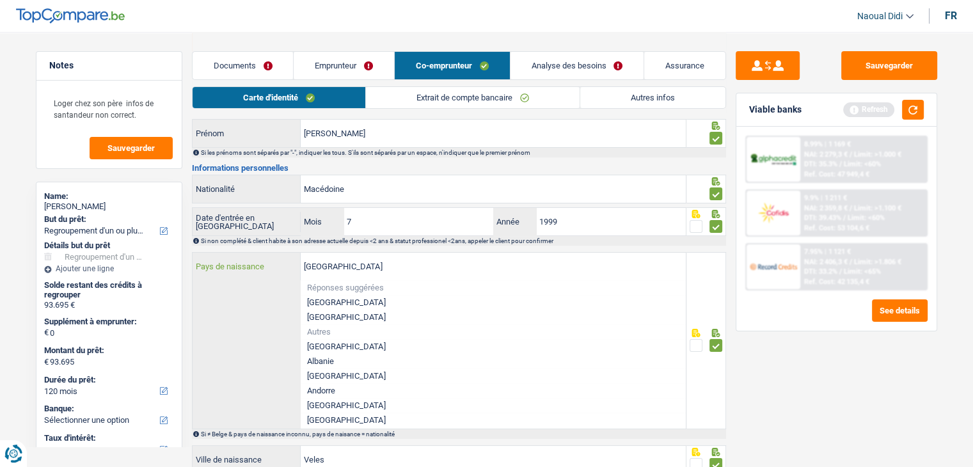
type input "Belgiquem"
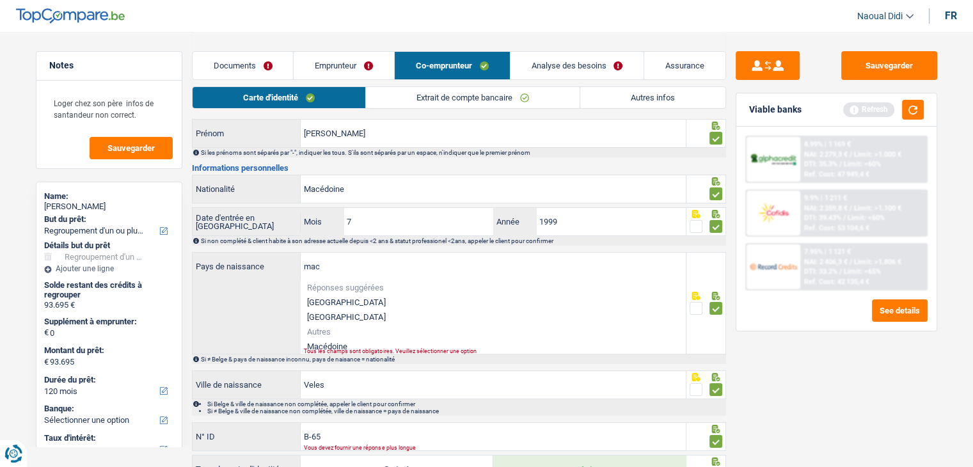
click at [335, 343] on li "Macédoine" at bounding box center [493, 346] width 385 height 15
type input "Macédoine"
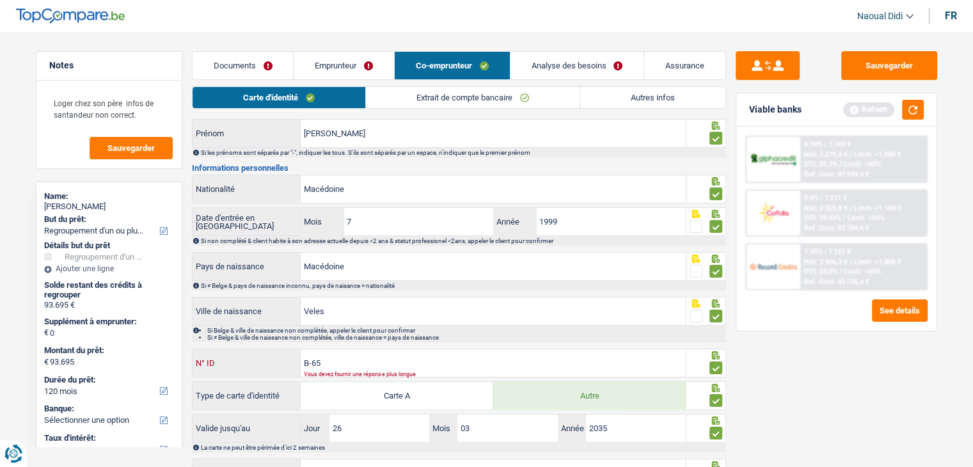
drag, startPoint x: 365, startPoint y: 357, endPoint x: 271, endPoint y: 356, distance: 94.7
click at [271, 356] on div "B-65 N° ID" at bounding box center [440, 363] width 494 height 28
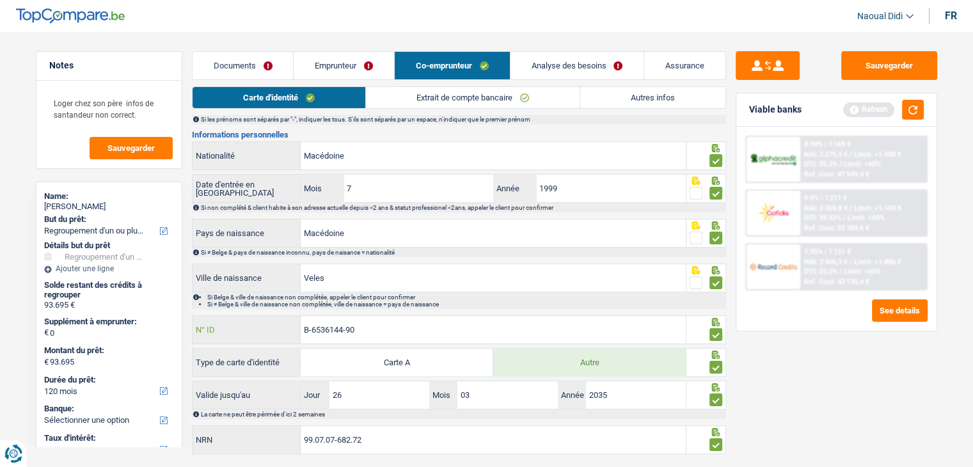
scroll to position [148, 0]
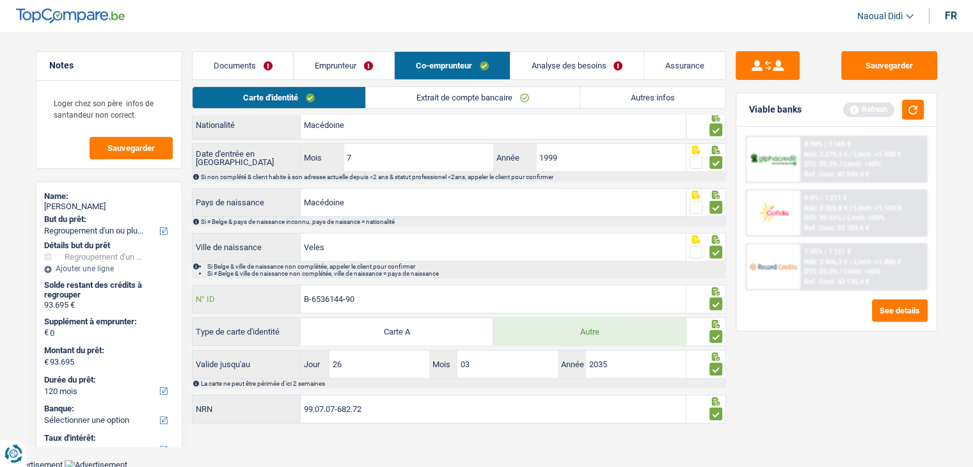
type input "B-6536144-90"
drag, startPoint x: 382, startPoint y: 292, endPoint x: 280, endPoint y: 288, distance: 101.8
click at [280, 288] on div "B-6536144-90 N° ID" at bounding box center [440, 299] width 494 height 28
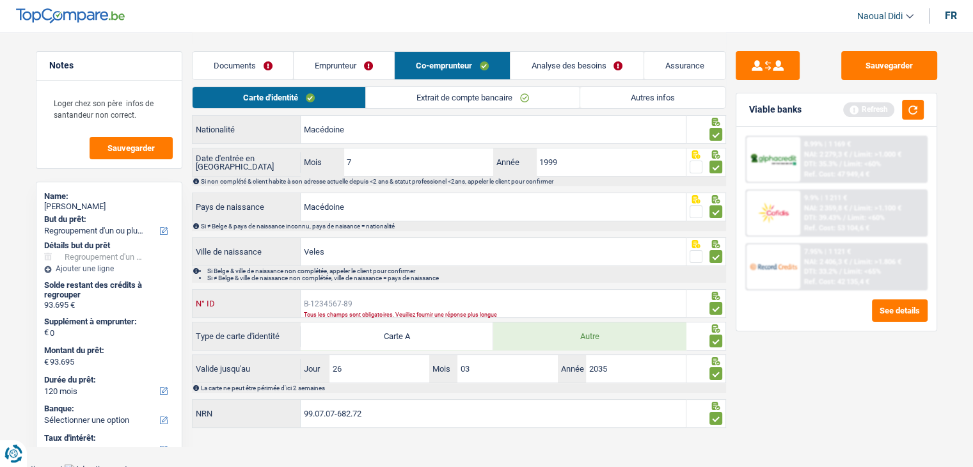
scroll to position [84, 0]
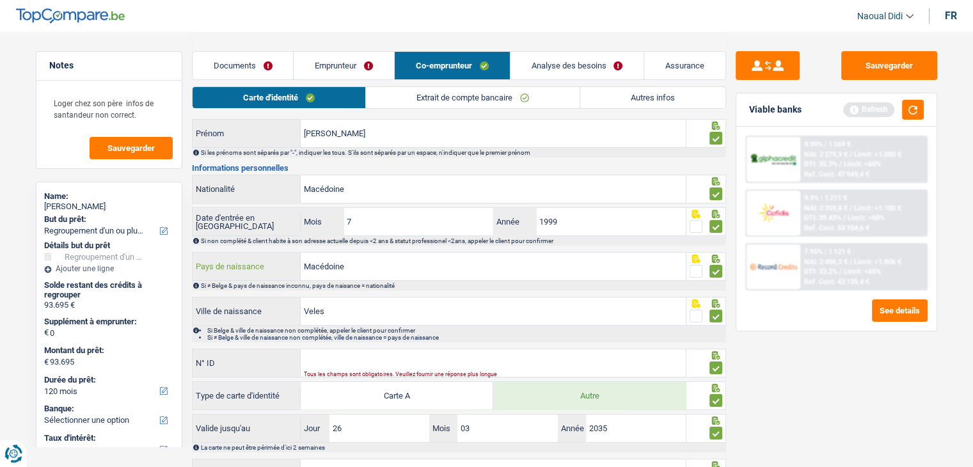
click at [374, 264] on input "Macédoine" at bounding box center [493, 267] width 385 height 28
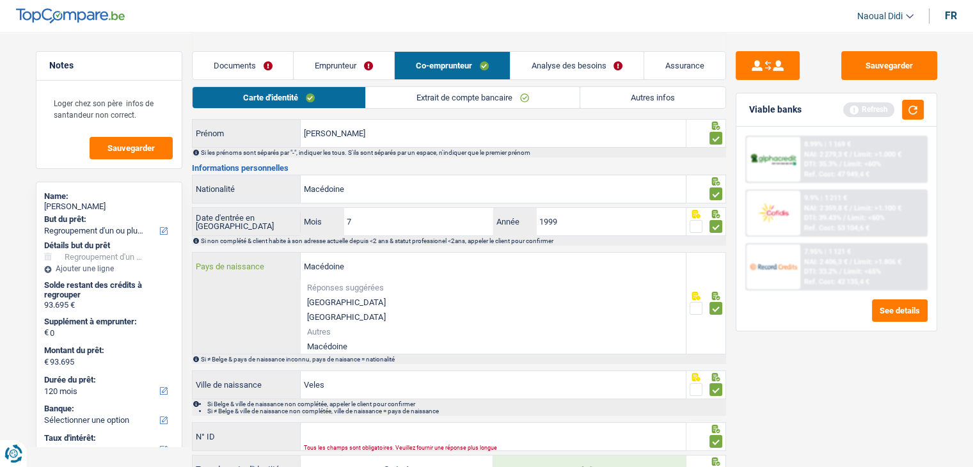
drag, startPoint x: 371, startPoint y: 264, endPoint x: 281, endPoint y: 265, distance: 89.5
click at [281, 265] on div "Macédoine Pays de naissance" at bounding box center [440, 267] width 494 height 28
click at [269, 330] on div "Macédoine Pays de naissance Réponses suggérées Belgique Luxembourg Autres Macéd…" at bounding box center [440, 303] width 494 height 101
click at [768, 359] on div "Sauvegarder Viable banks Refresh 8.99% | 1 169 € NAI: 2 279,3 € / Limit: >1.000…" at bounding box center [836, 248] width 221 height 395
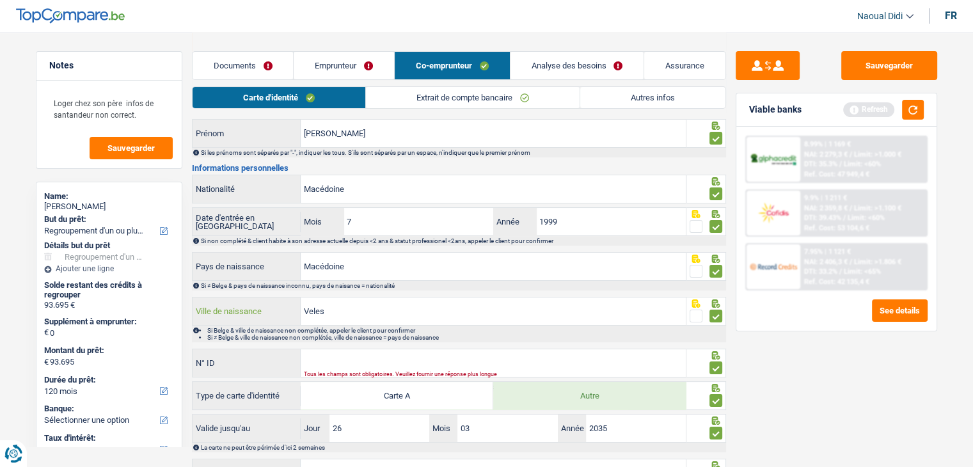
drag, startPoint x: 317, startPoint y: 312, endPoint x: 261, endPoint y: 304, distance: 56.9
click at [261, 304] on div "Veles Ville de naissance" at bounding box center [440, 311] width 494 height 28
paste input "Macédoine"
type input "Macédoine"
click at [787, 393] on div "Sauvegarder Viable banks Refresh 8.99% | 1 169 € NAI: 2 279,3 € / Limit: >1.000…" at bounding box center [836, 248] width 221 height 395
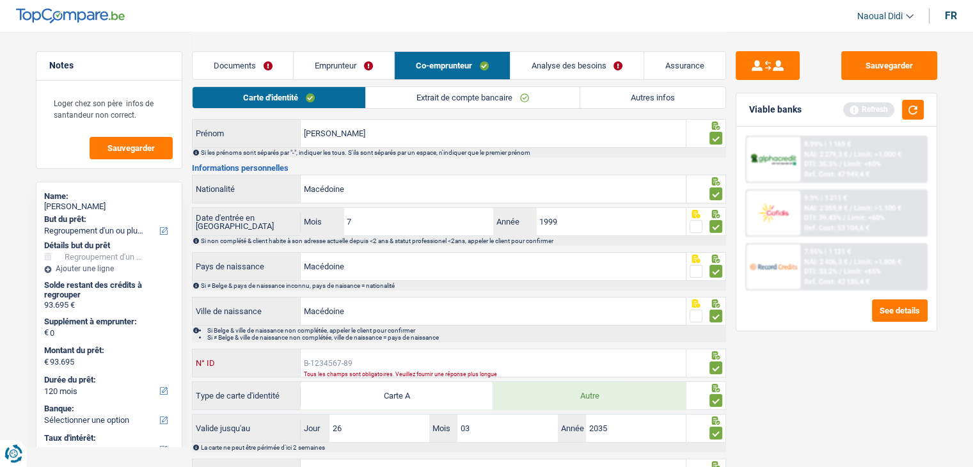
click at [381, 361] on input "N° ID" at bounding box center [493, 363] width 385 height 28
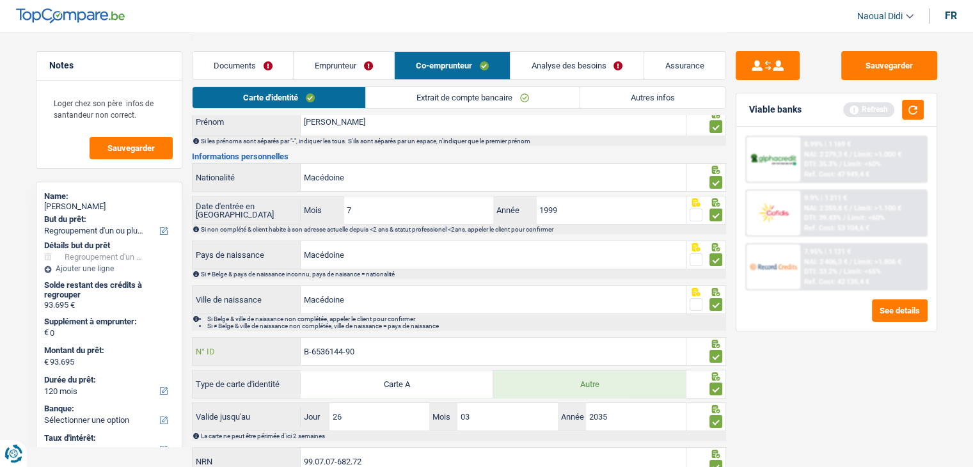
scroll to position [20, 0]
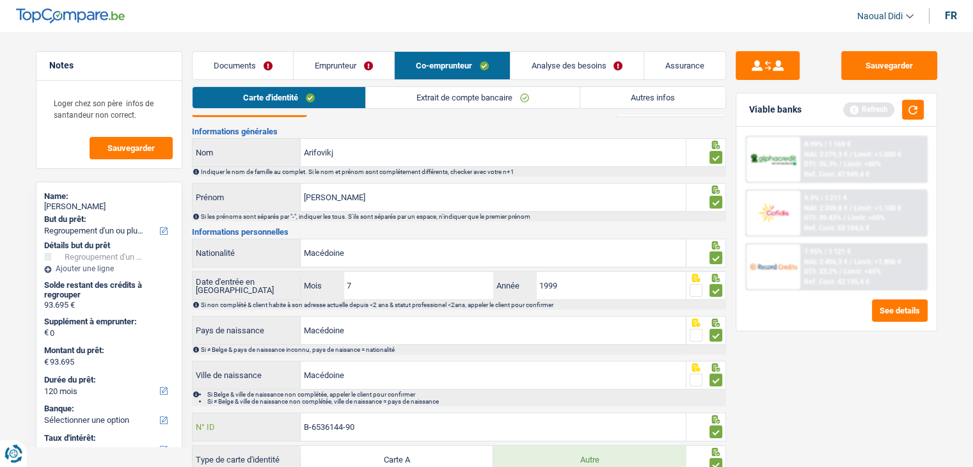
type input "B-6536144-90"
click at [570, 63] on link "Analyse des besoins" at bounding box center [577, 66] width 134 height 28
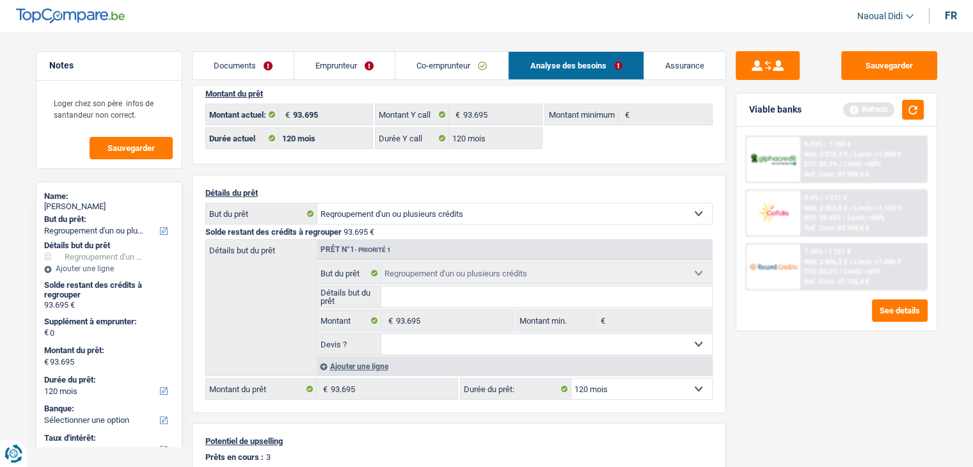
click at [429, 66] on link "Co-emprunteur" at bounding box center [451, 66] width 113 height 28
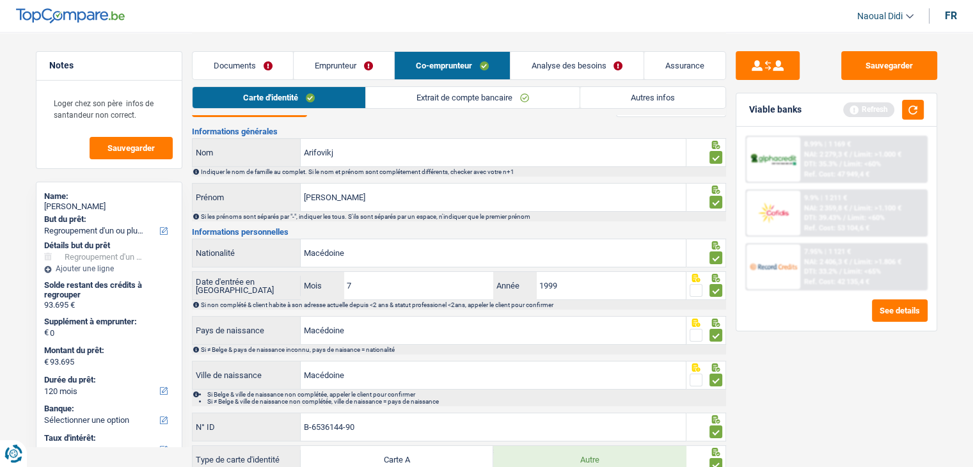
click at [459, 95] on link "Extrait de compte bancaire" at bounding box center [473, 97] width 214 height 21
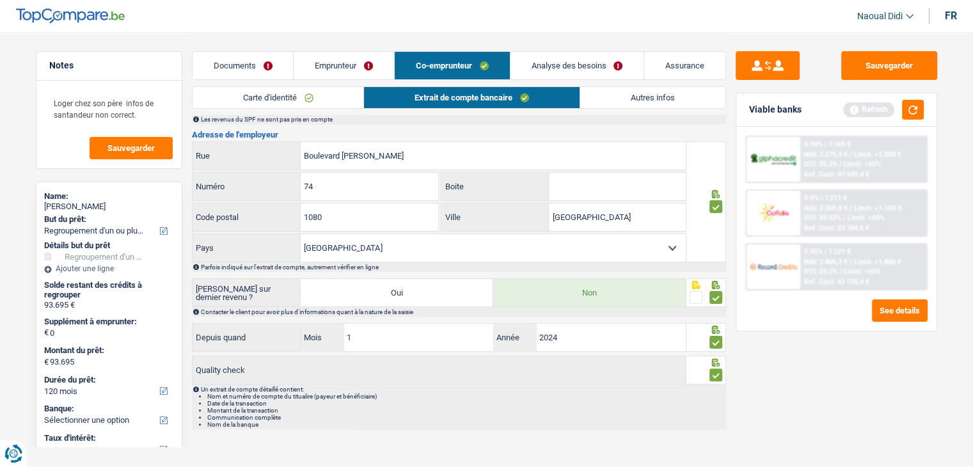
scroll to position [264, 0]
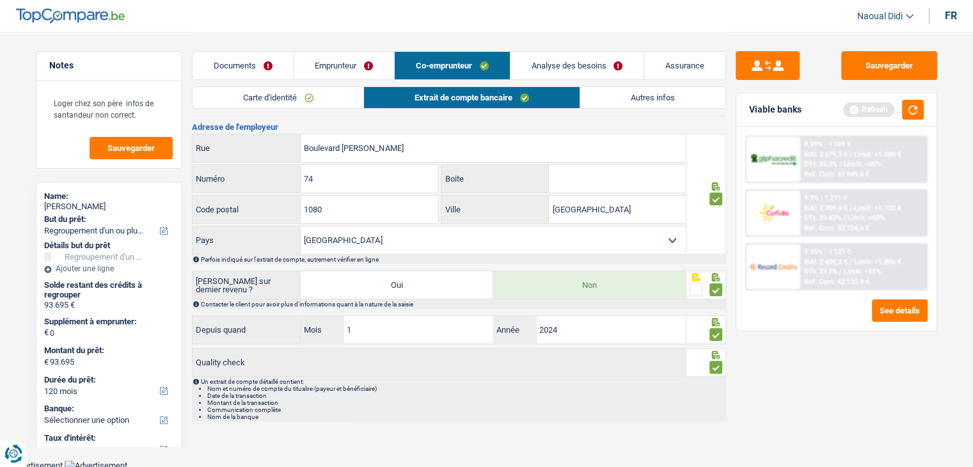
click at [575, 72] on link "Analyse des besoins" at bounding box center [577, 66] width 134 height 28
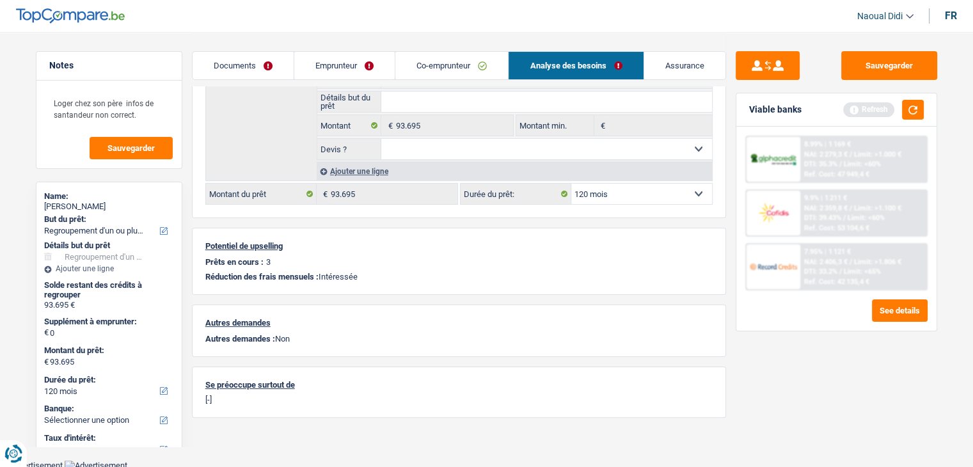
click at [306, 66] on link "Emprunteur" at bounding box center [344, 66] width 100 height 28
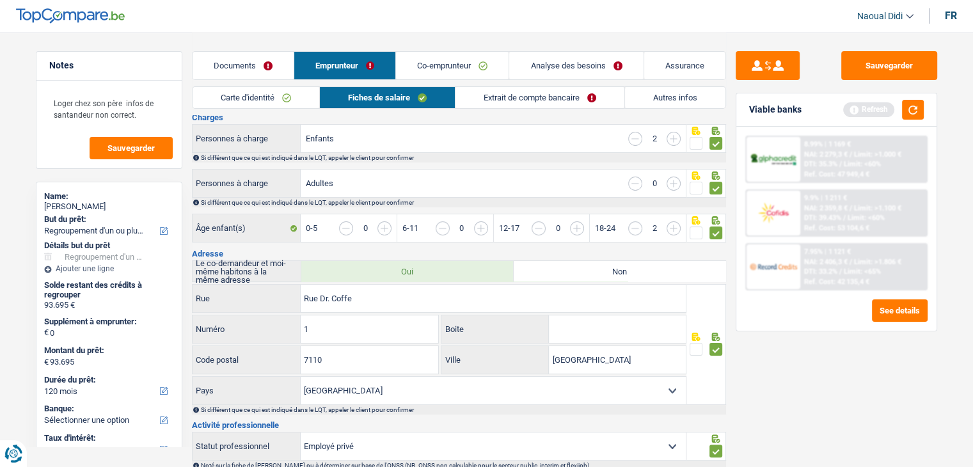
click at [578, 93] on link "Extrait de compte bancaire" at bounding box center [539, 97] width 169 height 21
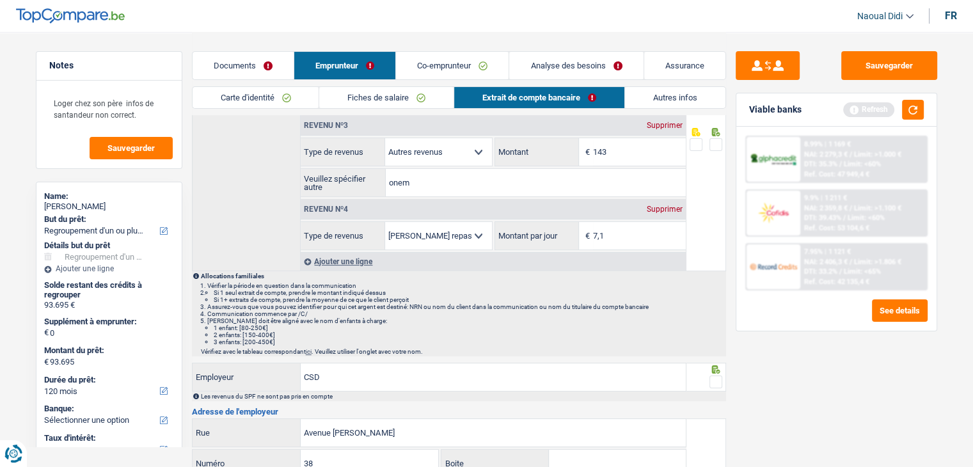
scroll to position [152, 0]
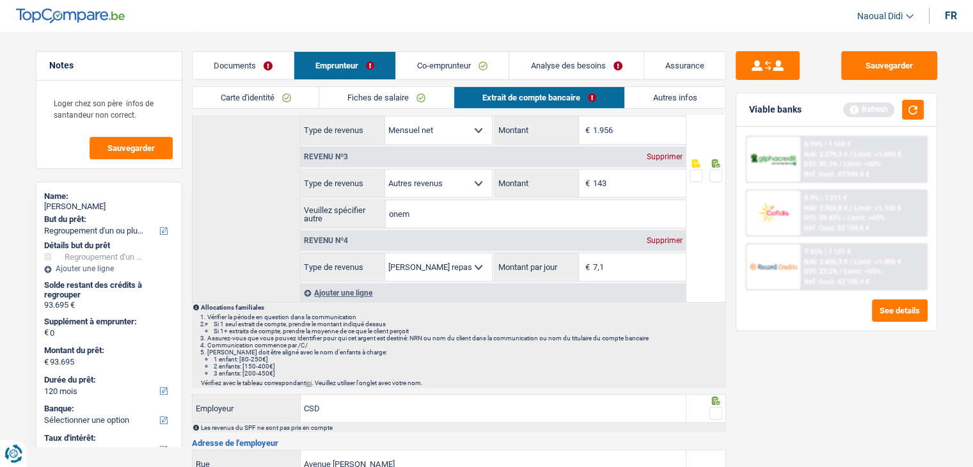
click at [714, 177] on span at bounding box center [715, 175] width 13 height 13
click at [0, 0] on input "radio" at bounding box center [0, 0] width 0 height 0
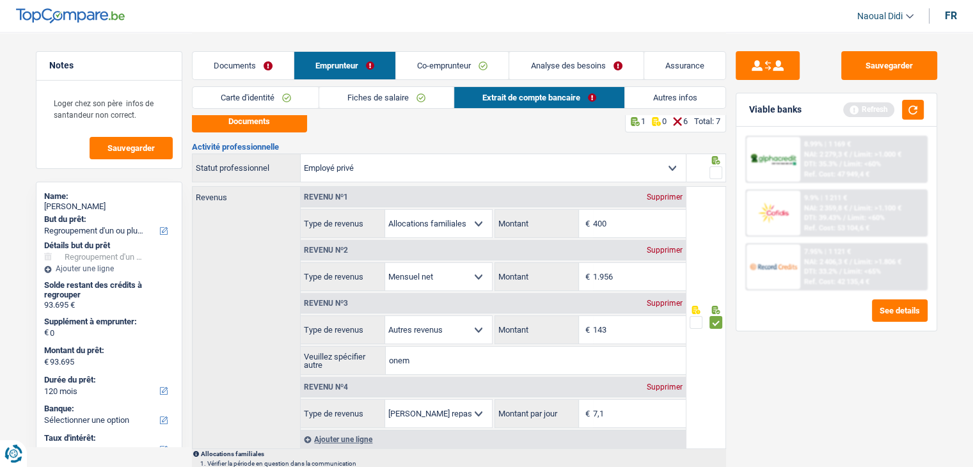
scroll to position [0, 0]
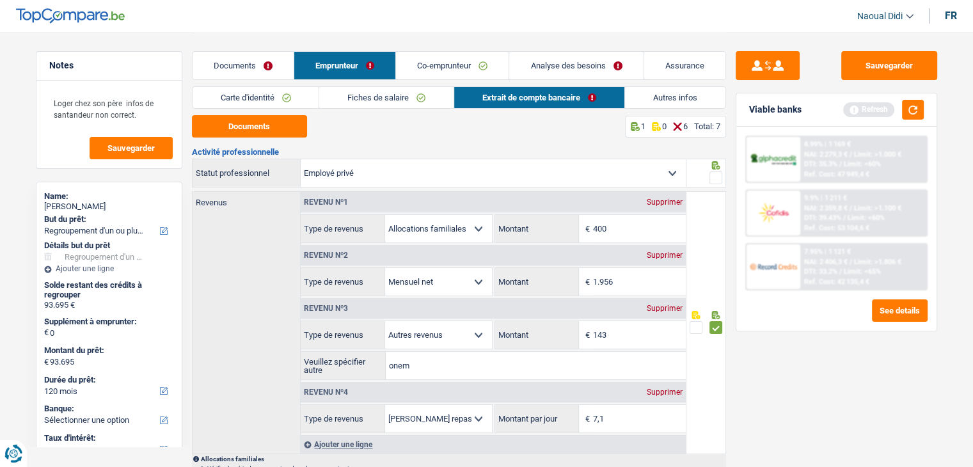
click at [716, 178] on span at bounding box center [715, 177] width 13 height 13
click at [0, 0] on input "radio" at bounding box center [0, 0] width 0 height 0
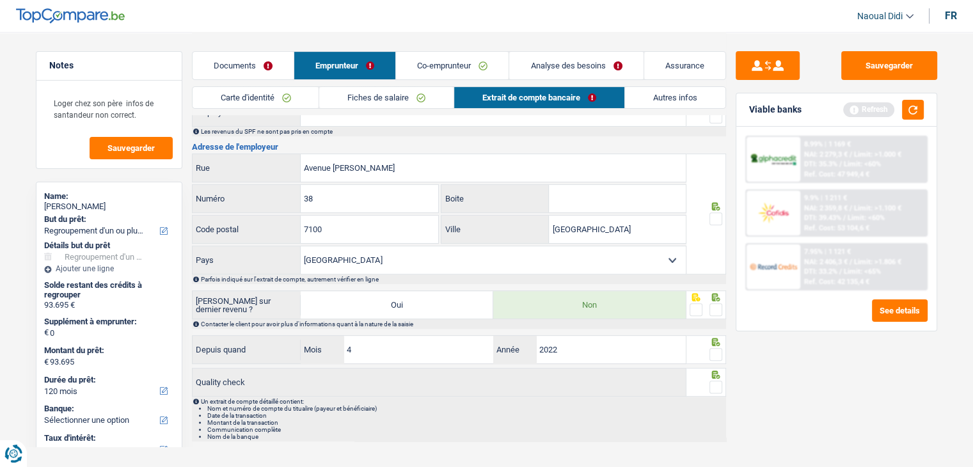
scroll to position [320, 0]
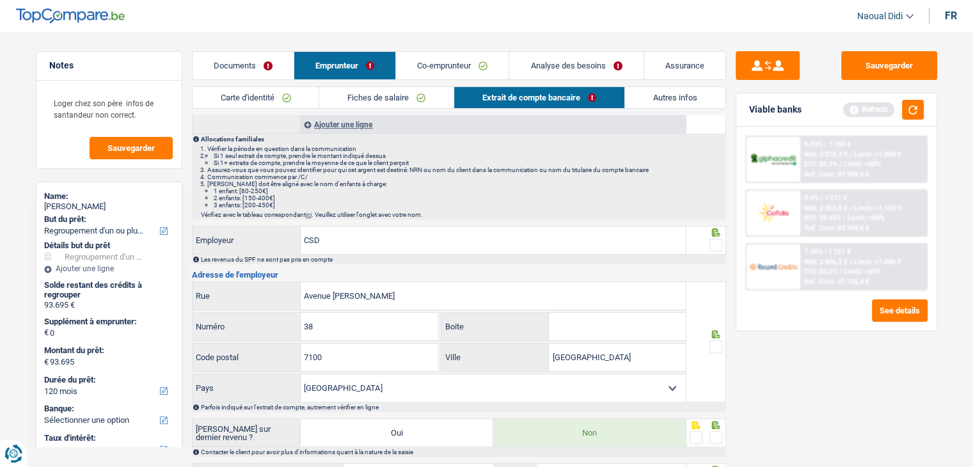
click at [713, 239] on span at bounding box center [715, 245] width 13 height 13
click at [0, 0] on input "radio" at bounding box center [0, 0] width 0 height 0
click at [716, 341] on span at bounding box center [715, 346] width 13 height 13
click at [0, 0] on input "radio" at bounding box center [0, 0] width 0 height 0
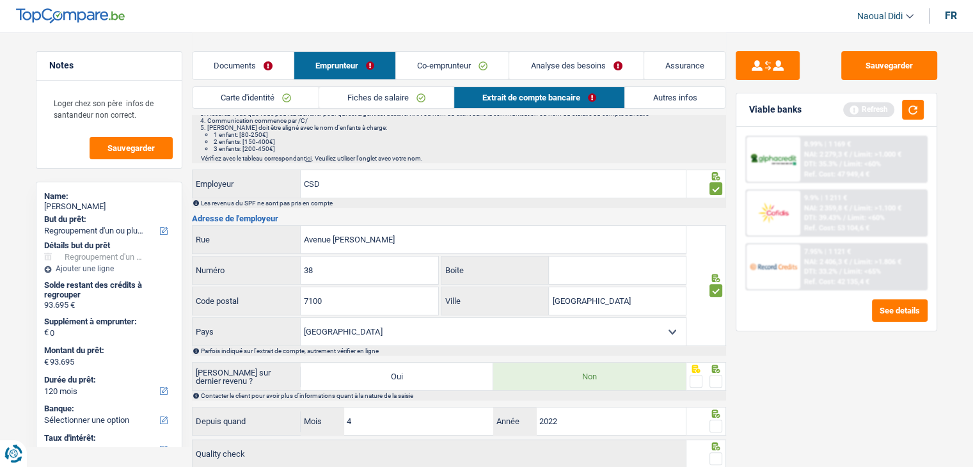
scroll to position [448, 0]
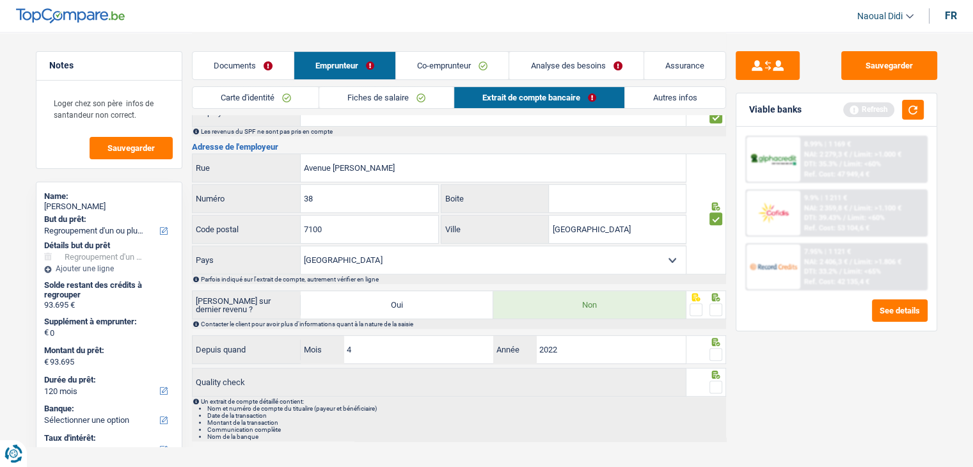
click at [714, 303] on span at bounding box center [715, 309] width 13 height 13
click at [0, 0] on input "radio" at bounding box center [0, 0] width 0 height 0
drag, startPoint x: 721, startPoint y: 347, endPoint x: 714, endPoint y: 372, distance: 26.4
click at [721, 348] on span at bounding box center [715, 354] width 13 height 13
click at [0, 0] on input "radio" at bounding box center [0, 0] width 0 height 0
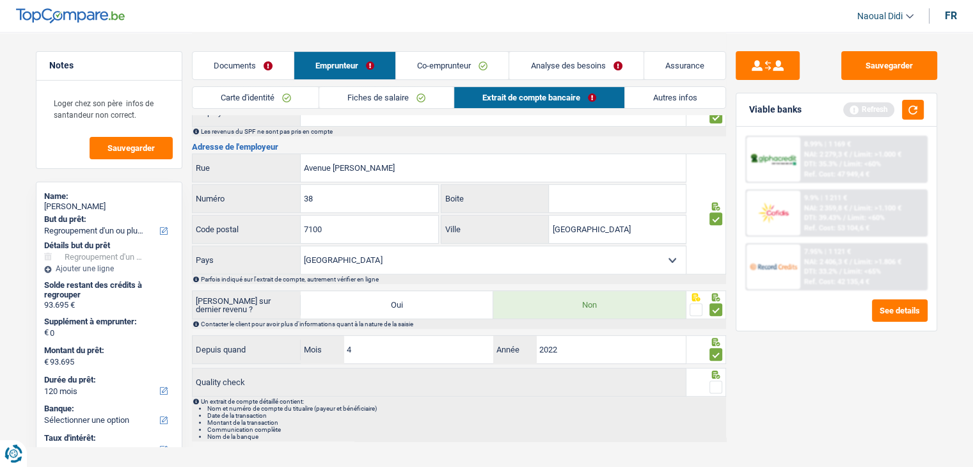
click at [714, 381] on span at bounding box center [715, 387] width 13 height 13
click at [0, 0] on input "radio" at bounding box center [0, 0] width 0 height 0
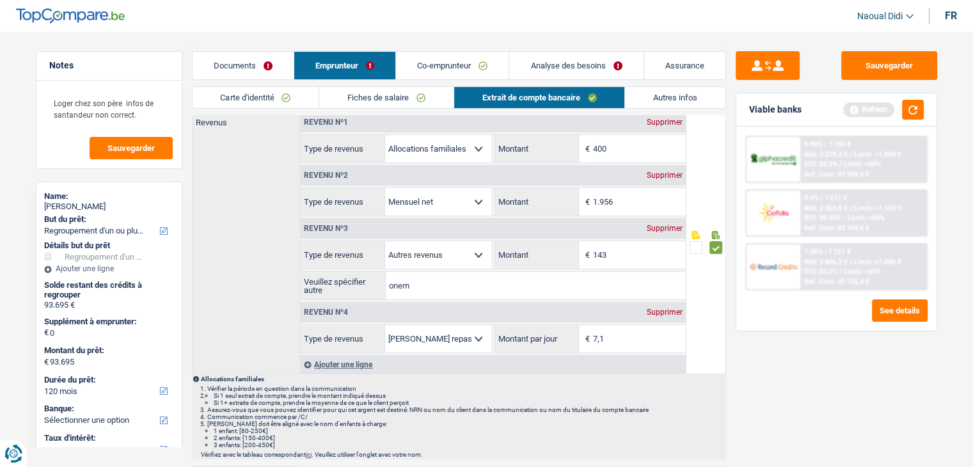
scroll to position [0, 0]
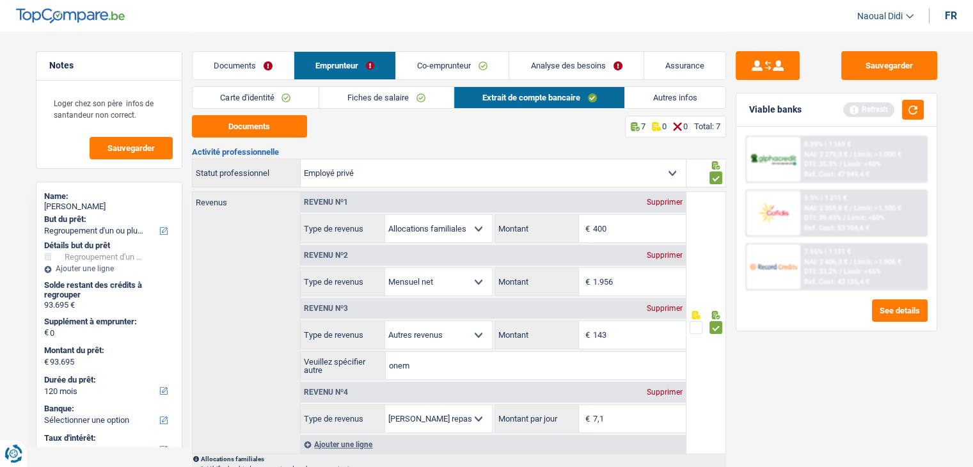
click at [562, 61] on link "Analyse des besoins" at bounding box center [576, 66] width 134 height 28
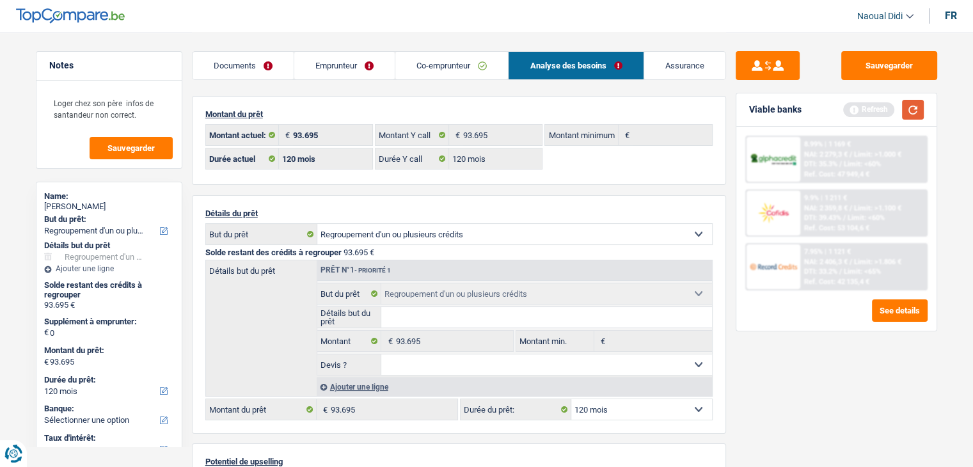
click at [916, 103] on button "button" at bounding box center [913, 110] width 22 height 20
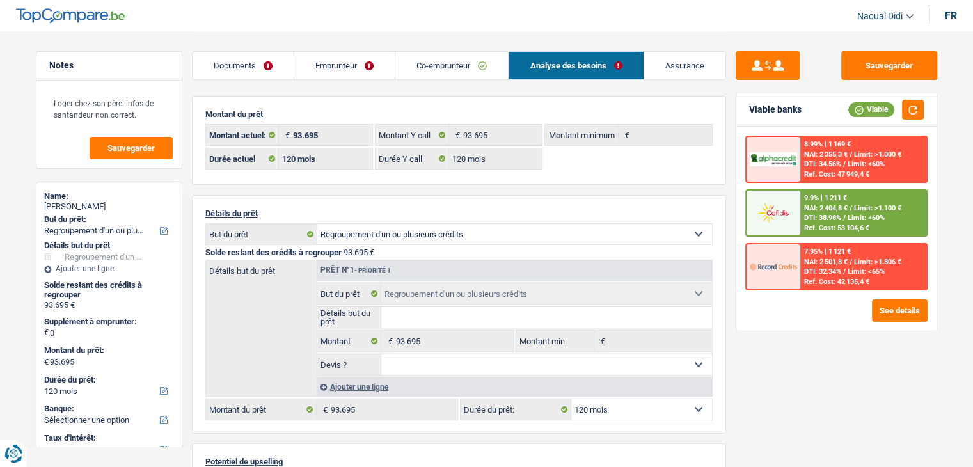
click at [837, 216] on span "DTI: 38.98%" at bounding box center [822, 218] width 37 height 8
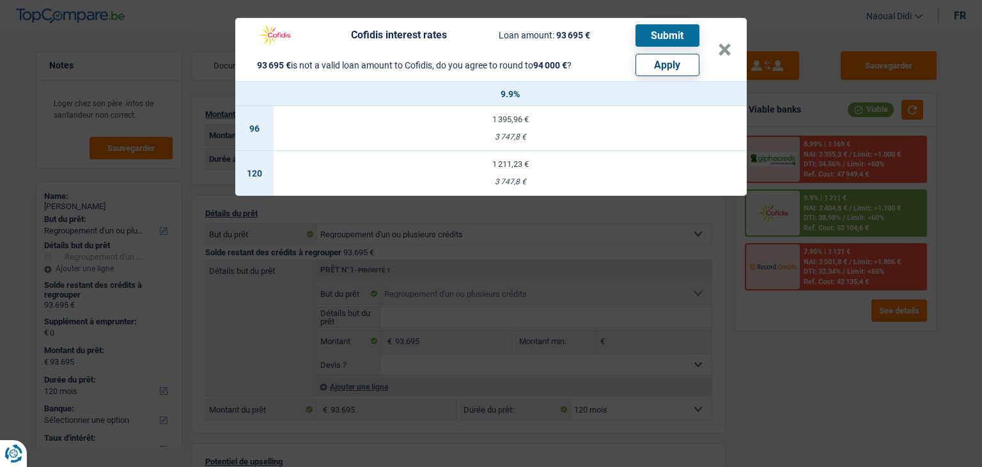
click at [854, 65] on div "Cofidis interest rates Loan amount: 93 695 € Submit 93 695 € is not a valid loa…" at bounding box center [491, 233] width 982 height 467
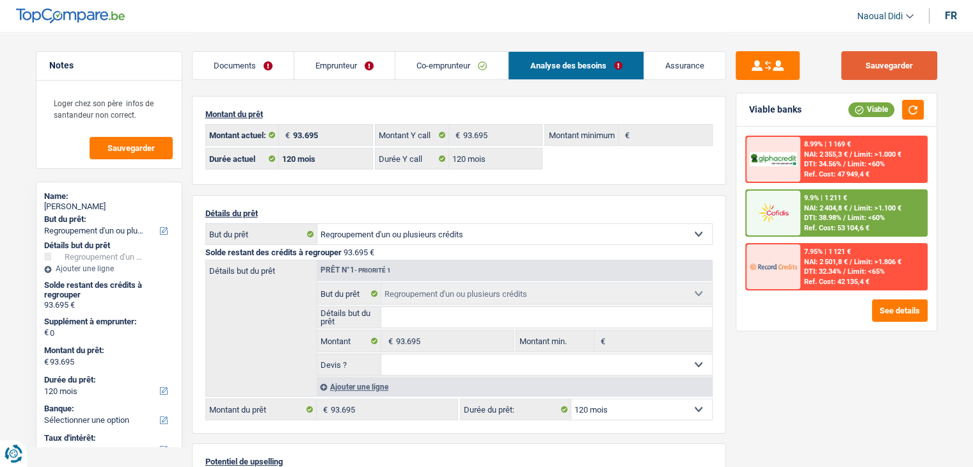
click at [884, 70] on button "Sauvegarder" at bounding box center [889, 65] width 96 height 29
click at [828, 201] on div "9.9% | 1 211 € NAI: 2 404,8 € / Limit: >1.100 € DTI: 38.98% / Limit: <60% Ref. …" at bounding box center [863, 213] width 126 height 45
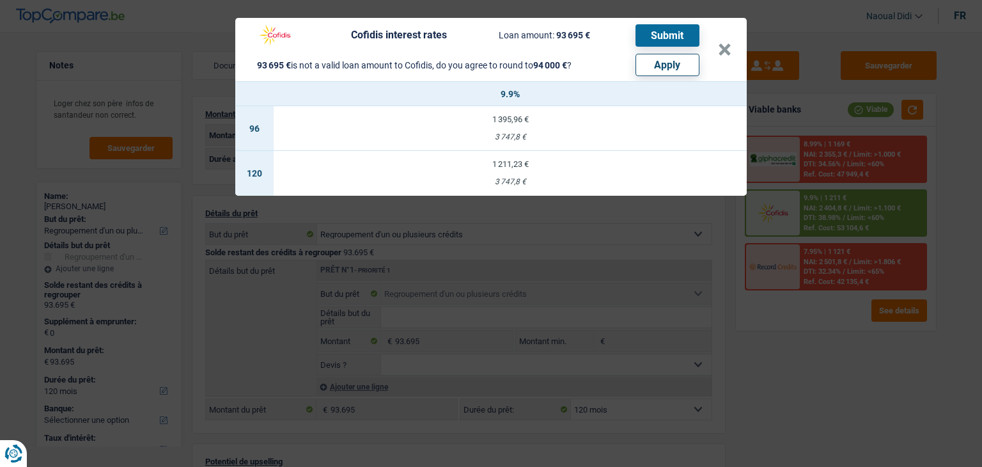
click at [669, 65] on button "Apply" at bounding box center [668, 65] width 64 height 22
type input "305"
type input "94.000"
select select "144"
type input "94.000"
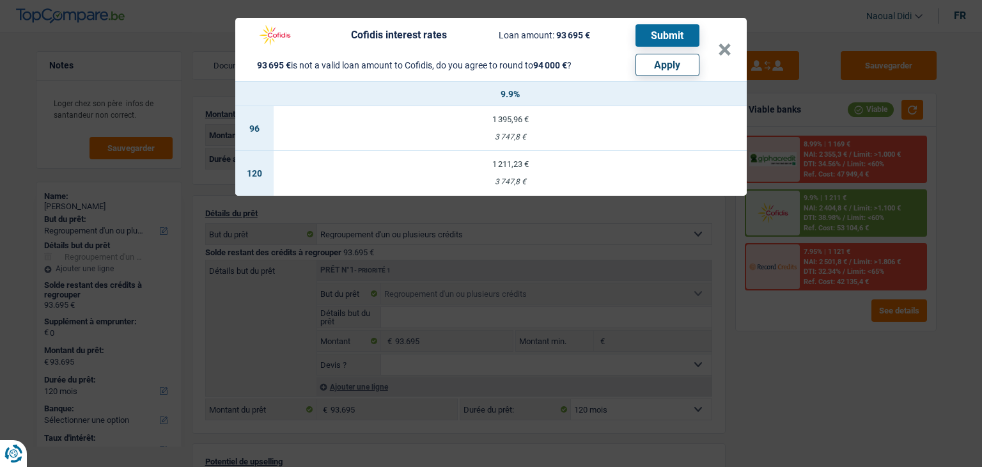
select select "144"
type input "94.000"
select select "144"
select select "other"
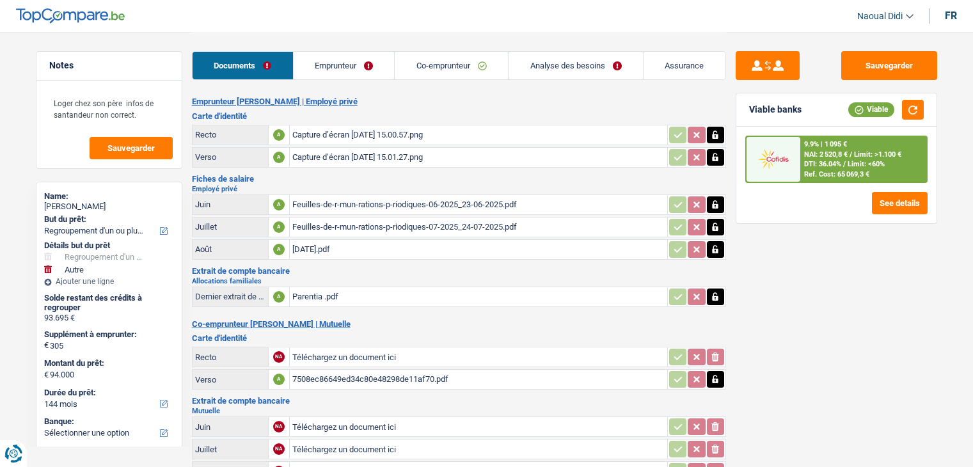
select select "refinancing"
select select "other"
select select "144"
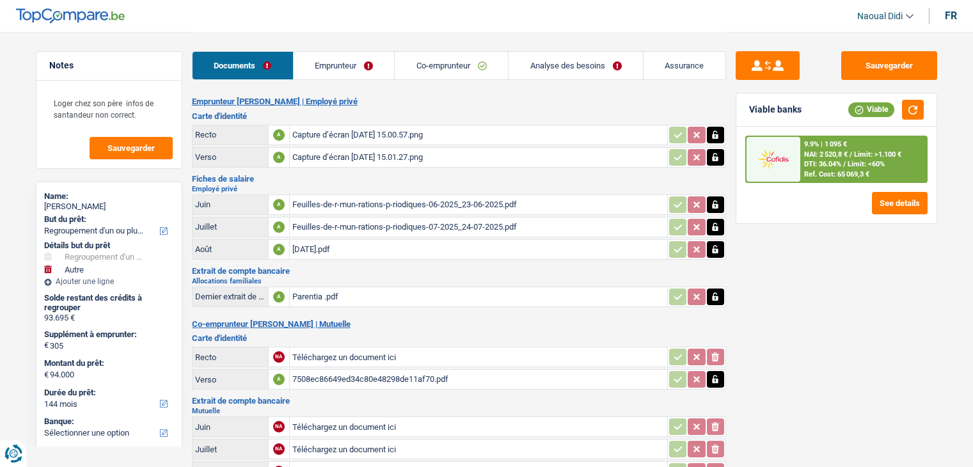
select select "120"
select select "refinancing"
select select "other"
select select "144"
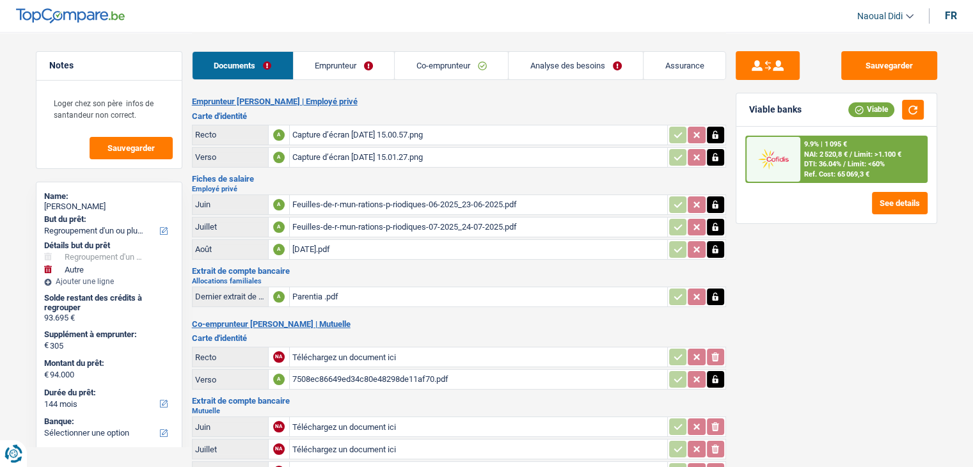
click at [856, 152] on span "Limit: >1.100 €" at bounding box center [877, 154] width 47 height 8
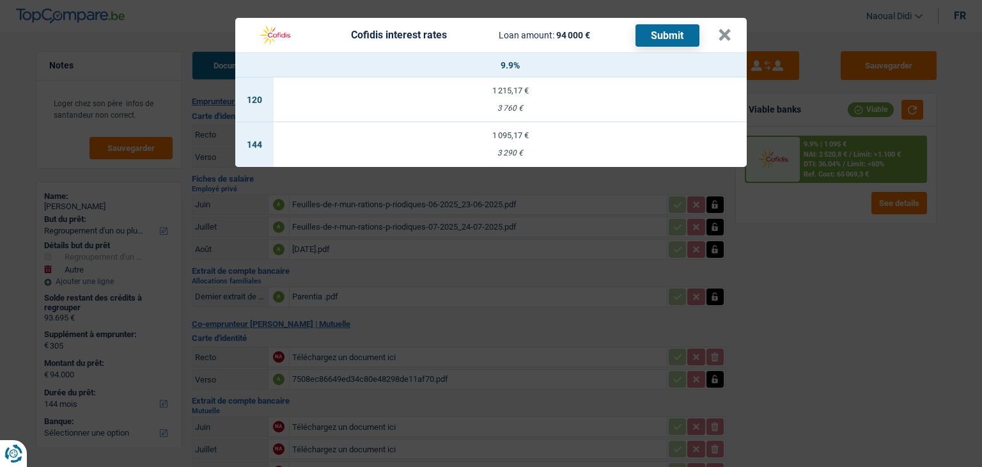
click at [512, 93] on div "1 215,17 €" at bounding box center [510, 90] width 473 height 8
select select "120"
select select "cofidis"
type input "9,90"
select select "120"
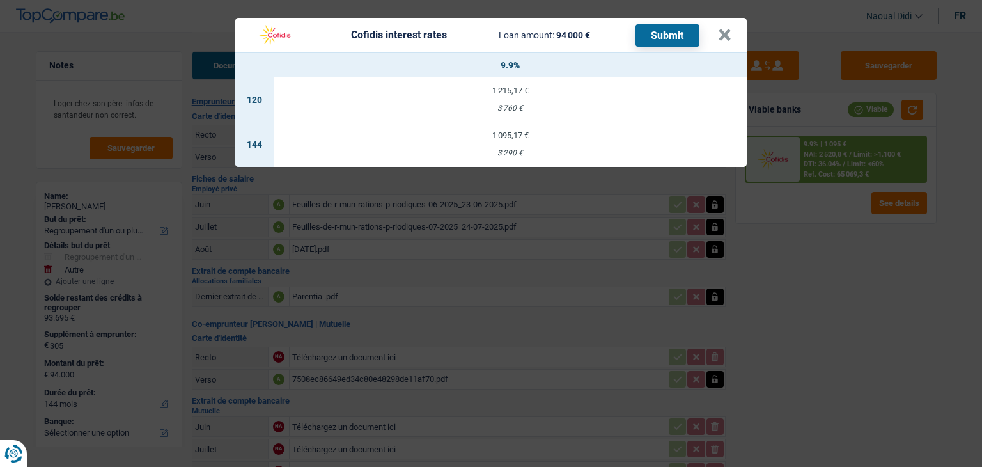
select select "120"
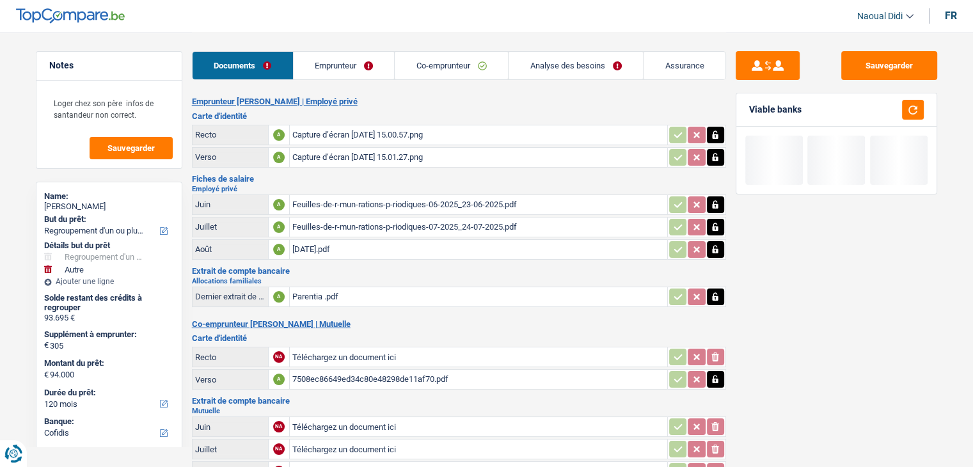
click at [560, 65] on link "Analyse des besoins" at bounding box center [575, 66] width 134 height 28
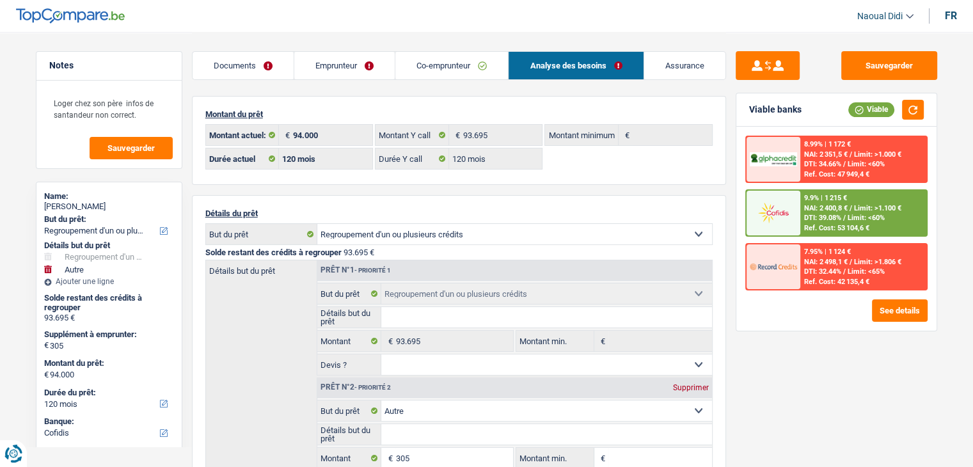
click at [839, 204] on span "NAI: 2 400,8 €" at bounding box center [825, 208] width 43 height 8
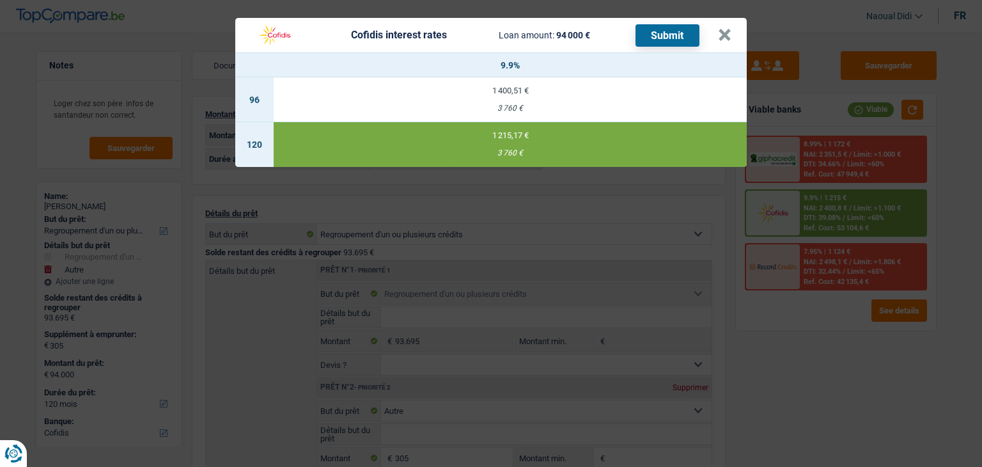
click at [665, 42] on button "Submit" at bounding box center [668, 35] width 64 height 22
click at [719, 32] on button "×" at bounding box center [724, 35] width 13 height 13
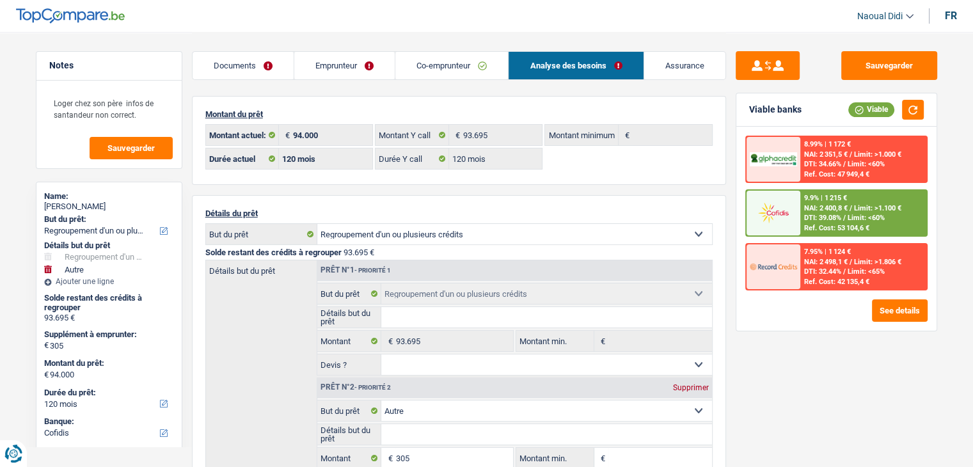
click at [238, 62] on link "Documents" at bounding box center [243, 66] width 101 height 28
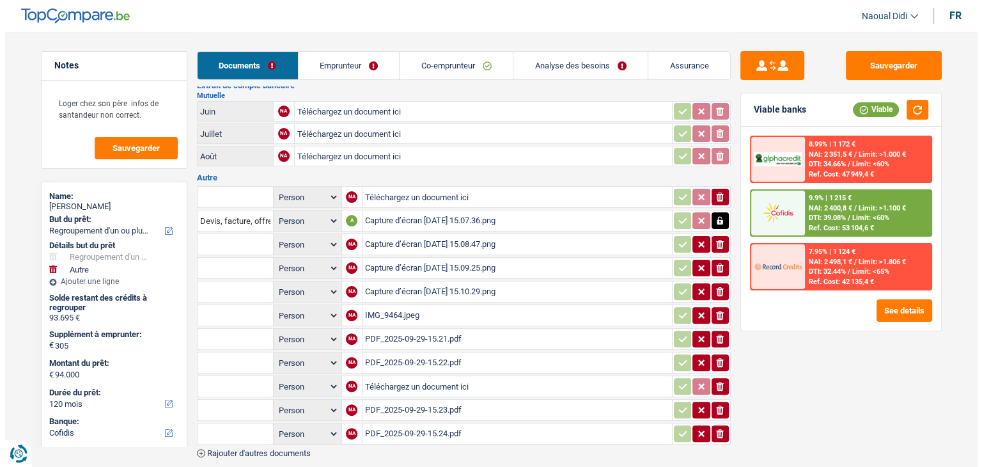
scroll to position [364, 0]
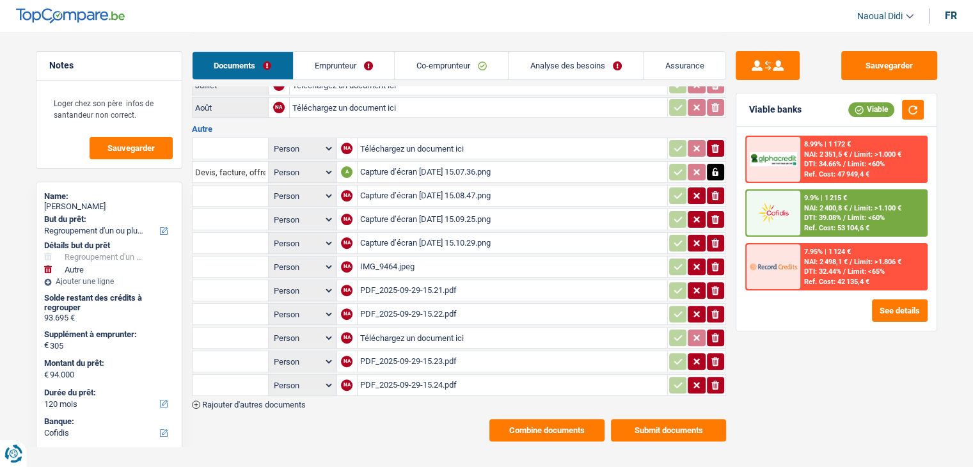
click at [642, 424] on button "Submit documents" at bounding box center [668, 430] width 115 height 22
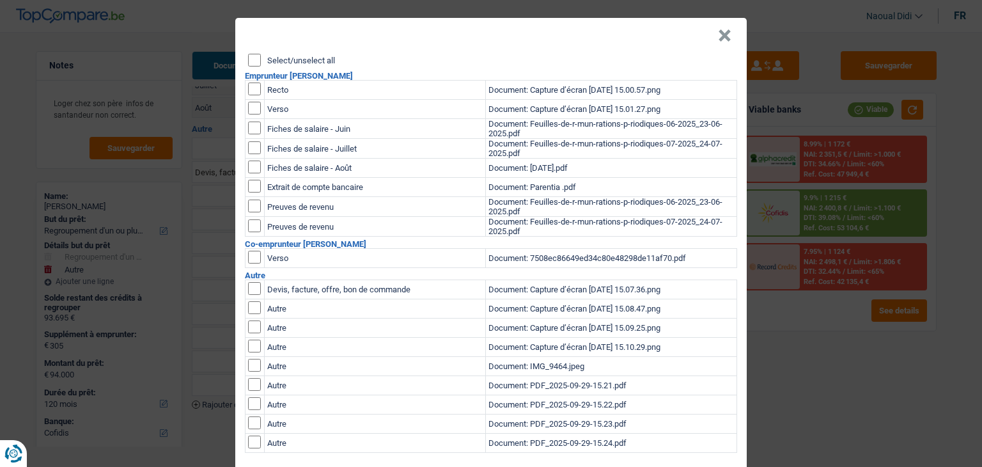
scroll to position [0, 0]
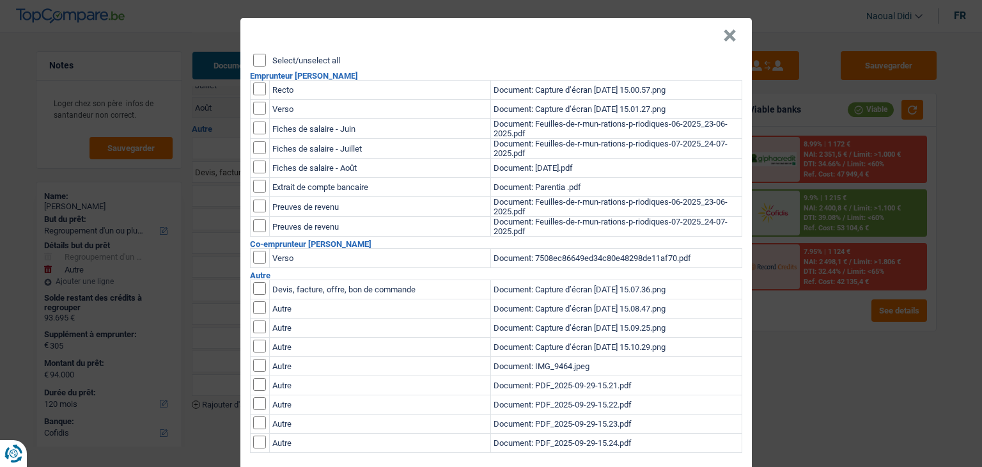
click at [253, 54] on input "Select/unselect all" at bounding box center [259, 60] width 13 height 13
checkbox input "true"
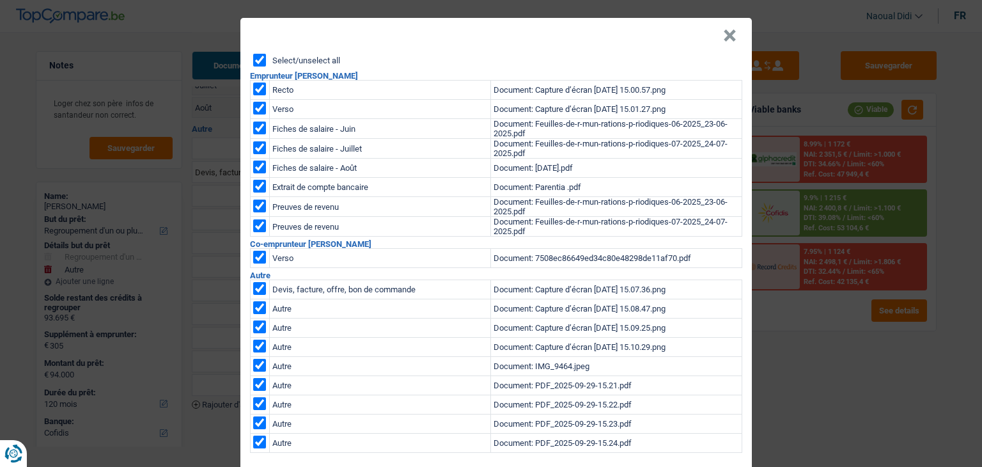
checkbox input "true"
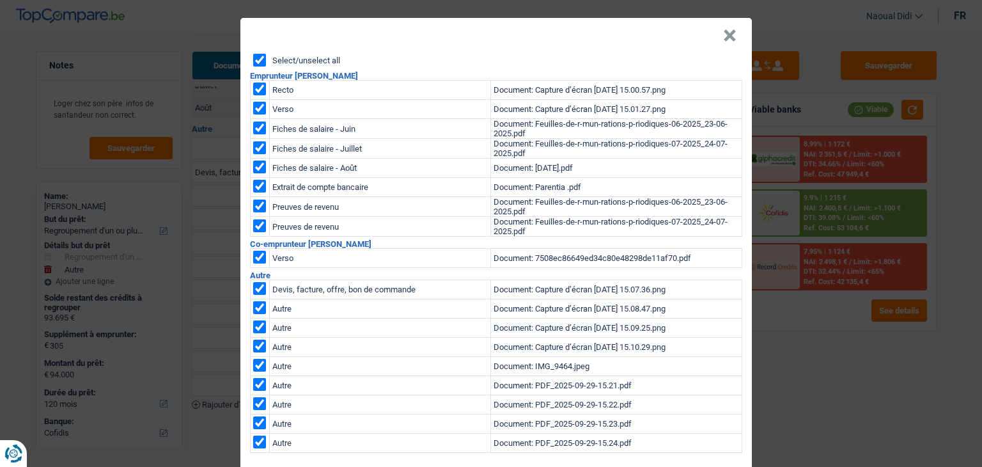
checkbox input "true"
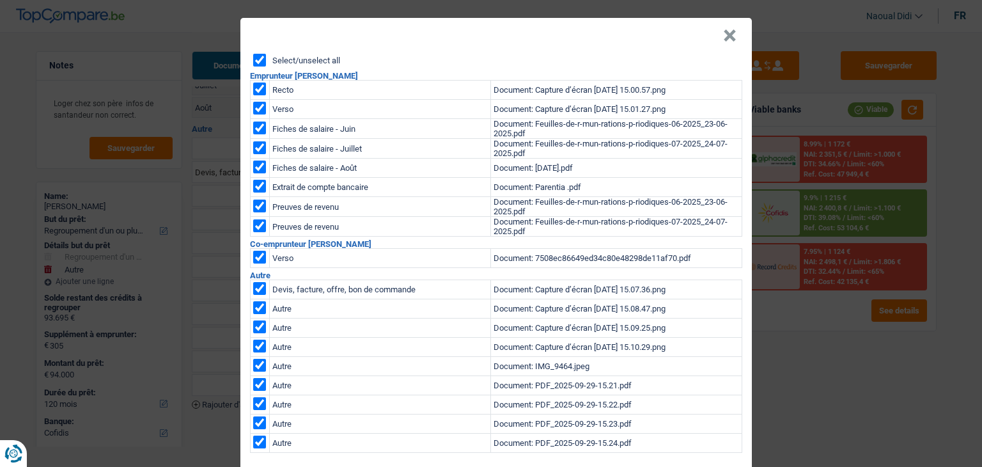
checkbox input "true"
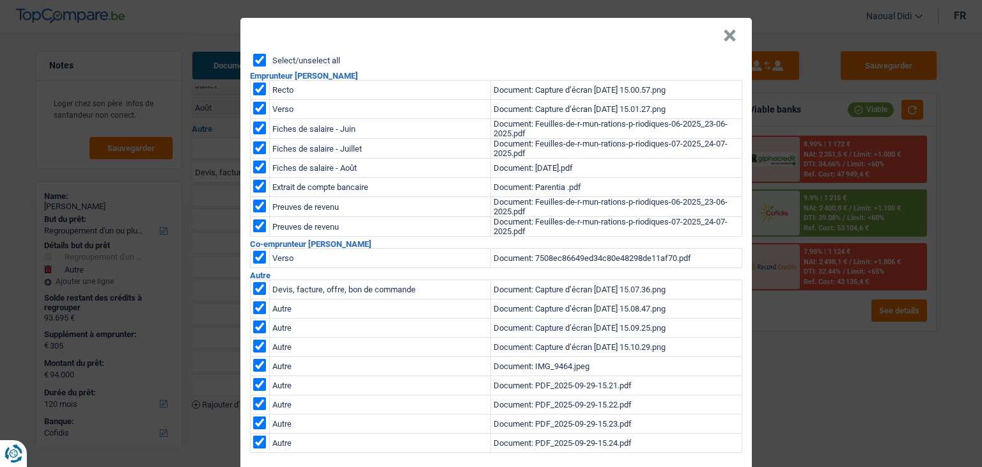
checkbox input "true"
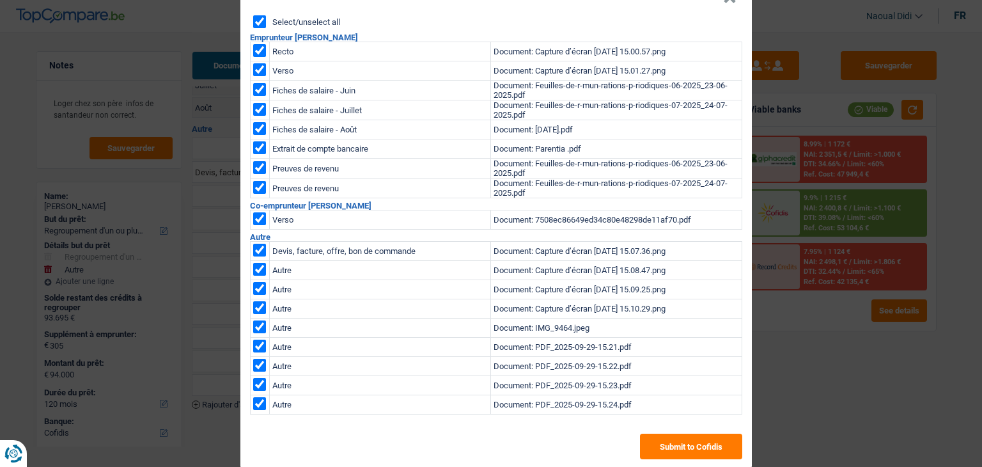
scroll to position [59, 0]
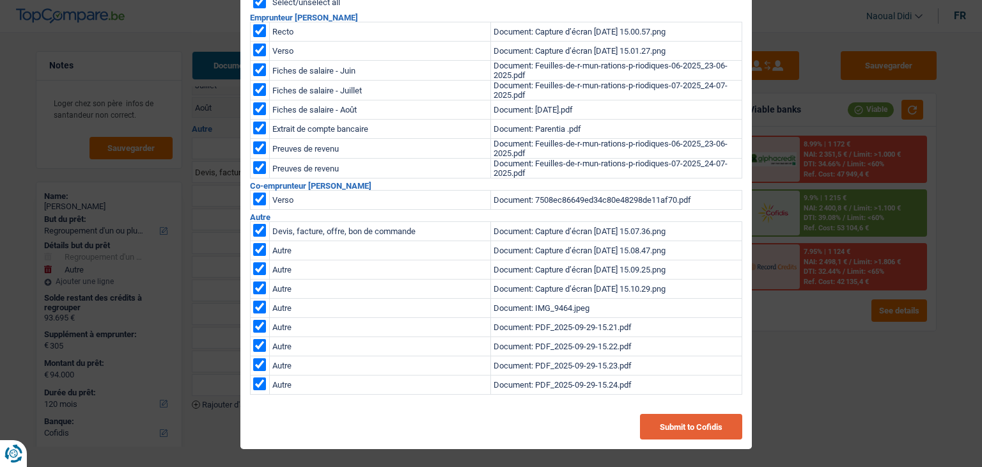
click at [674, 421] on button "Submit to Cofidis" at bounding box center [691, 427] width 102 height 26
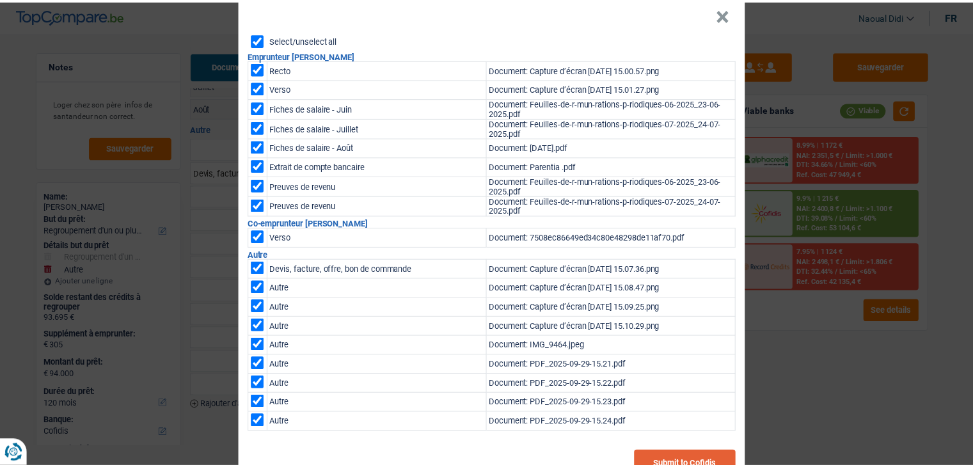
scroll to position [0, 0]
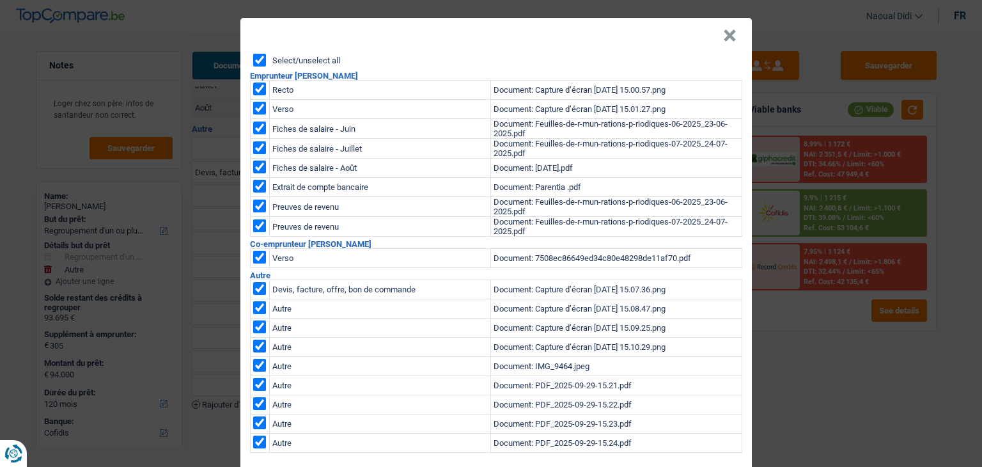
click at [724, 34] on button "×" at bounding box center [729, 35] width 13 height 13
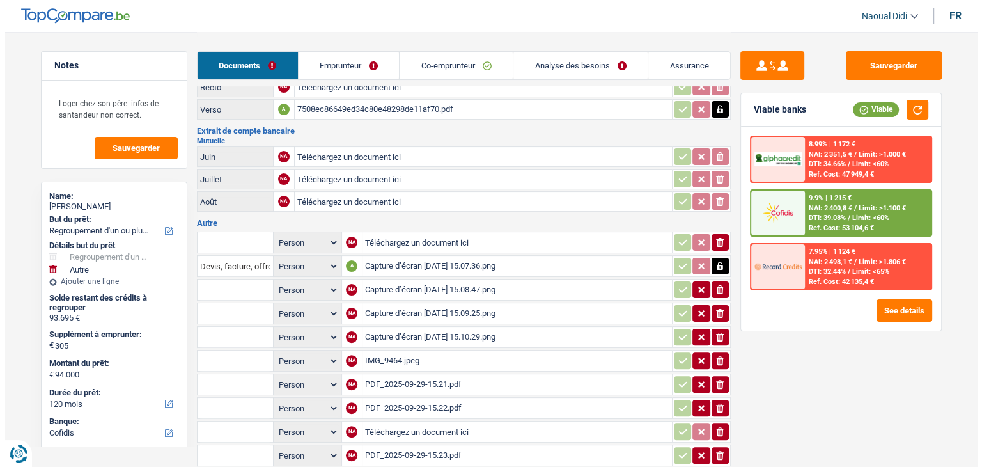
scroll to position [364, 0]
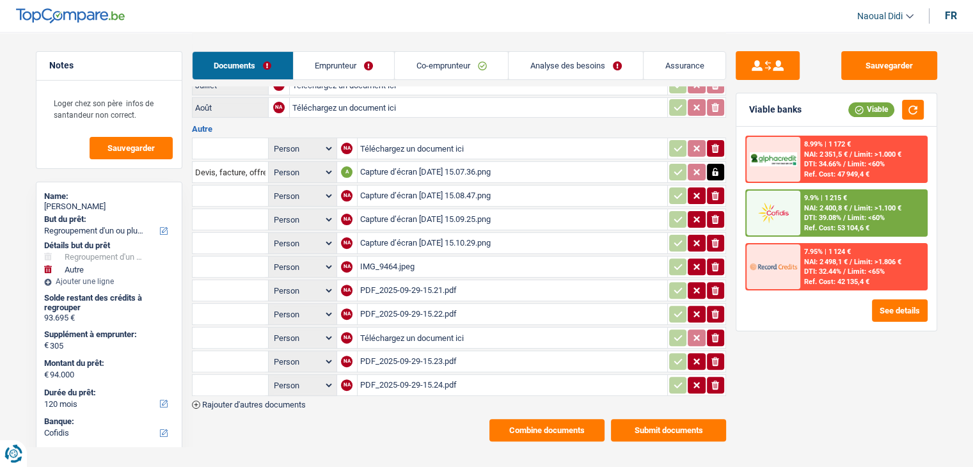
click at [540, 419] on button "Combine documents" at bounding box center [546, 430] width 115 height 22
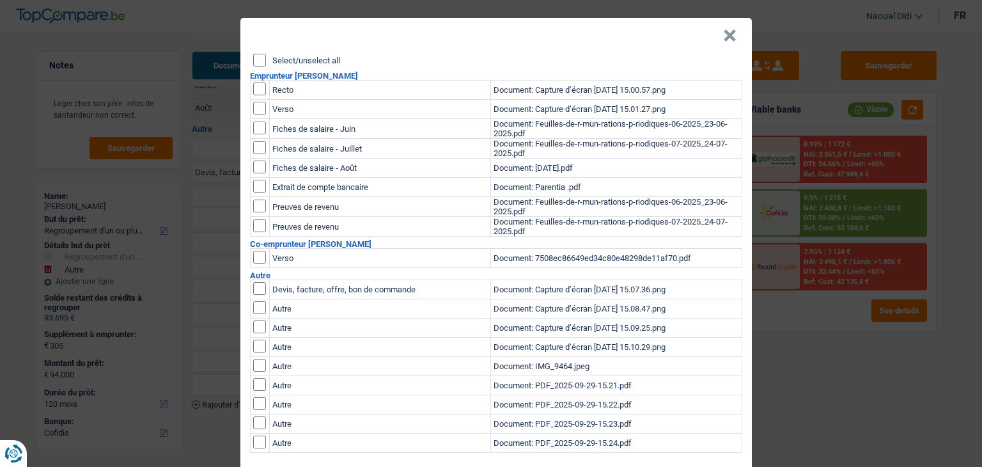
scroll to position [0, 0]
click at [255, 62] on input "Select/unselect all" at bounding box center [259, 60] width 13 height 13
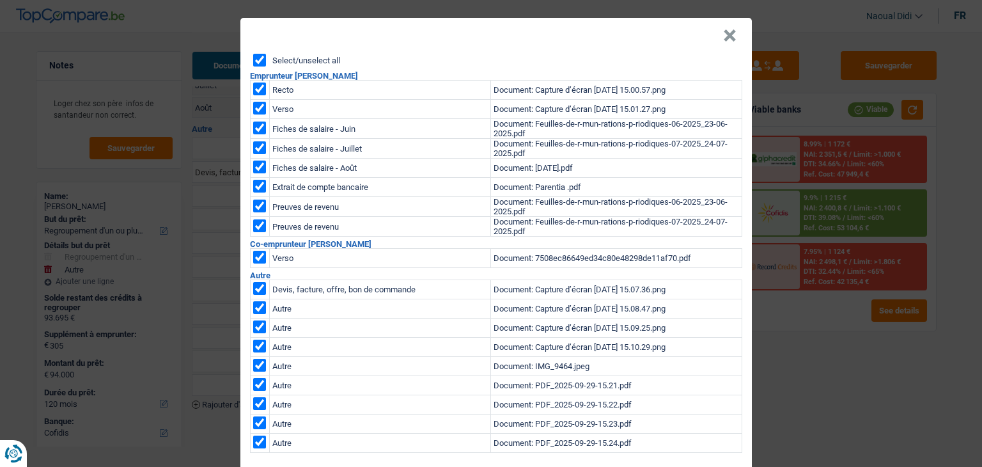
checkbox input "true"
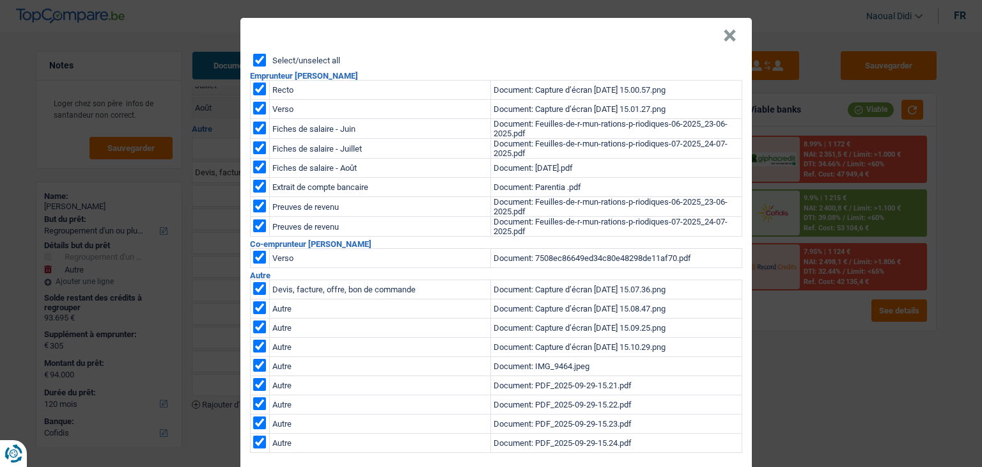
checkbox input "true"
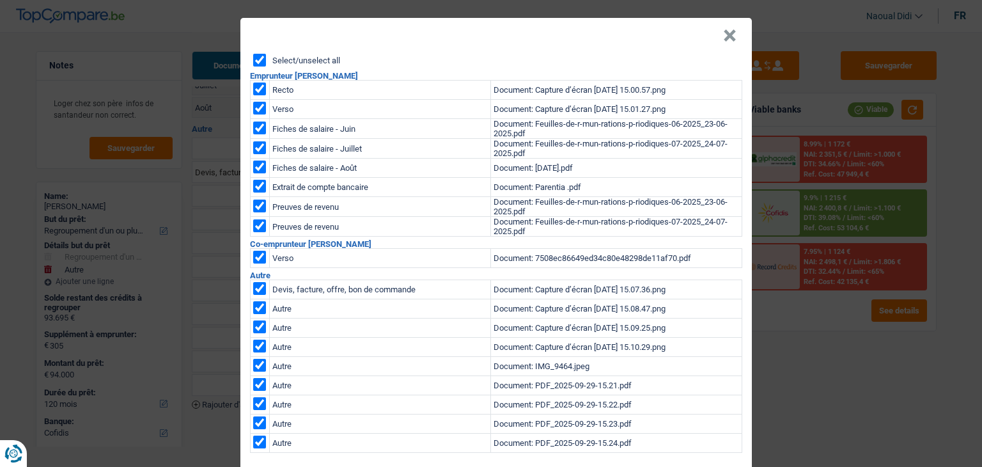
checkbox input "true"
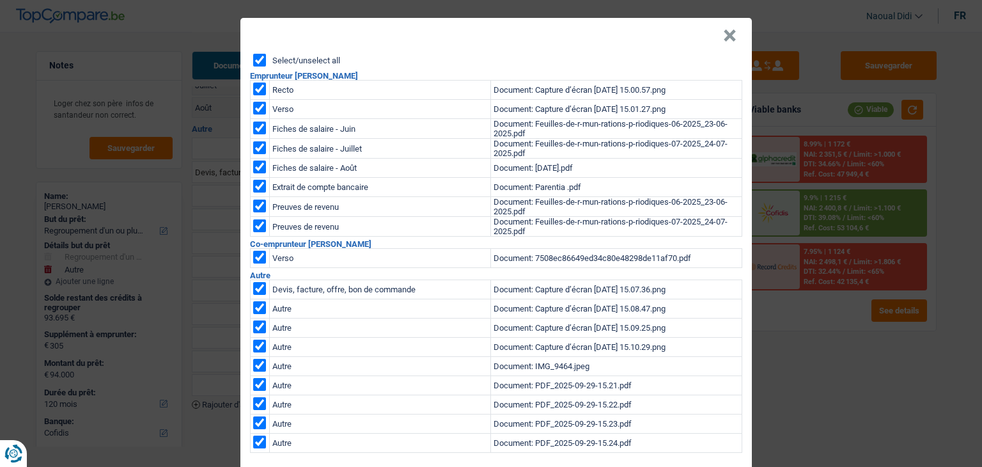
checkbox input "true"
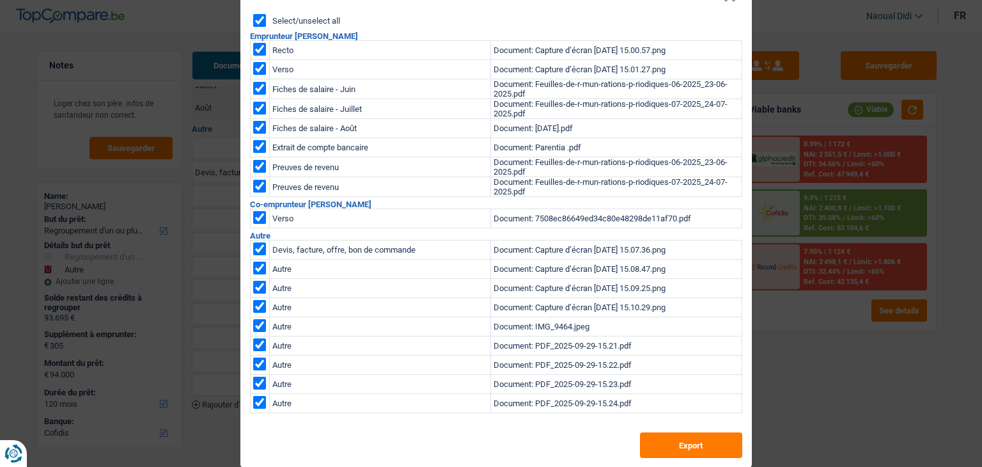
scroll to position [59, 0]
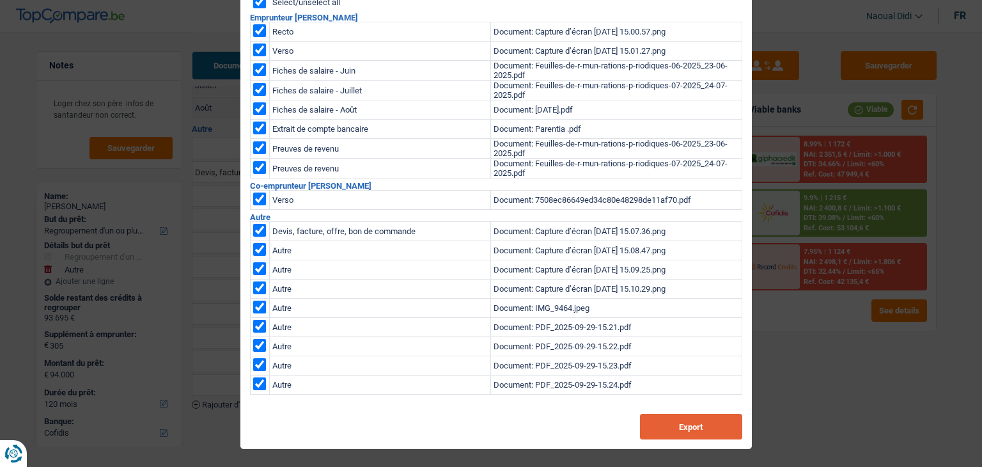
click at [677, 435] on button "Export" at bounding box center [691, 427] width 102 height 26
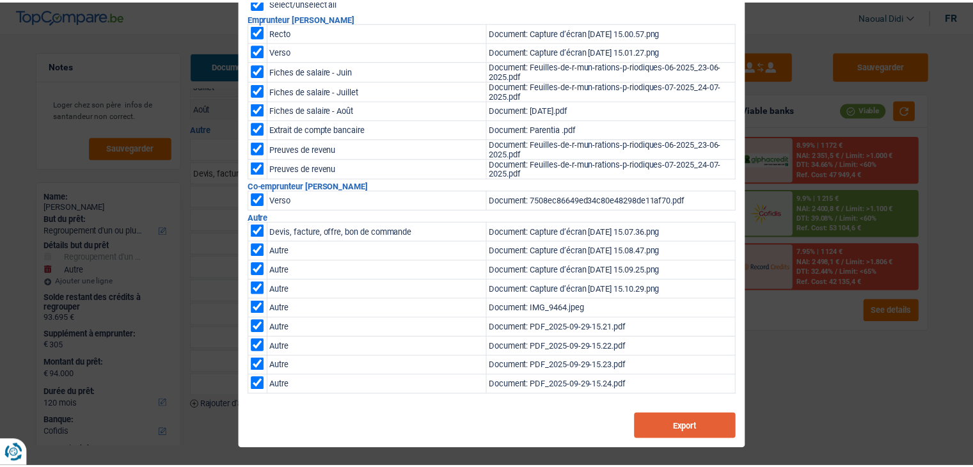
scroll to position [0, 0]
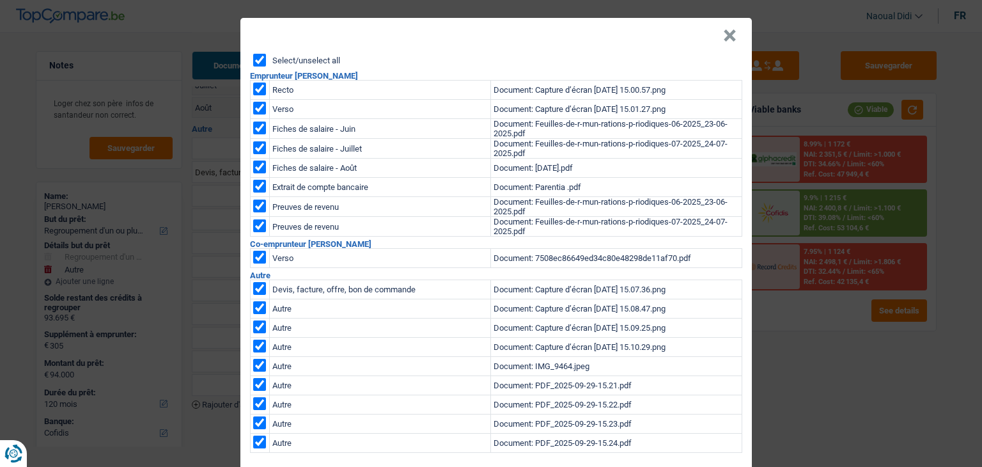
click at [726, 33] on button "×" at bounding box center [729, 35] width 13 height 13
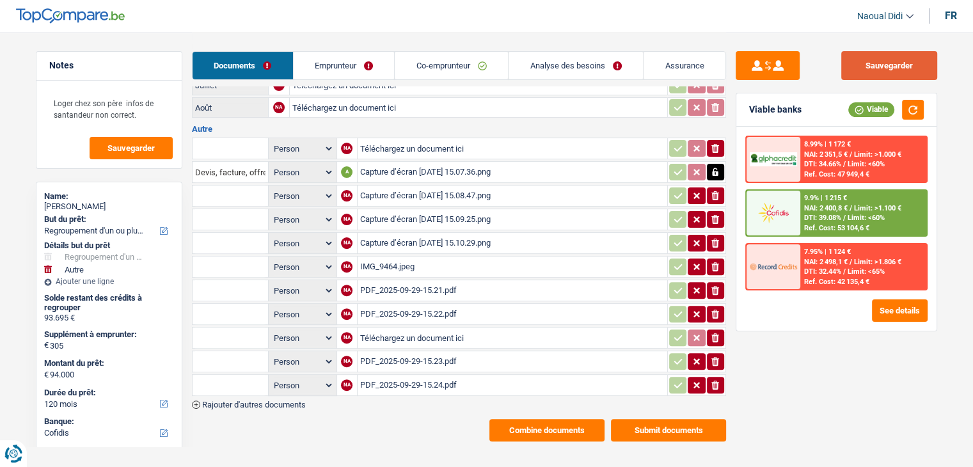
click at [878, 61] on button "Sauvegarder" at bounding box center [889, 65] width 96 height 29
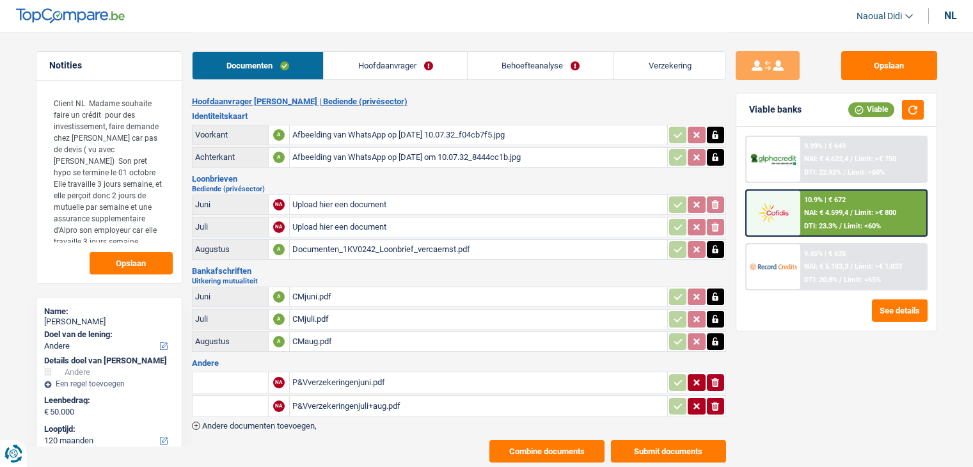
select select "other"
select select "120"
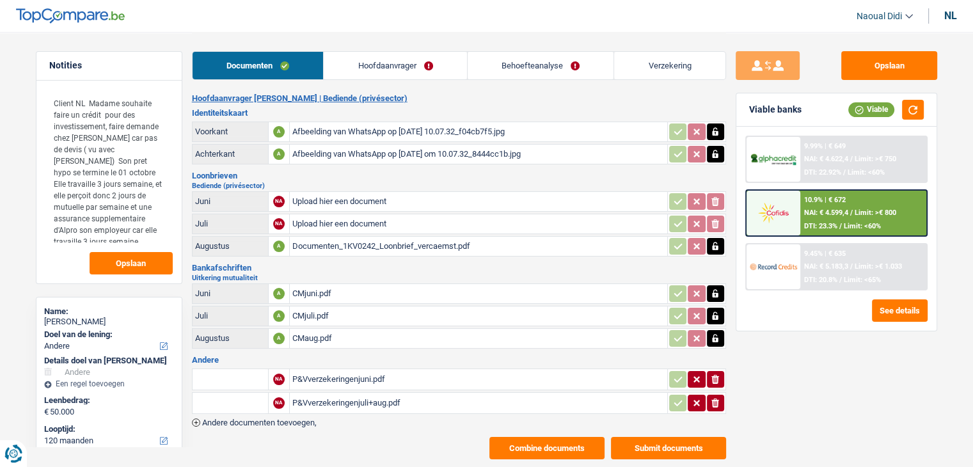
scroll to position [29, 0]
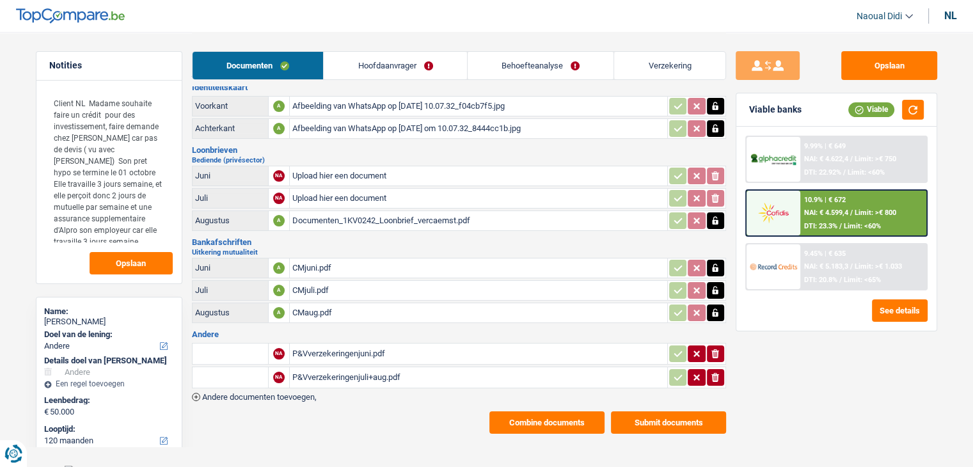
click at [308, 393] on span "Andere documenten toevoegen," at bounding box center [259, 397] width 114 height 8
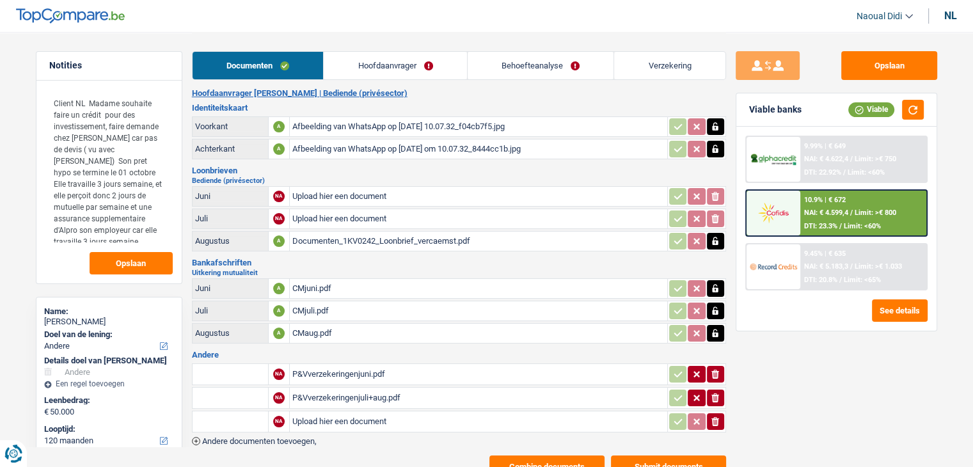
scroll to position [0, 0]
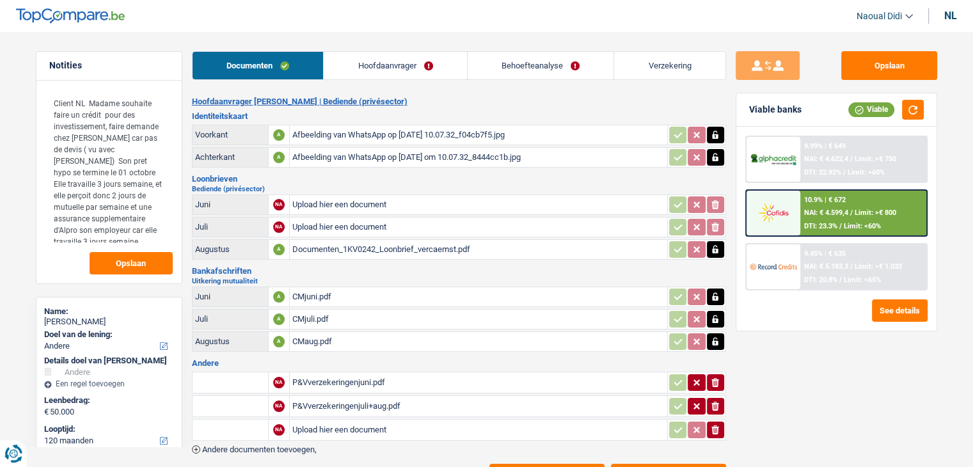
click at [354, 199] on input "Upload hier een document" at bounding box center [478, 204] width 372 height 19
type input "C:\fakepath\image.png"
click at [338, 222] on input "Upload hier een document" at bounding box center [478, 226] width 372 height 19
type input "C:\fakepath\CM_Rita_Vercaemst_Sep25.pdf"
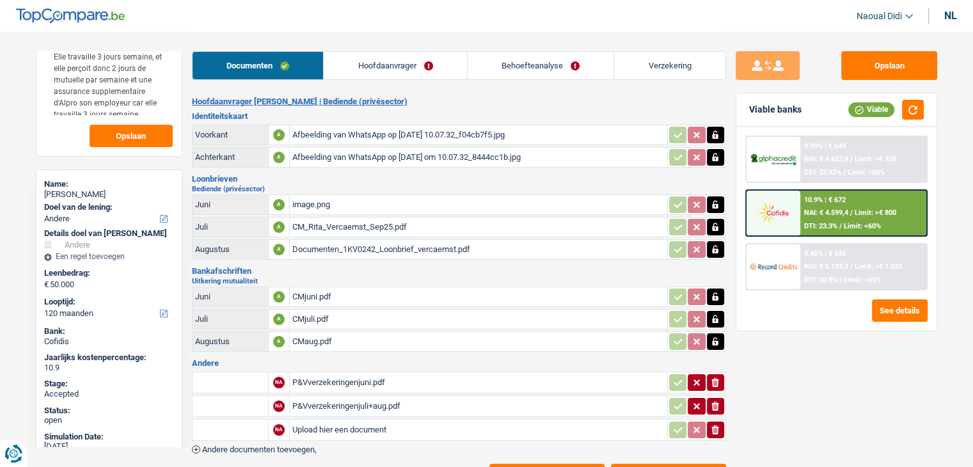
scroll to position [128, 0]
click at [359, 227] on div "CM_Rita_Vercaemst_Sep25.pdf" at bounding box center [478, 226] width 372 height 19
click at [434, 244] on div "Documenten_1KV0242_Loonbrief_vercaemst.pdf" at bounding box center [478, 249] width 372 height 19
click at [715, 221] on icon "button" at bounding box center [715, 227] width 10 height 13
click at [715, 223] on icon "button" at bounding box center [715, 227] width 8 height 9
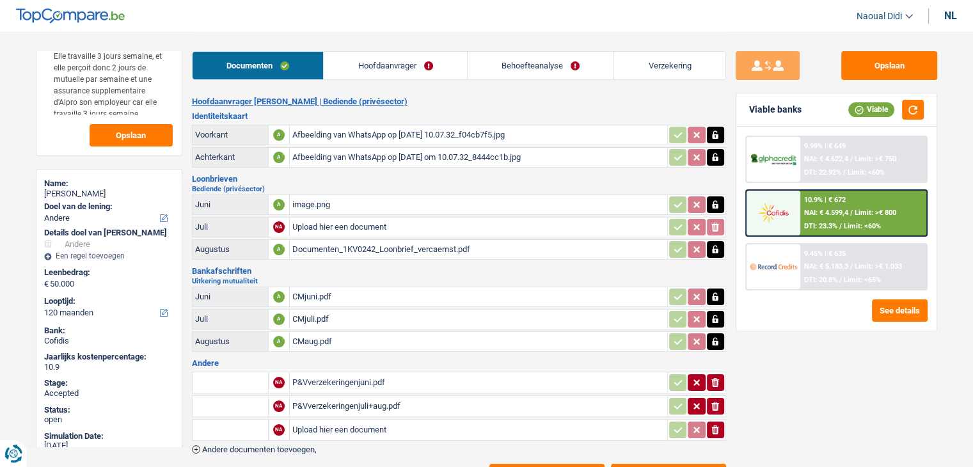
click at [304, 225] on input "Upload hier een document" at bounding box center [478, 226] width 372 height 19
click at [343, 230] on input "Upload hier een document" at bounding box center [478, 226] width 372 height 19
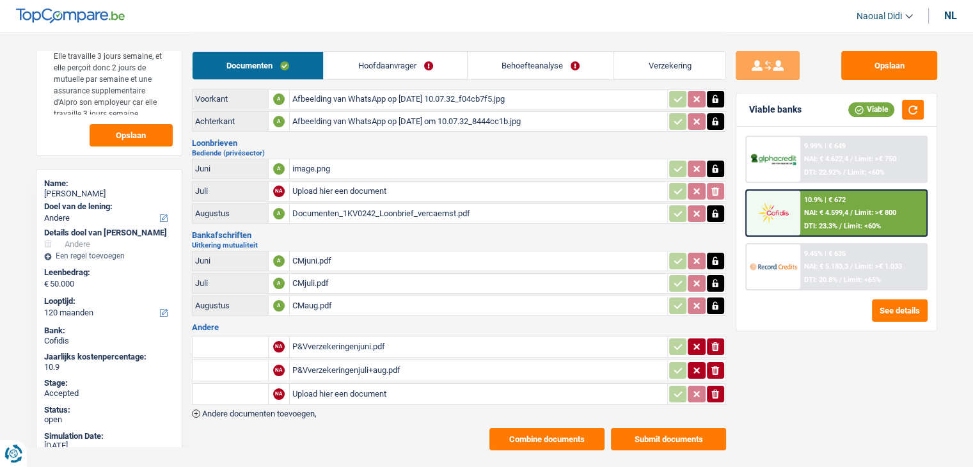
scroll to position [52, 0]
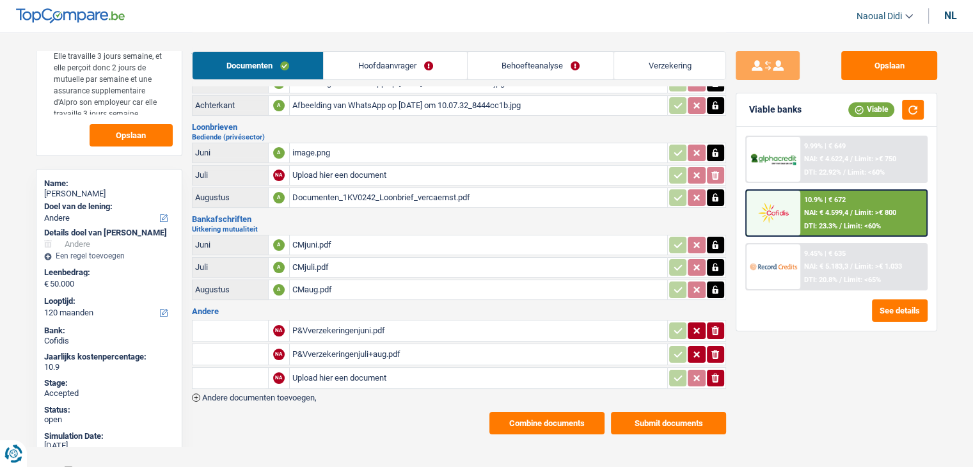
click at [272, 393] on span "Andere documenten toevoegen," at bounding box center [259, 397] width 114 height 8
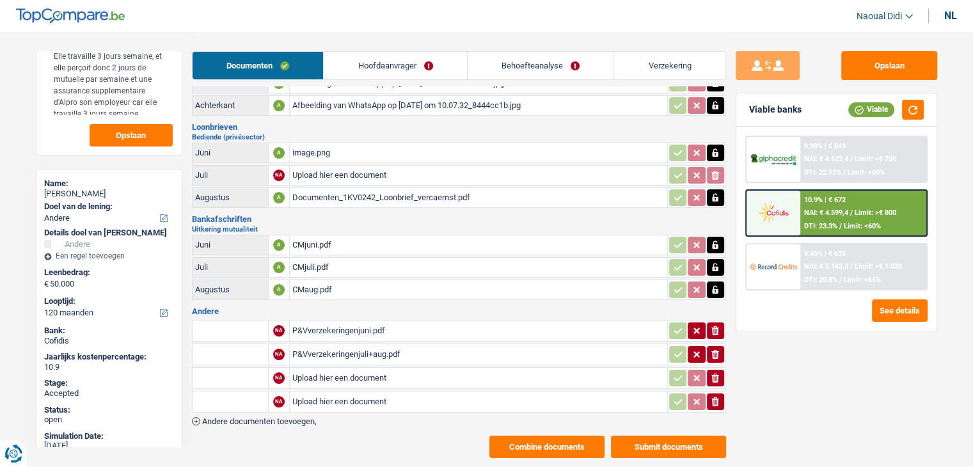
click at [327, 372] on input "Upload hier een document" at bounding box center [478, 377] width 372 height 19
type input "C:\fakepath\Verzekering_Rita_Vercaemst_Sep25.pdf"
click at [325, 392] on input "Upload hier een document" at bounding box center [478, 401] width 372 height 19
type input "C:\fakepath\CM_Rita_Vercaemst_Sep25.pdf"
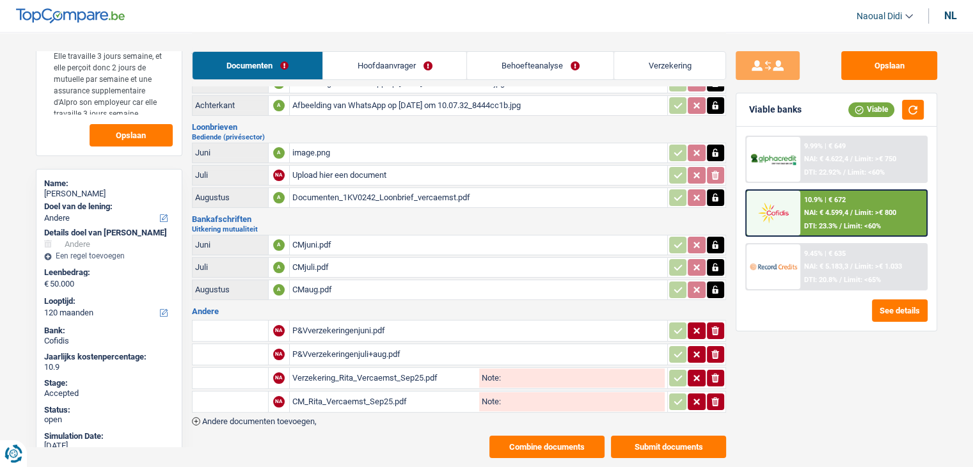
click at [523, 374] on input "Note:" at bounding box center [583, 377] width 164 height 19
drag, startPoint x: 543, startPoint y: 366, endPoint x: 501, endPoint y: 360, distance: 42.0
click at [501, 368] on input "Detail" at bounding box center [583, 377] width 164 height 19
type input "Detail"
click at [519, 394] on input "Note:" at bounding box center [583, 401] width 164 height 19
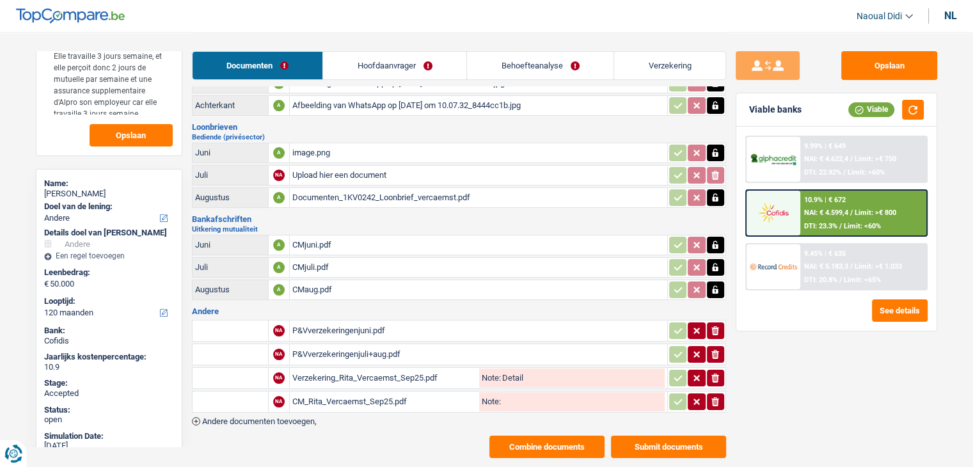
paste input "Detail"
type input "Detail"
click at [258, 391] on input "text" at bounding box center [230, 401] width 70 height 20
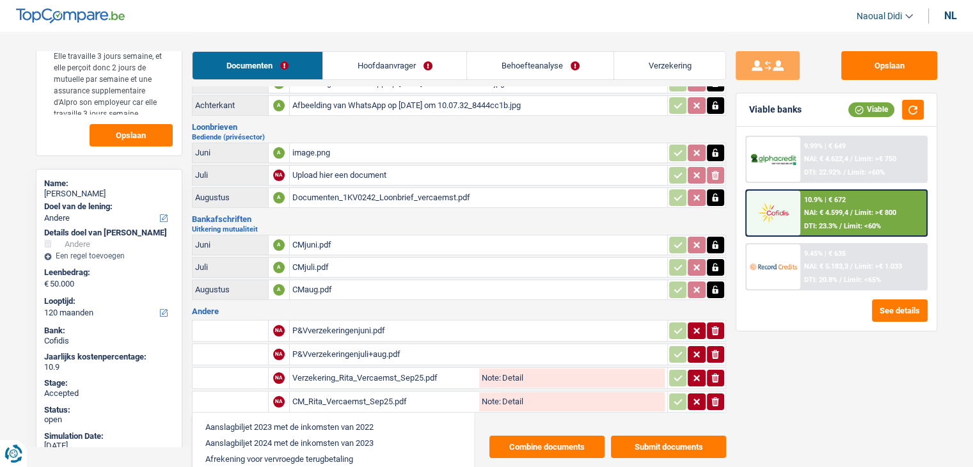
paste input "Detail"
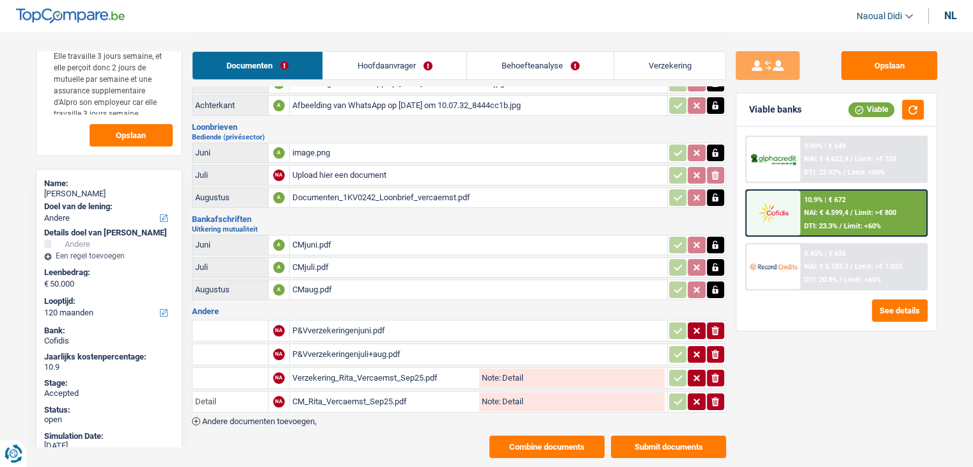
type input "Detail"
click at [232, 377] on input "text" at bounding box center [230, 378] width 70 height 20
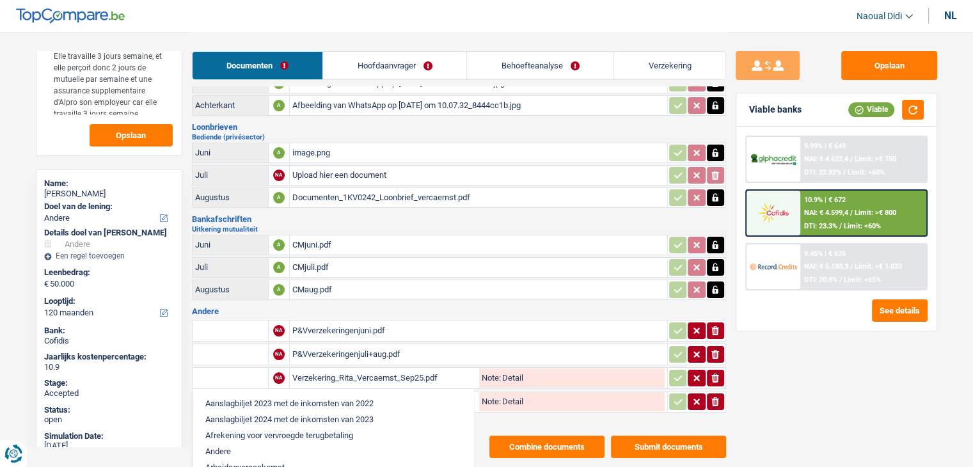
paste input "Detail"
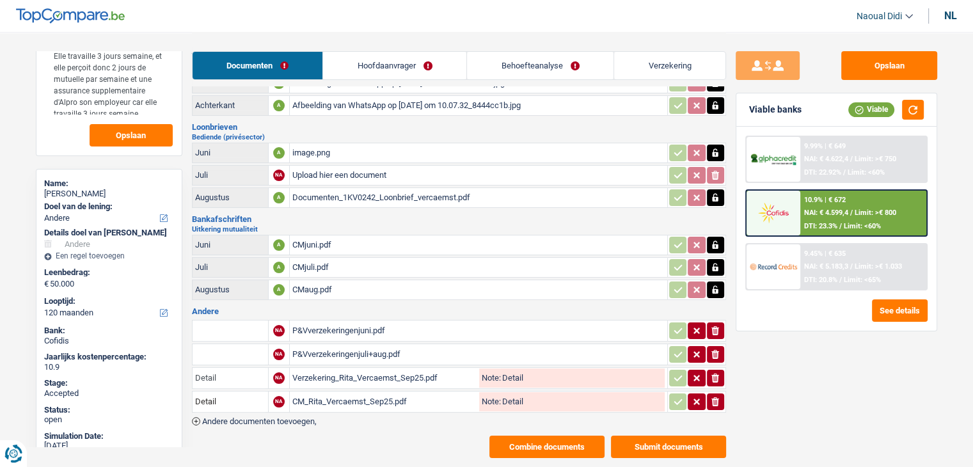
type input "Detail"
click at [225, 320] on input "text" at bounding box center [230, 330] width 70 height 20
drag, startPoint x: 232, startPoint y: 326, endPoint x: 125, endPoint y: 321, distance: 106.9
click at [125, 321] on div "Notities Client NL Madame souhaite faire un crédit pour des investissement, fai…" at bounding box center [486, 219] width 921 height 478
type input "P&V"
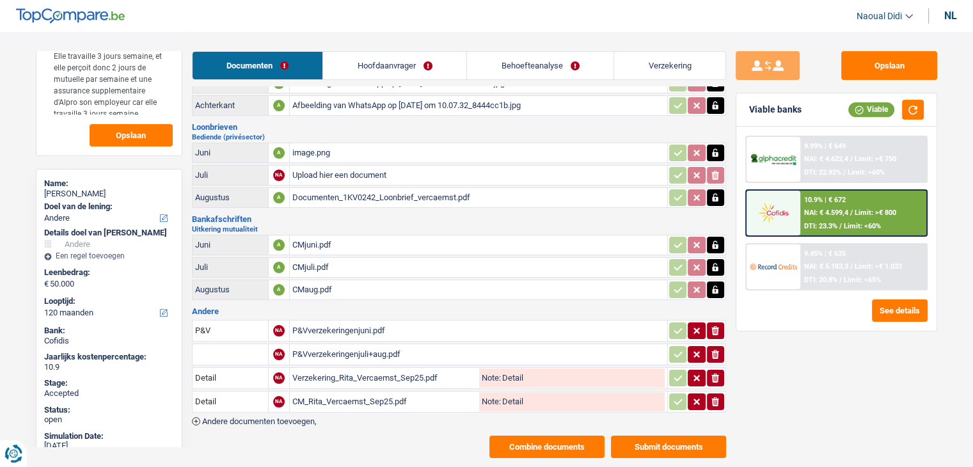
click at [210, 344] on input "text" at bounding box center [230, 354] width 70 height 20
paste input "P&V"
type input "P&V"
click at [897, 57] on button "Opslaan" at bounding box center [889, 65] width 96 height 29
click at [379, 368] on div "Verzekering_Rita_Vercaemst_Sep25.pdf" at bounding box center [384, 377] width 184 height 19
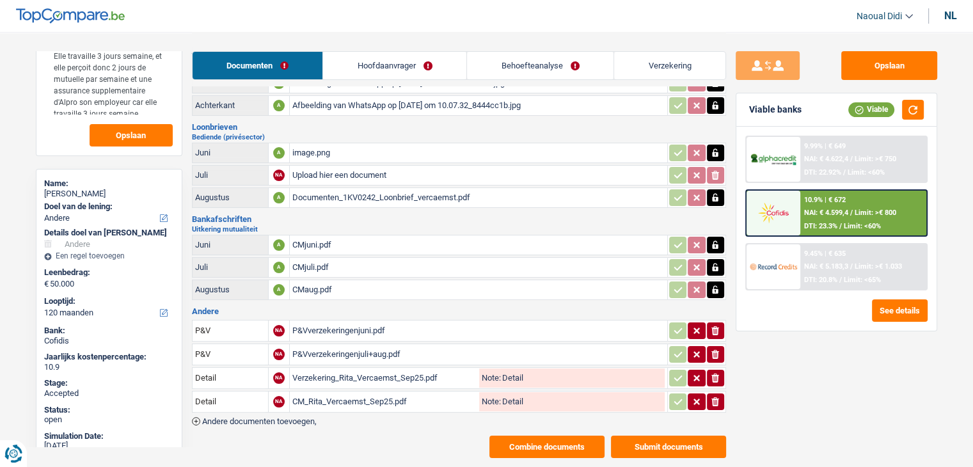
click at [322, 169] on input "Upload hier een document" at bounding box center [478, 175] width 372 height 19
type input "C:\fakepath\Verzekering_Rita_Vercaemst_Sep25.pdf"
click at [892, 67] on button "Opslaan" at bounding box center [889, 65] width 96 height 29
click at [681, 436] on button "Submit documents" at bounding box center [668, 447] width 115 height 22
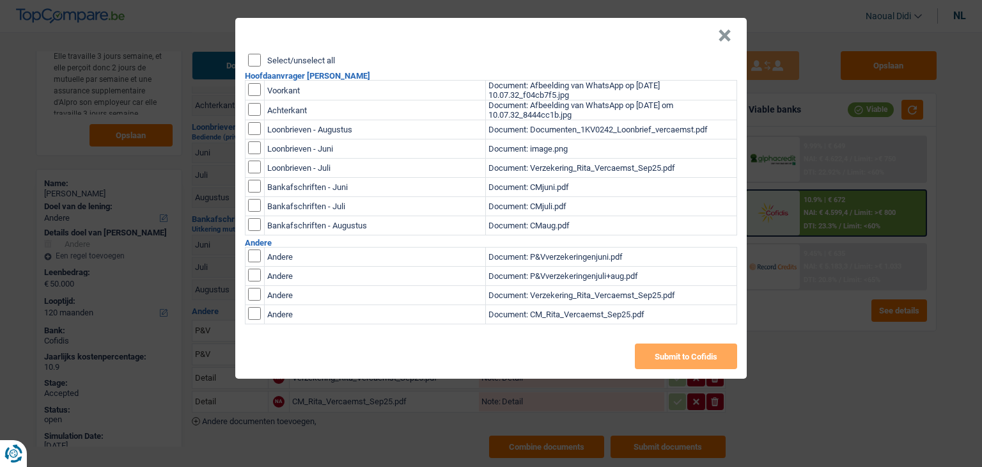
click at [255, 56] on input "Select/unselect all" at bounding box center [254, 60] width 13 height 13
checkbox input "true"
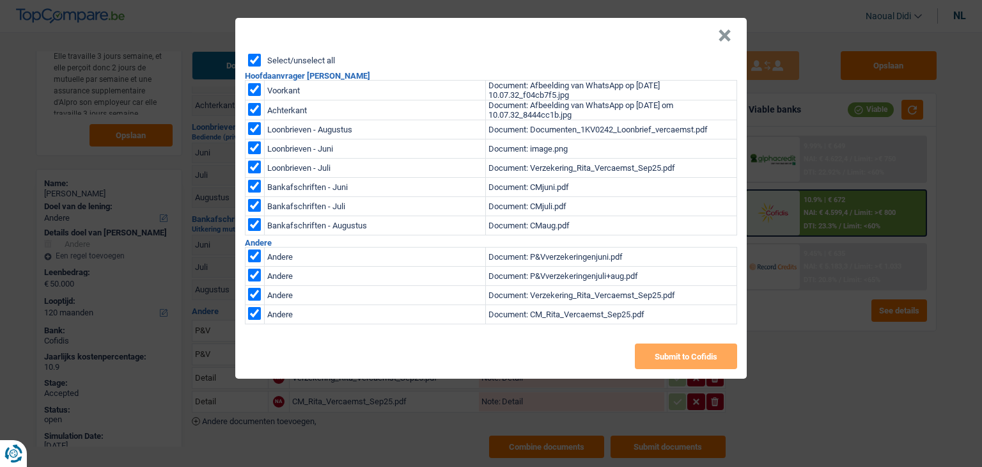
checkbox input "true"
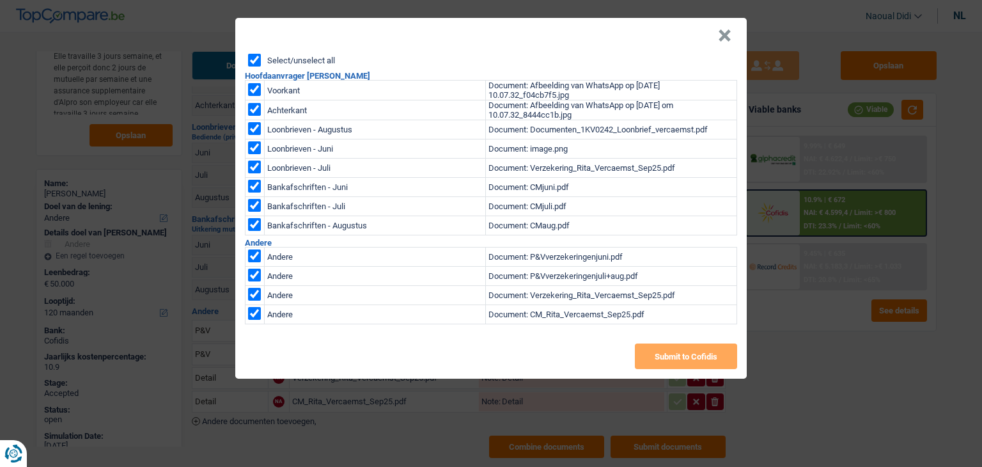
checkbox input "true"
click at [690, 361] on button "Submit to Cofidis" at bounding box center [686, 356] width 102 height 26
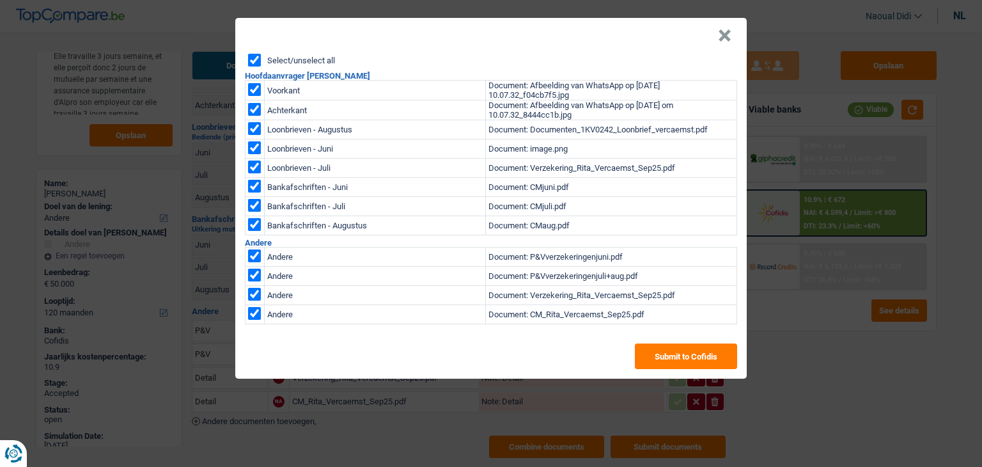
click at [720, 39] on button "×" at bounding box center [724, 35] width 13 height 13
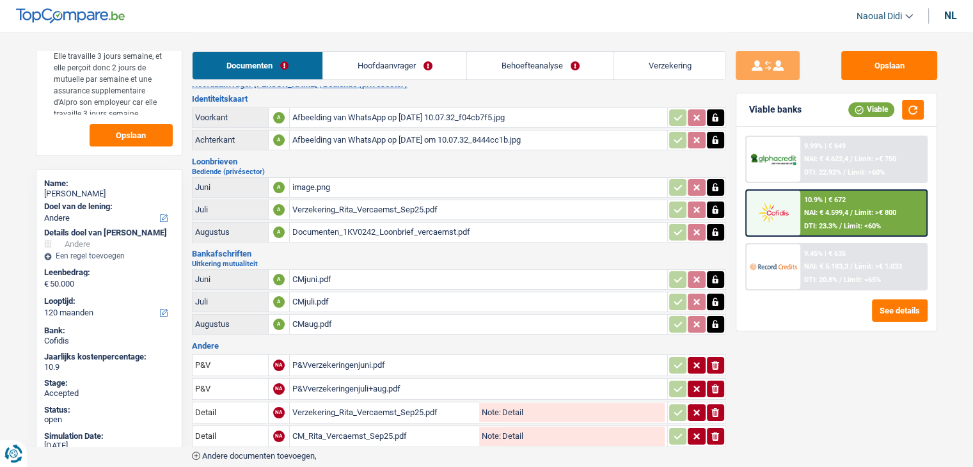
scroll to position [0, 0]
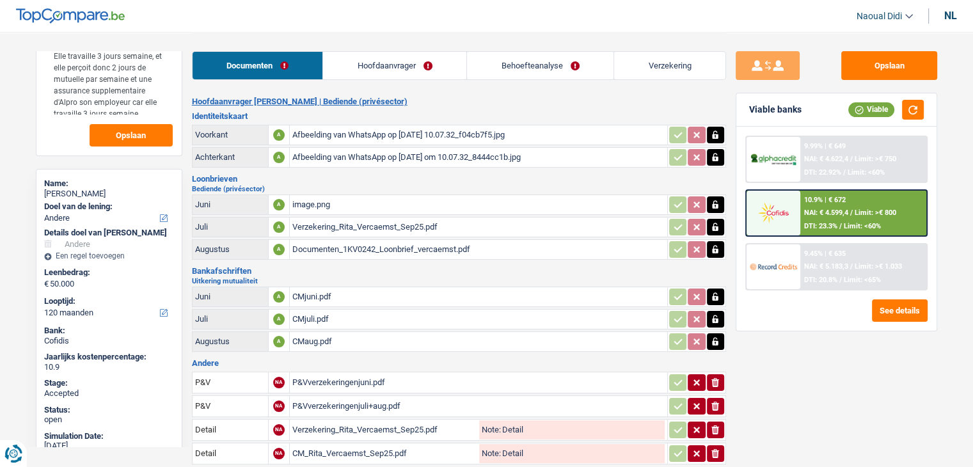
click at [512, 65] on link "Behoefteanalyse" at bounding box center [540, 66] width 146 height 28
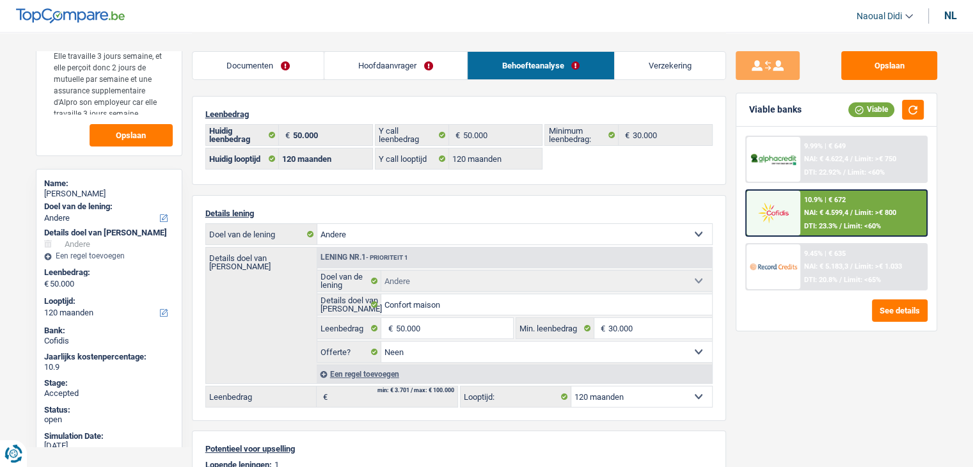
click at [238, 74] on link "Documenten" at bounding box center [258, 66] width 131 height 28
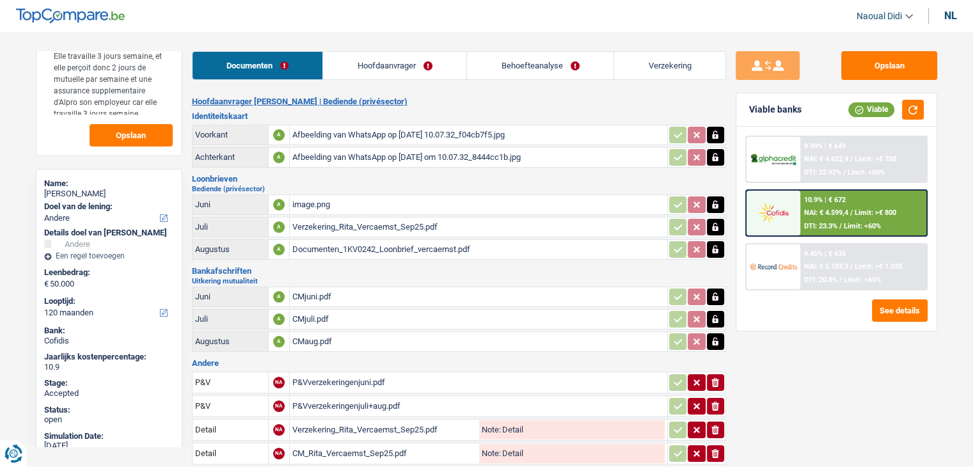
click at [312, 130] on div "Afbeelding van WhatsApp op [DATE] 10.07.32_f04cb7f5.jpg" at bounding box center [478, 134] width 372 height 19
